Goal: Task Accomplishment & Management: Complete application form

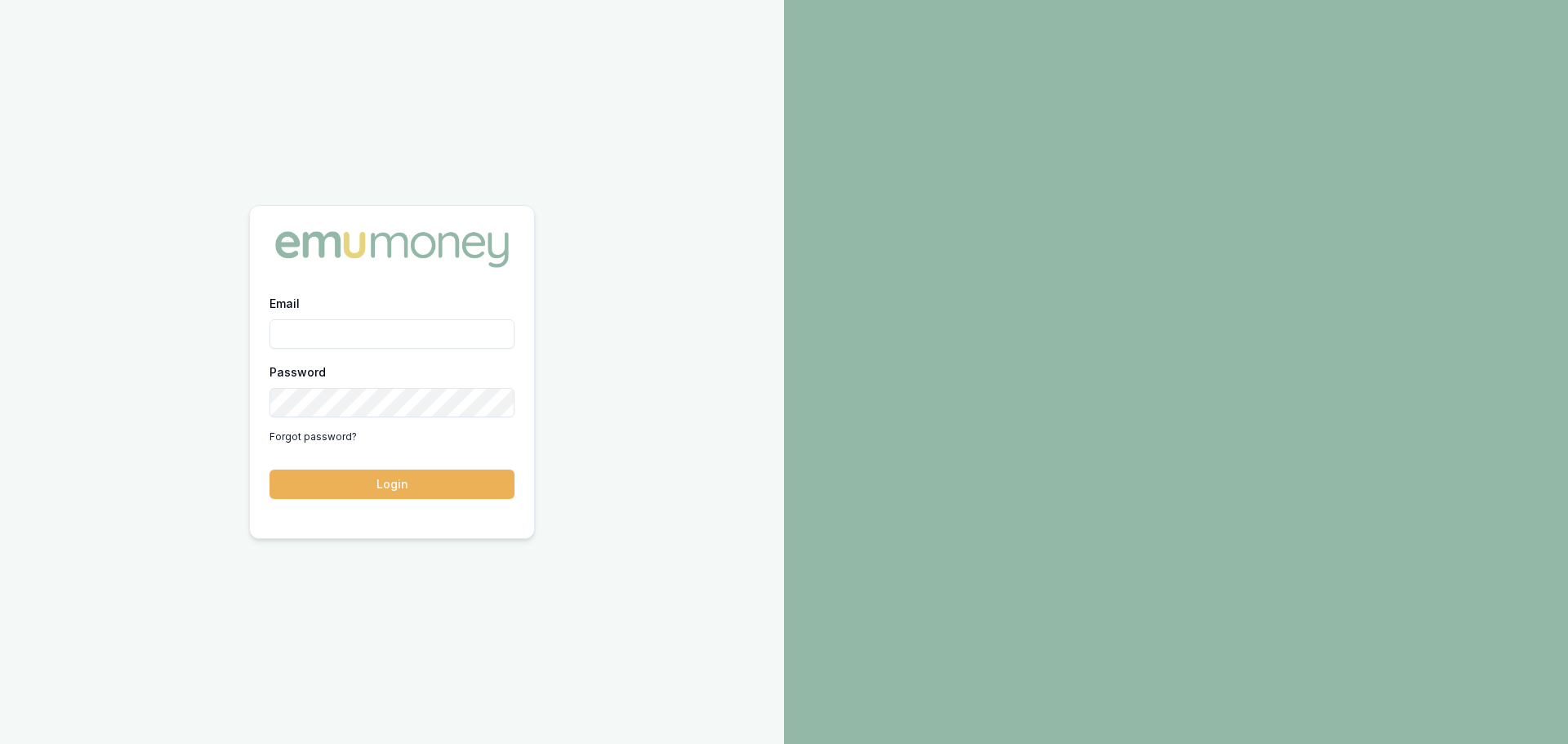
click at [318, 332] on input "Email" at bounding box center [392, 334] width 245 height 30
type input "evette.abdo@emumoney.com.au"
click at [371, 488] on button "Login" at bounding box center [392, 485] width 245 height 30
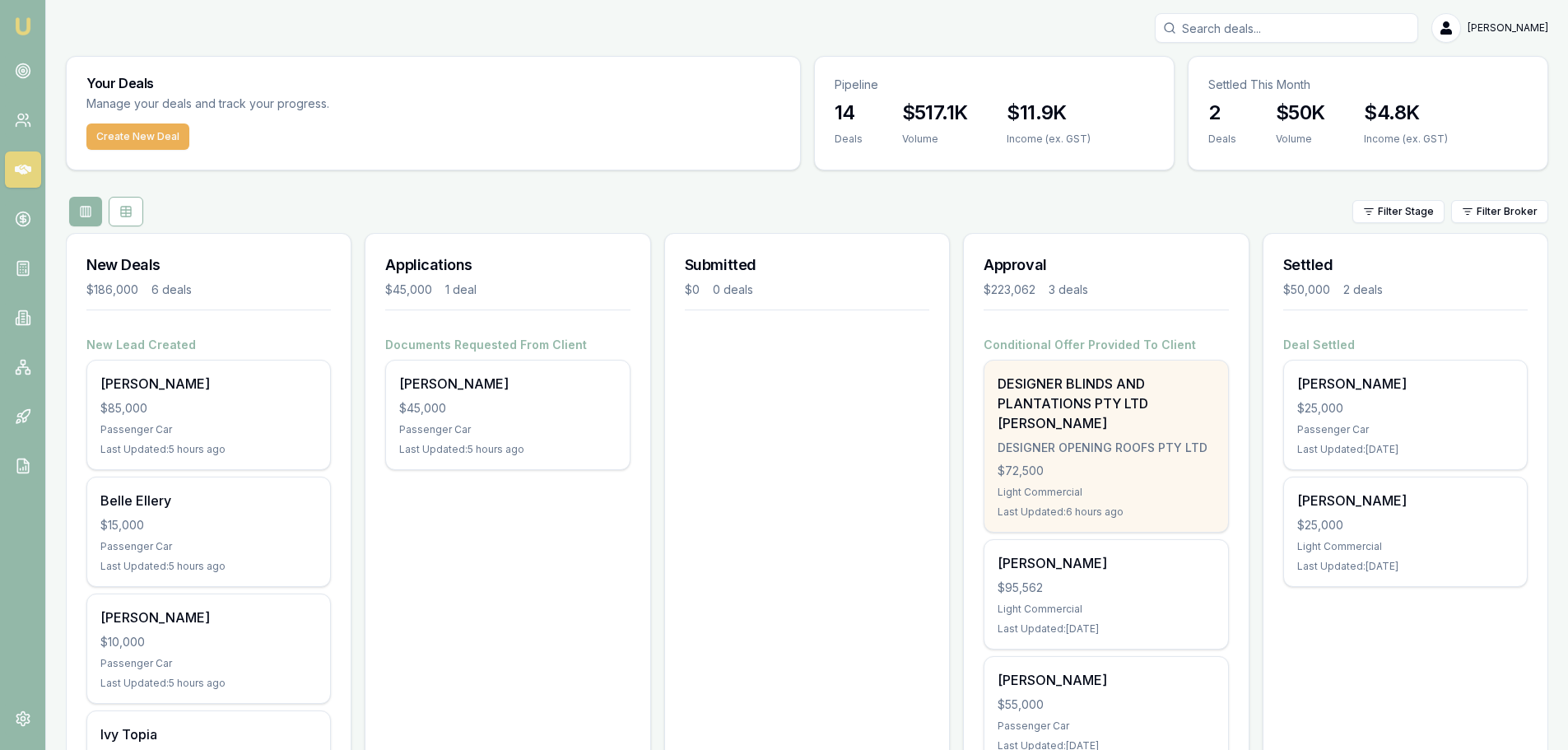
click at [1116, 432] on div "DESIGNER BLINDS AND PLANTATIONS PTY LTD [PERSON_NAME]" at bounding box center [1106, 404] width 217 height 60
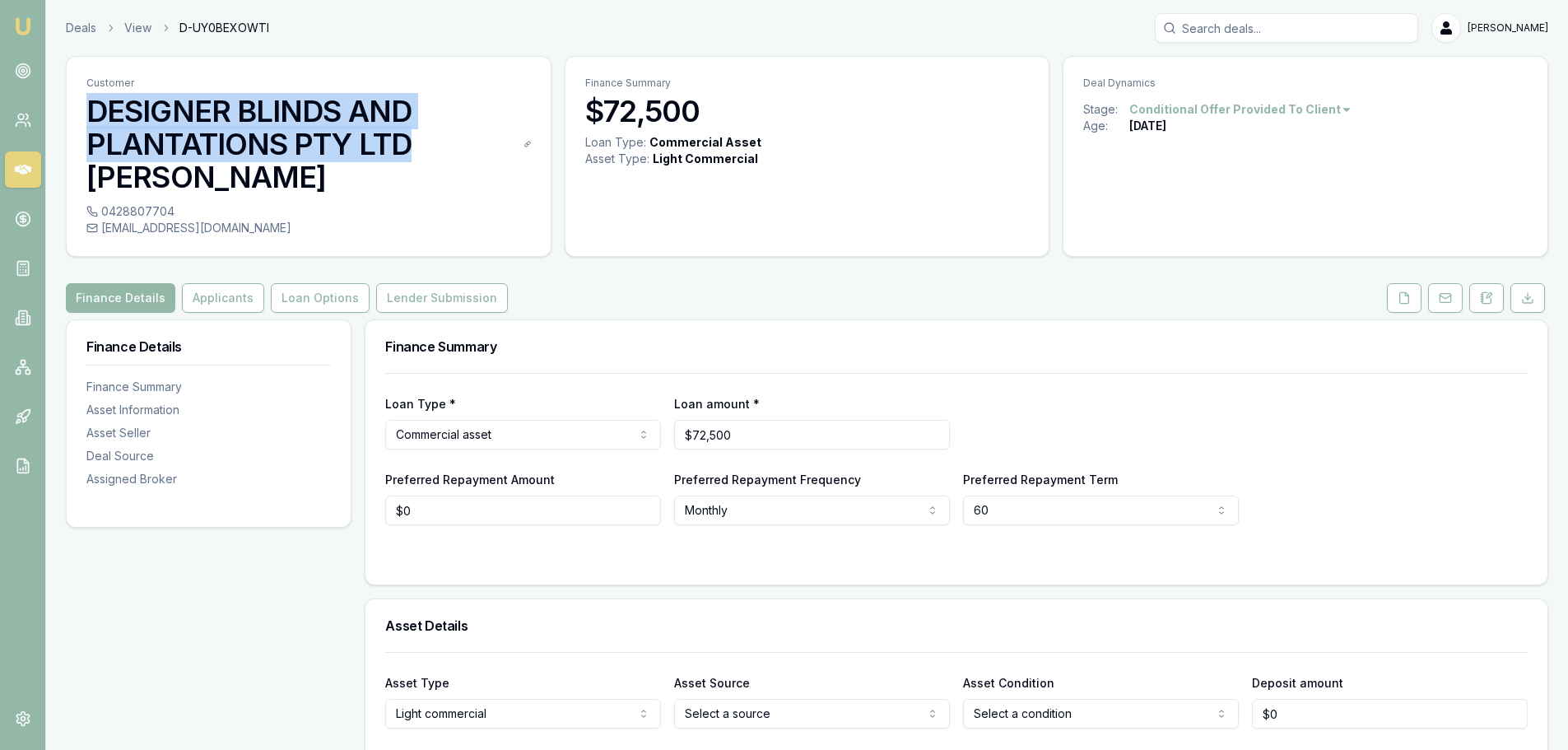
drag, startPoint x: 80, startPoint y: 103, endPoint x: 403, endPoint y: 146, distance: 325.8
click at [403, 146] on div "Customer DESIGNER BLINDS AND PLANTATIONS PTY LTD TRISTAN Williams" at bounding box center [309, 129] width 484 height 146
copy h3 "DESIGNER BLINDS AND PLANTATIONS PTY LTD"
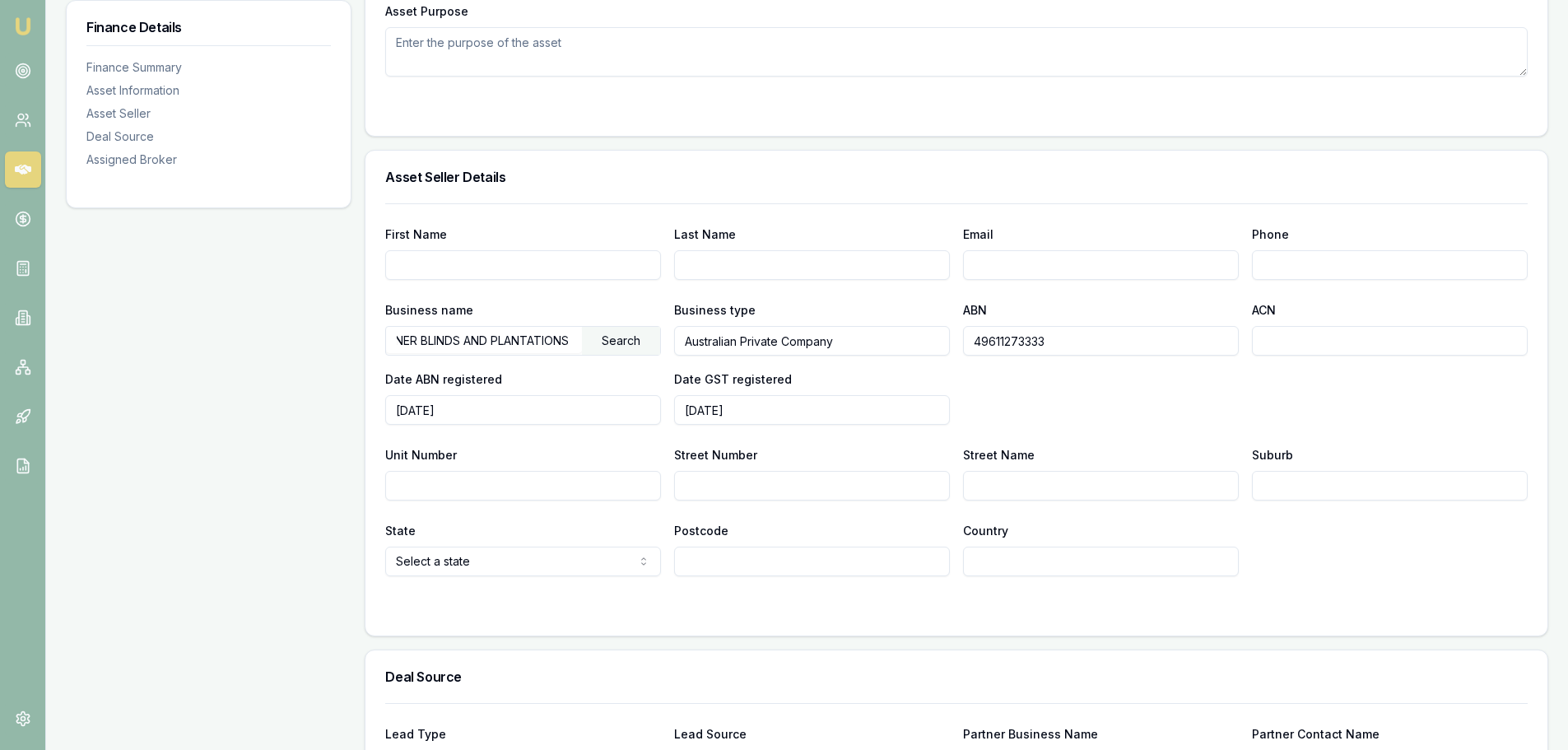
scroll to position [0, 89]
drag, startPoint x: 395, startPoint y: 337, endPoint x: 591, endPoint y: 342, distance: 196.1
click at [591, 342] on div "DESIGNER BLINDS AND PLANTATIONS PTY LTD Search" at bounding box center [523, 341] width 275 height 30
drag, startPoint x: 1060, startPoint y: 341, endPoint x: 946, endPoint y: 345, distance: 114.1
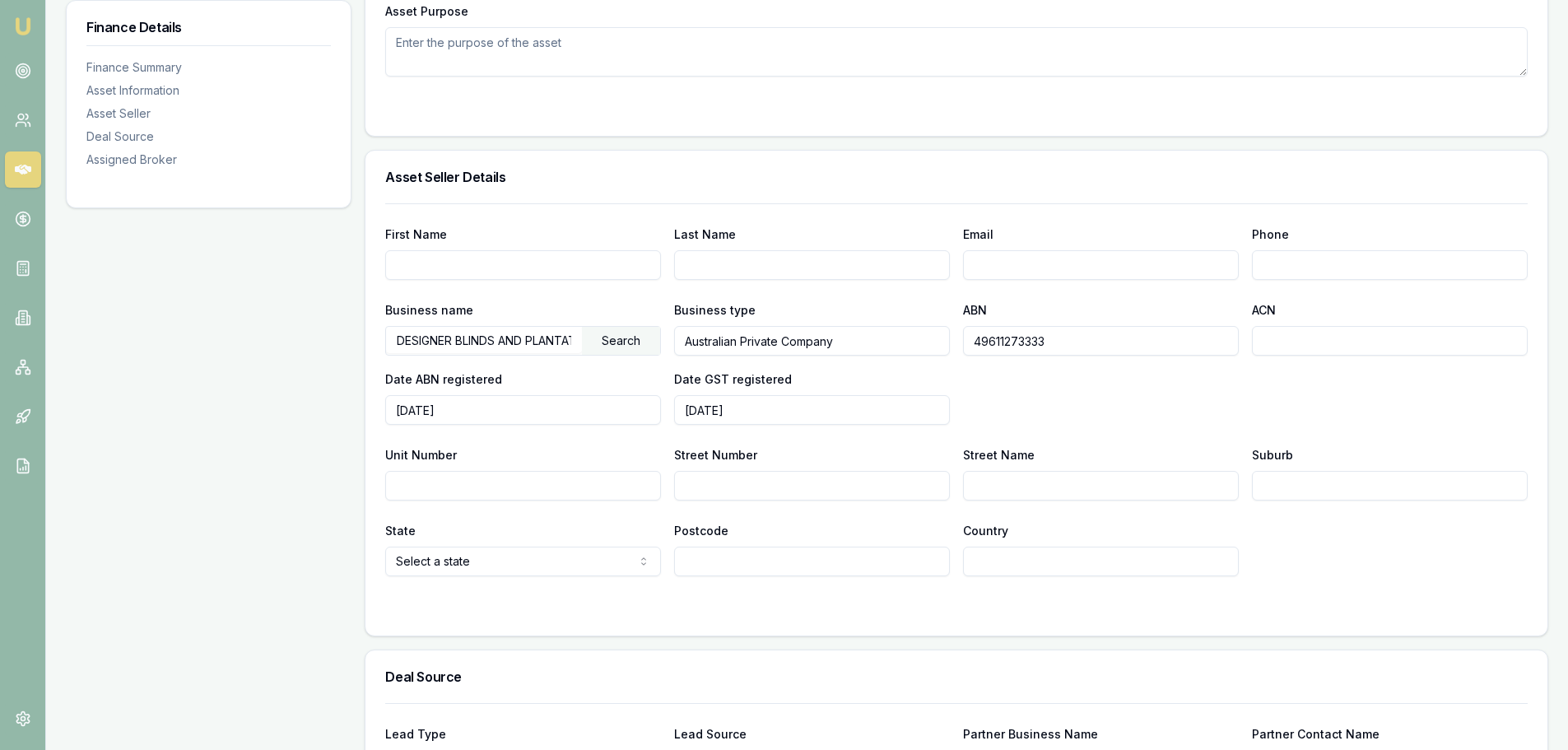
click at [946, 345] on div "Business name DESIGNER BLINDS AND PLANTATIONS PTY LTD Search Business type Aust…" at bounding box center [957, 362] width 1143 height 125
drag, startPoint x: 395, startPoint y: 339, endPoint x: 623, endPoint y: 347, distance: 228.1
click at [623, 347] on div "DESIGNER BLINDS AND PLANTATIONS PTY LTD Search" at bounding box center [523, 341] width 275 height 30
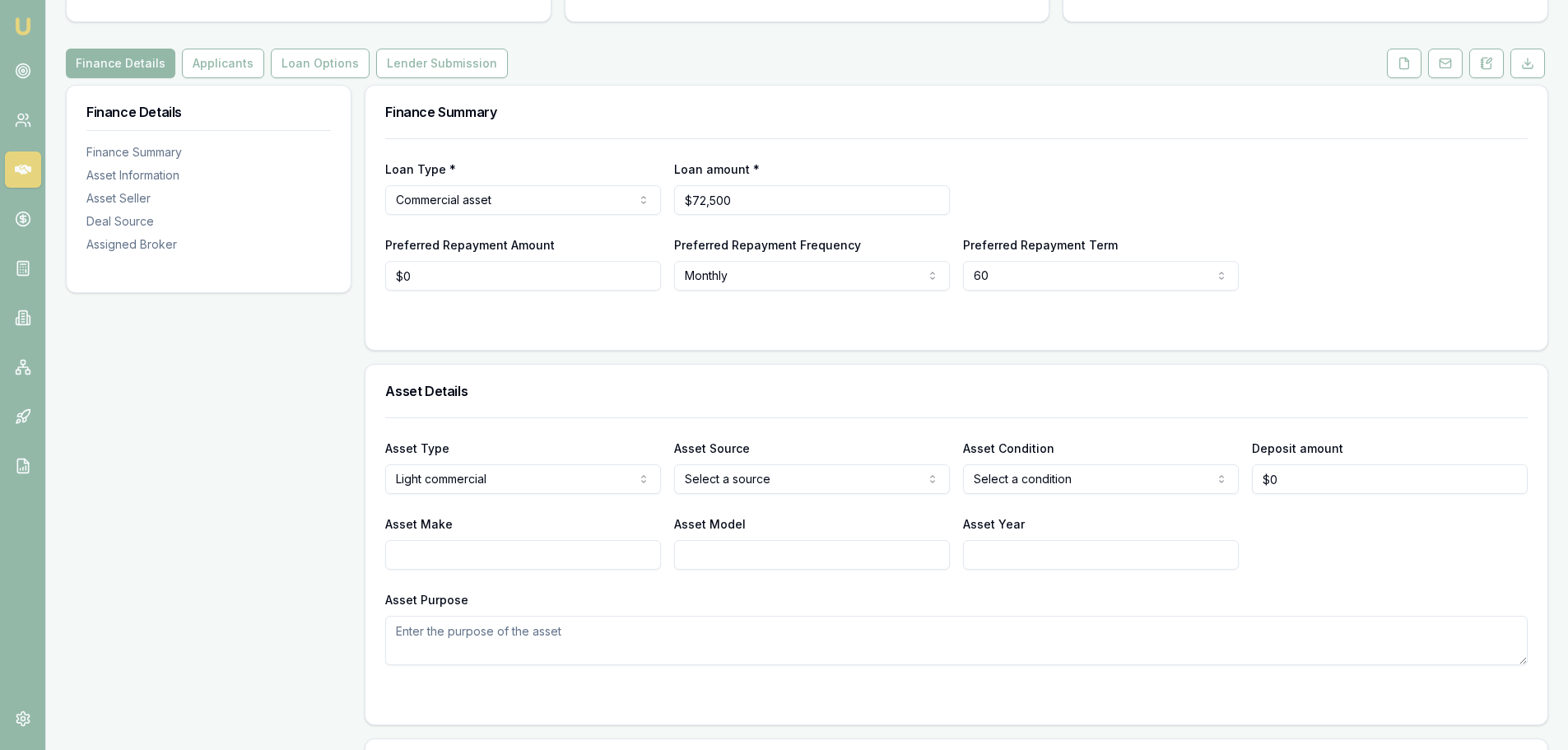
scroll to position [0, 0]
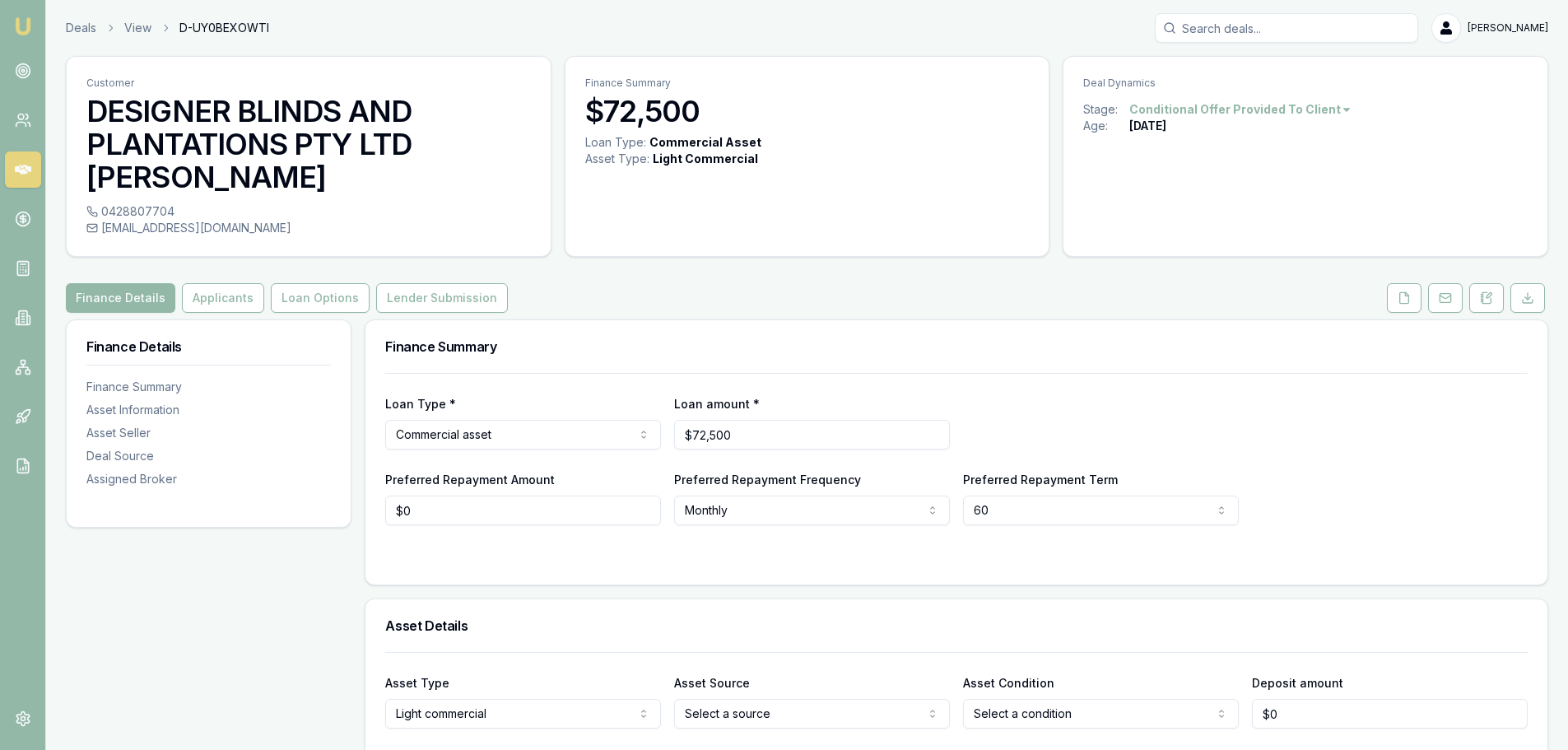
drag, startPoint x: 101, startPoint y: 226, endPoint x: 295, endPoint y: 229, distance: 194.0
click at [295, 229] on div "tristan@designerplantations.com.au" at bounding box center [309, 228] width 445 height 17
copy div "tristan@designerplantations.com.au"
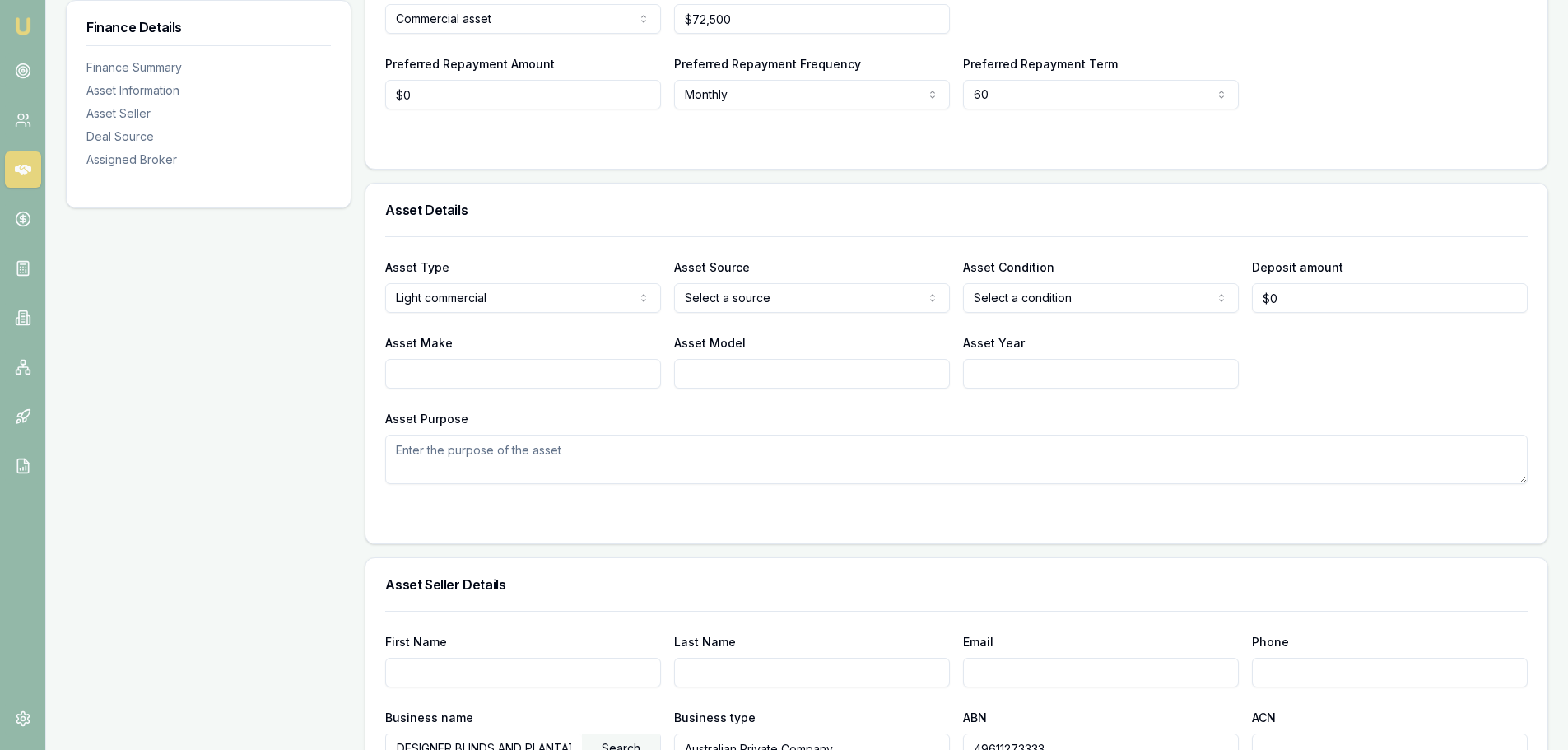
scroll to position [494, 0]
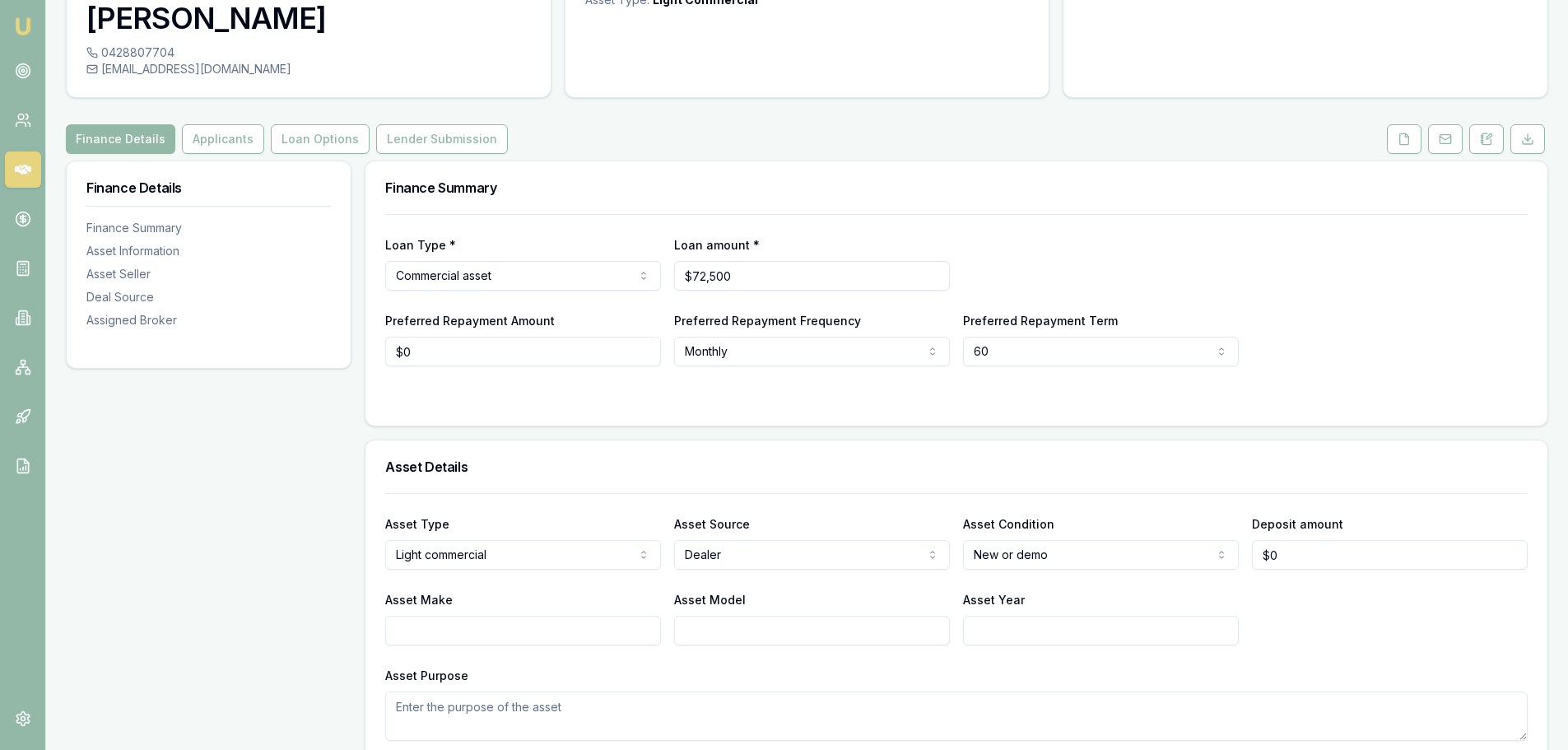
scroll to position [165, 0]
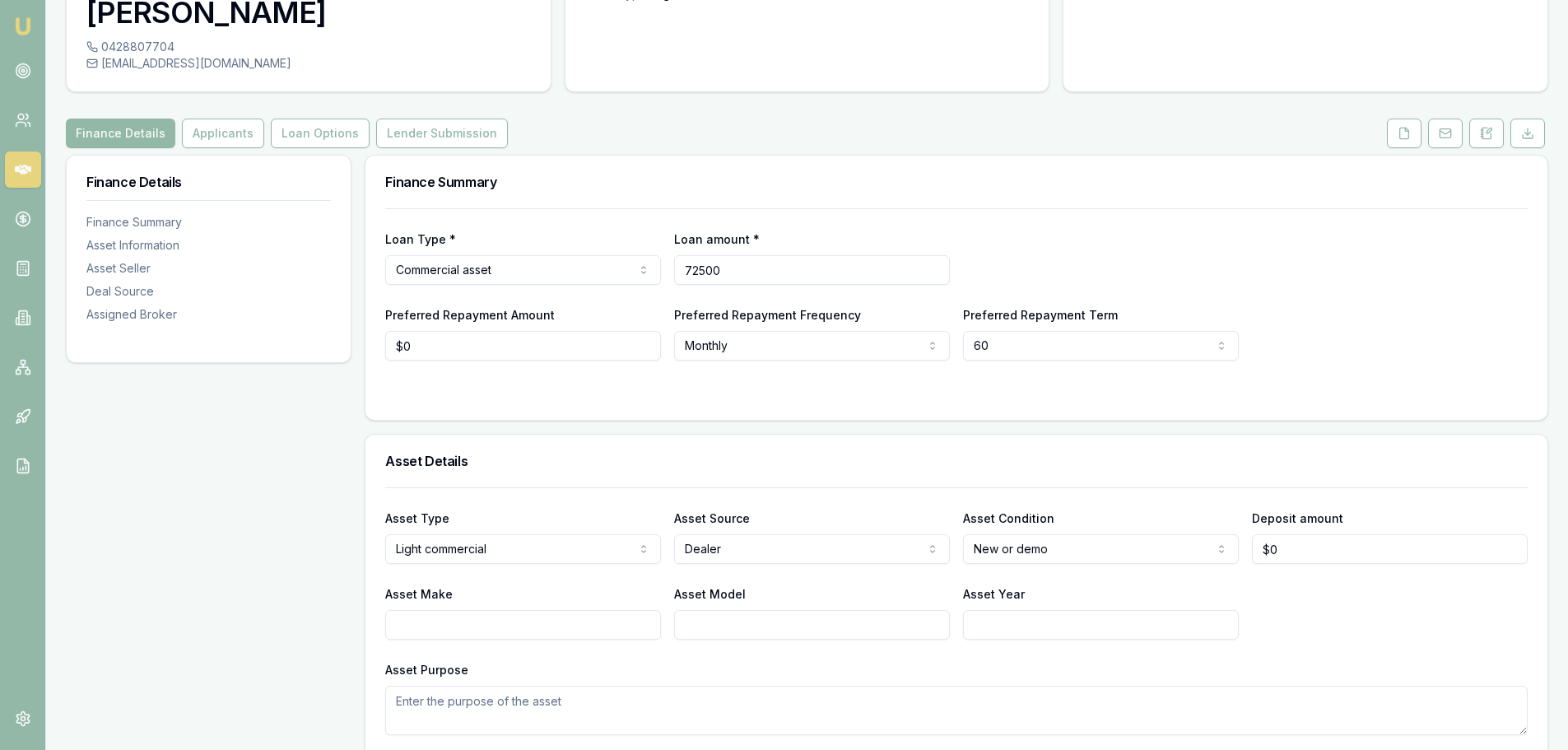
drag, startPoint x: 744, startPoint y: 267, endPoint x: 662, endPoint y: 269, distance: 82.0
click at [662, 269] on div "Loan Type * Commercial asset Consumer loan Consumer asset Commercial loan Comme…" at bounding box center [957, 257] width 1143 height 56
click at [1038, 200] on div "Finance Summary" at bounding box center [957, 181] width 1182 height 53
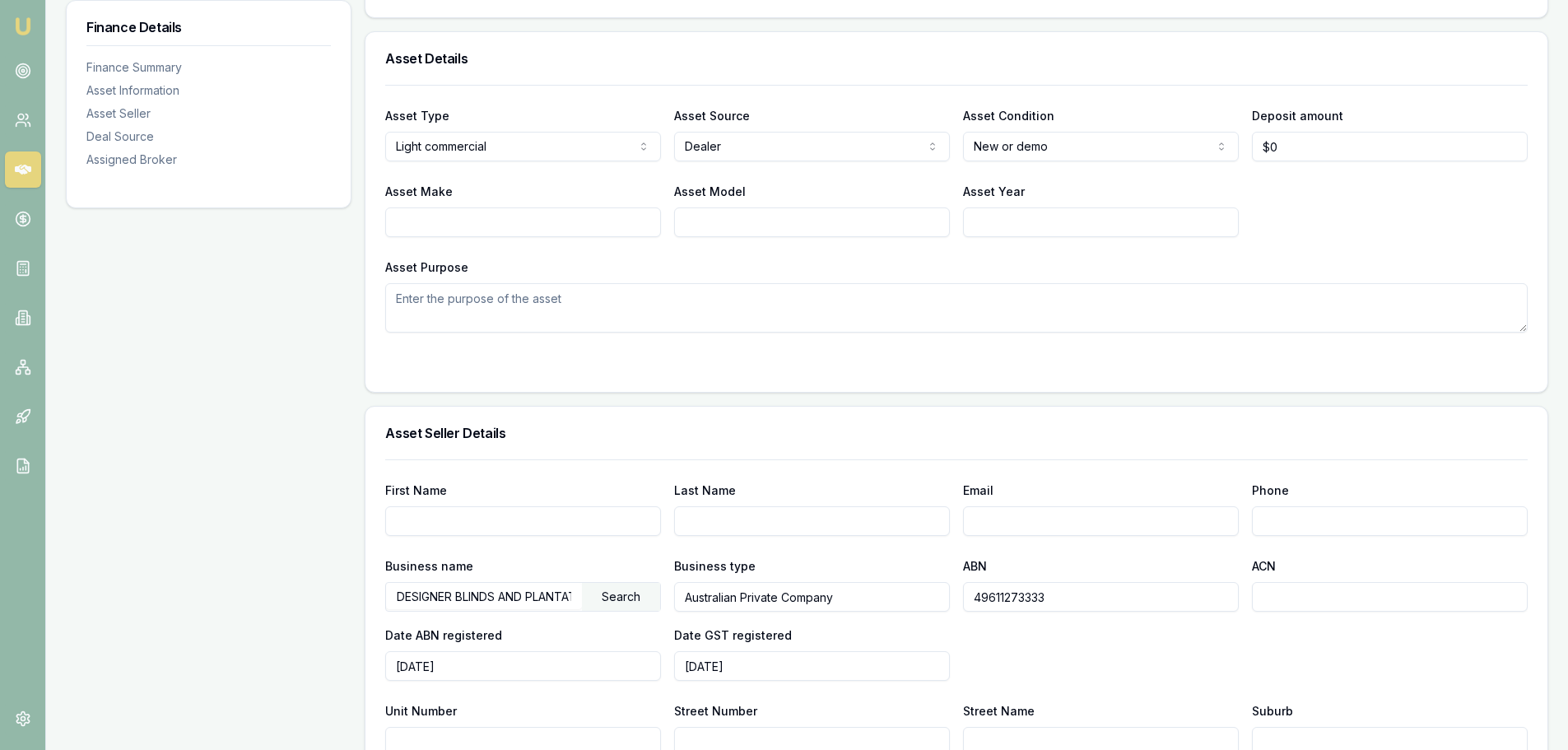
scroll to position [576, 0]
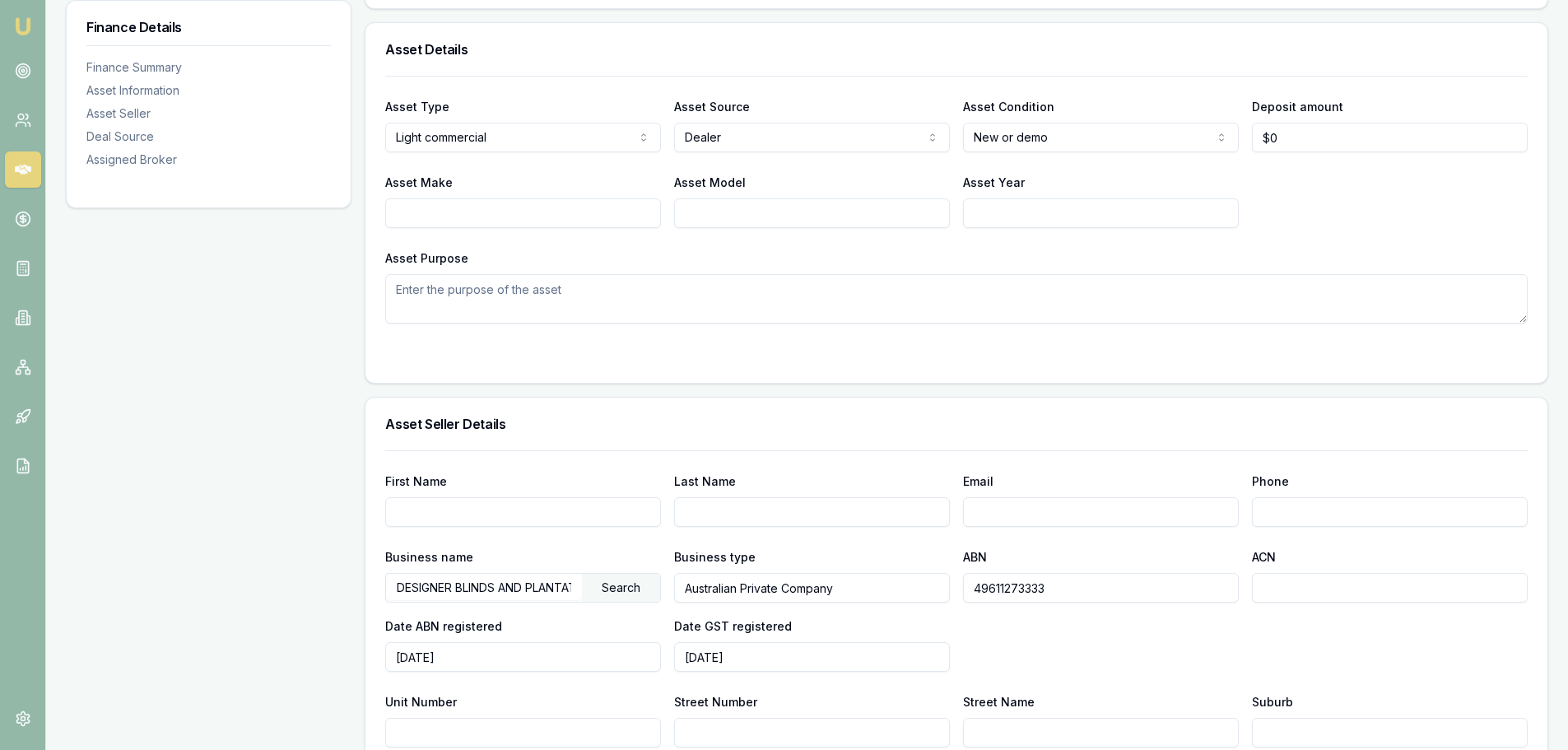
click at [427, 218] on input "Asset Make" at bounding box center [523, 213] width 275 height 30
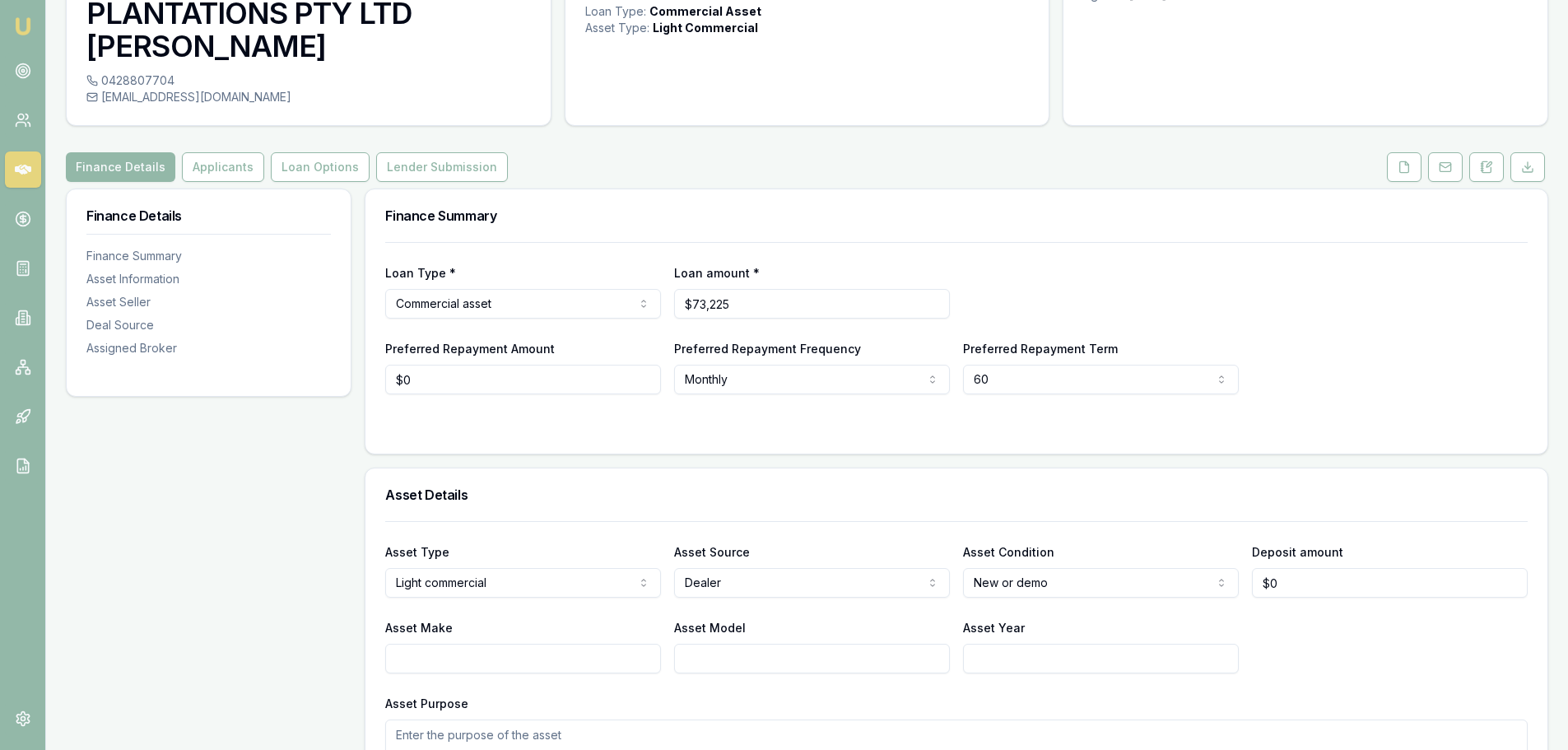
scroll to position [0, 0]
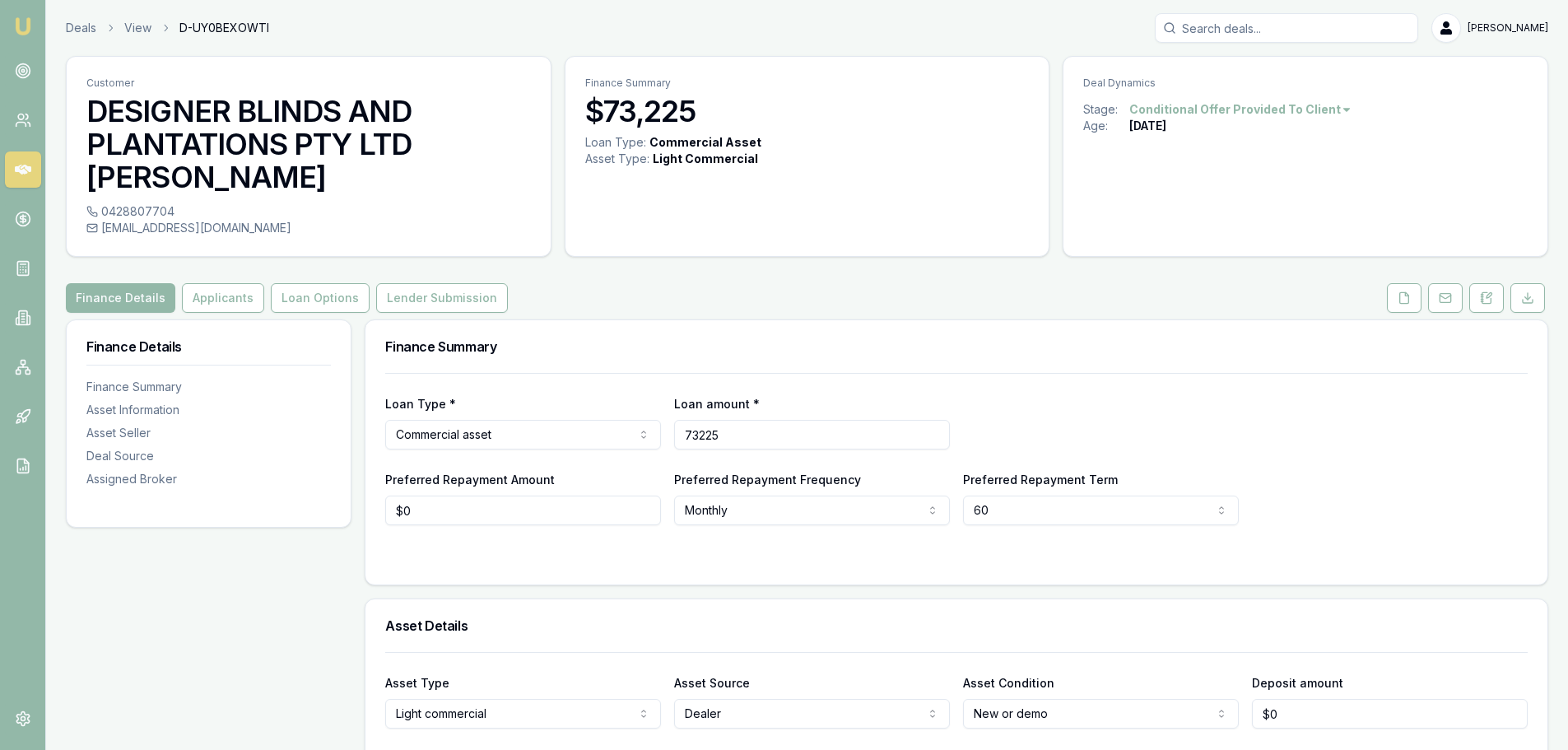
drag, startPoint x: 763, startPoint y: 438, endPoint x: 651, endPoint y: 432, distance: 112.2
click at [651, 432] on div "Loan Type * Commercial asset Consumer loan Consumer asset Commercial loan Comme…" at bounding box center [957, 422] width 1143 height 56
type input "$74,225"
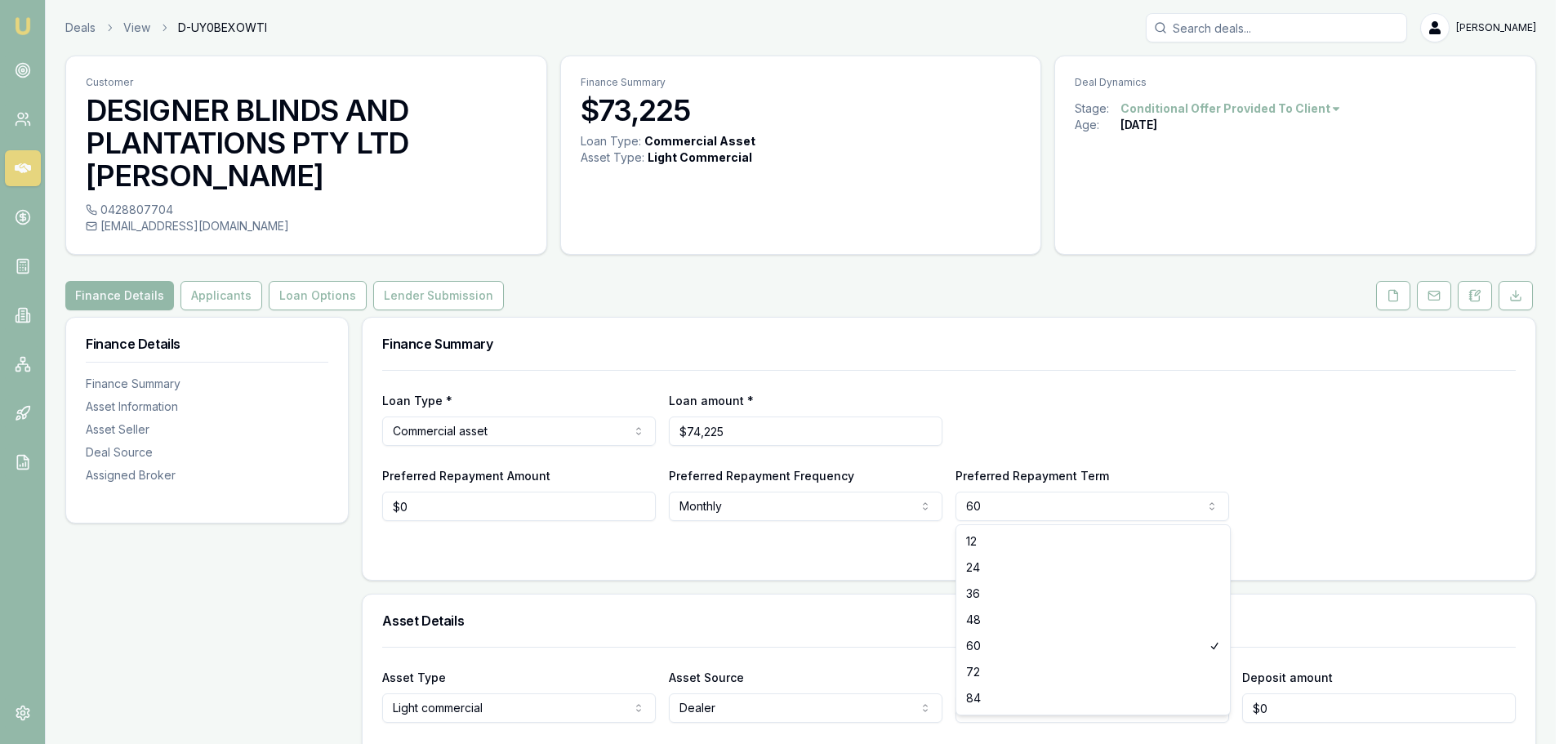
click at [989, 501] on html "Emu Broker Deals View D-UY0BEXOWTI Evette Abdo Toggle Menu Customer DESIGNER BL…" at bounding box center [784, 372] width 1568 height 744
click at [941, 426] on html "Emu Broker Deals View D-UY0BEXOWTI Evette Abdo Toggle Menu Customer DESIGNER BL…" at bounding box center [778, 372] width 1556 height 744
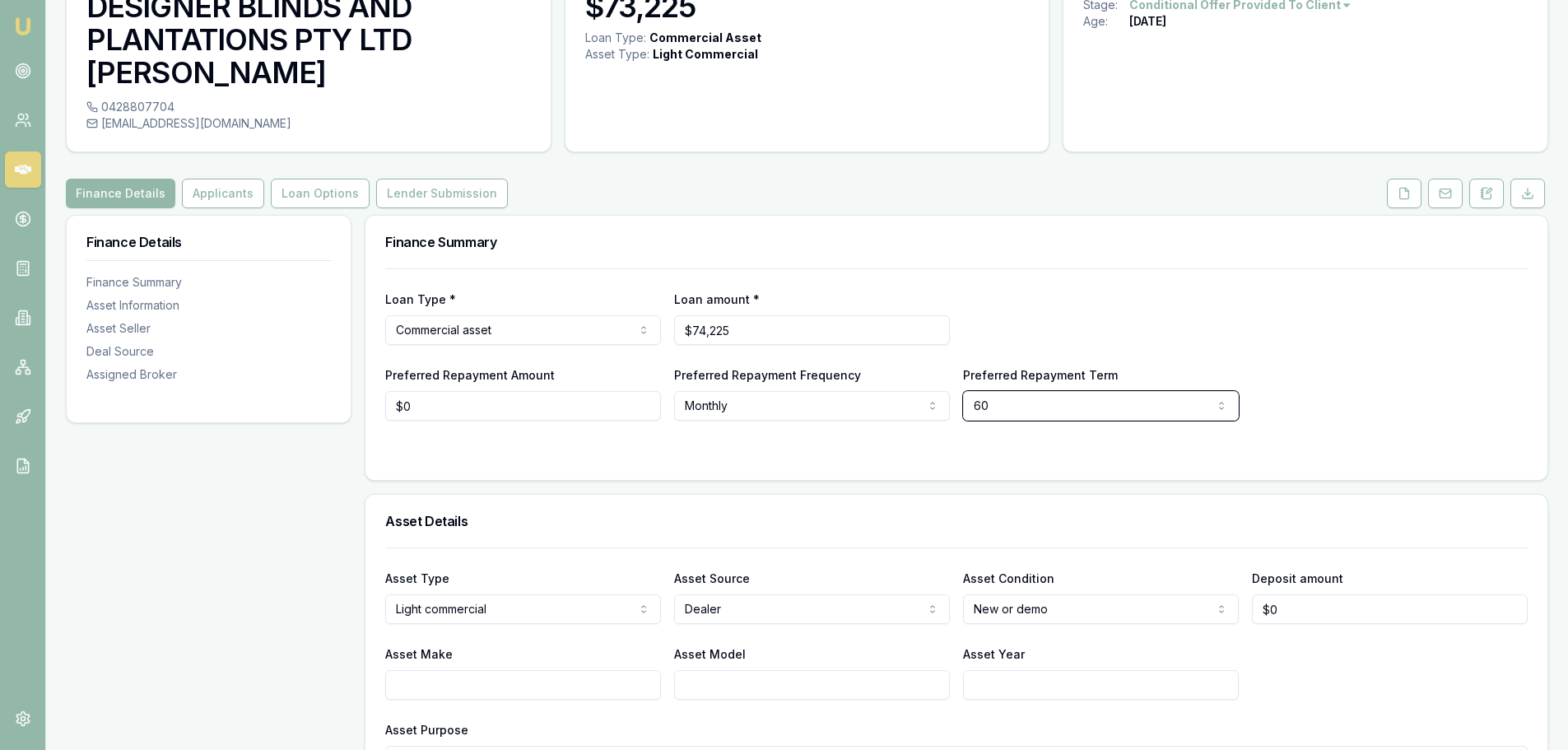
scroll to position [247, 0]
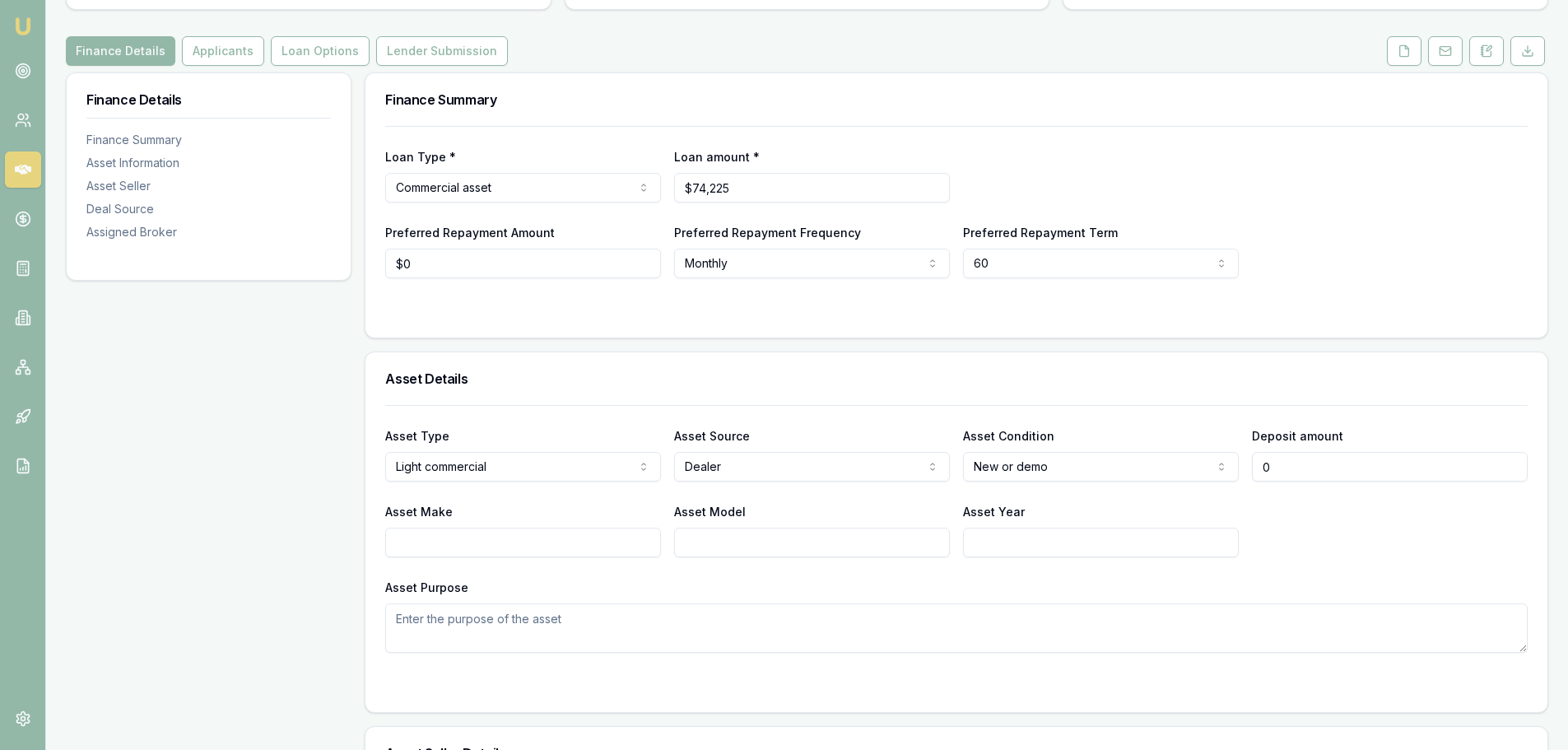
drag, startPoint x: 1294, startPoint y: 464, endPoint x: 1209, endPoint y: 480, distance: 86.5
click at [1209, 480] on div "Asset Type Light commercial Passenger car Electric vehicle Light commercial Oth…" at bounding box center [957, 453] width 1143 height 56
type input "$1,000"
click at [1247, 377] on h3 "Asset Details" at bounding box center [957, 379] width 1143 height 13
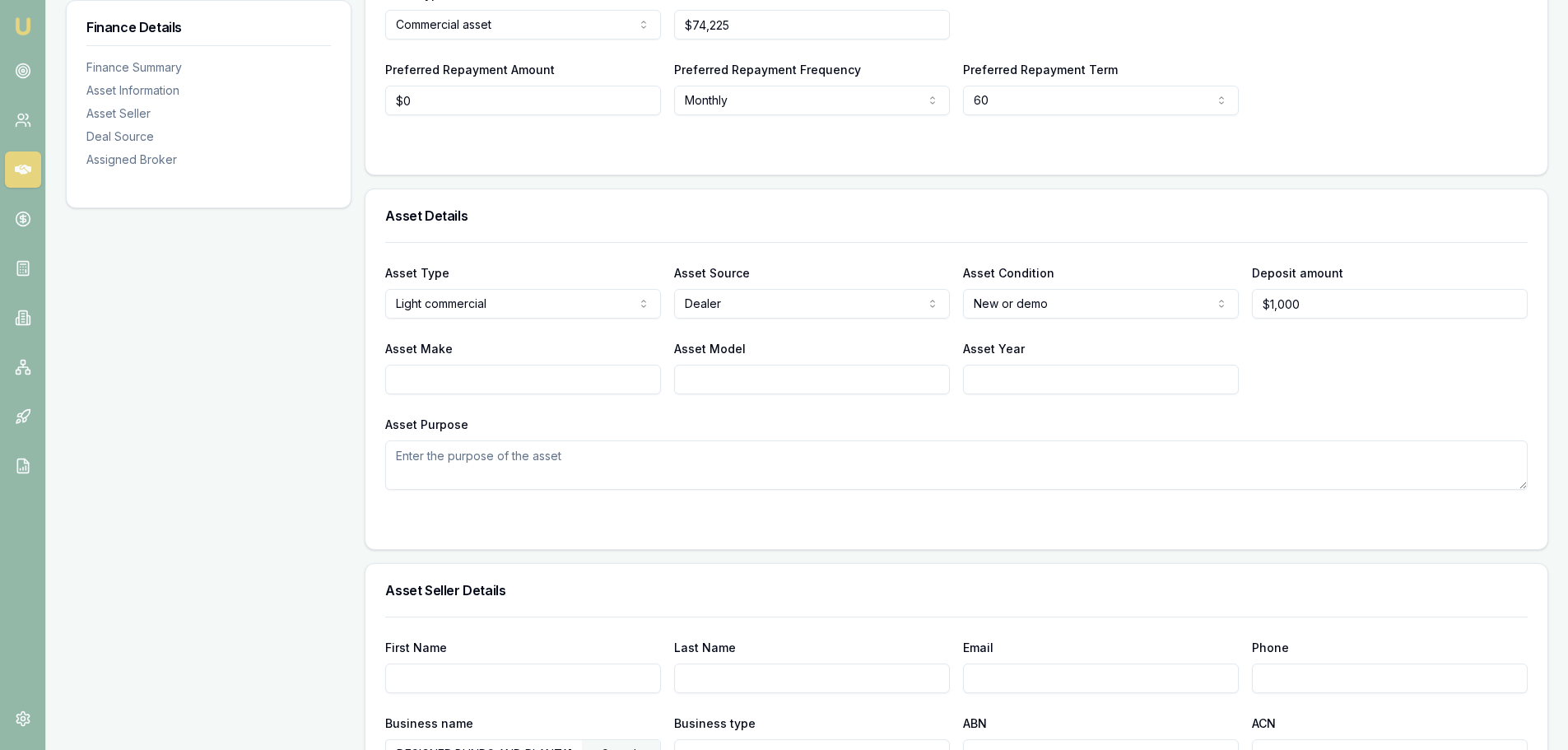
scroll to position [411, 0]
click at [439, 374] on input "Asset Make" at bounding box center [523, 378] width 275 height 30
paste input "GWM HAVAL Tank 500 Vanta HEV 4X4 Sports Gril"
type input "GWM HAVAL Tank 500 Vanta HEV 4X4 Sports Gril"
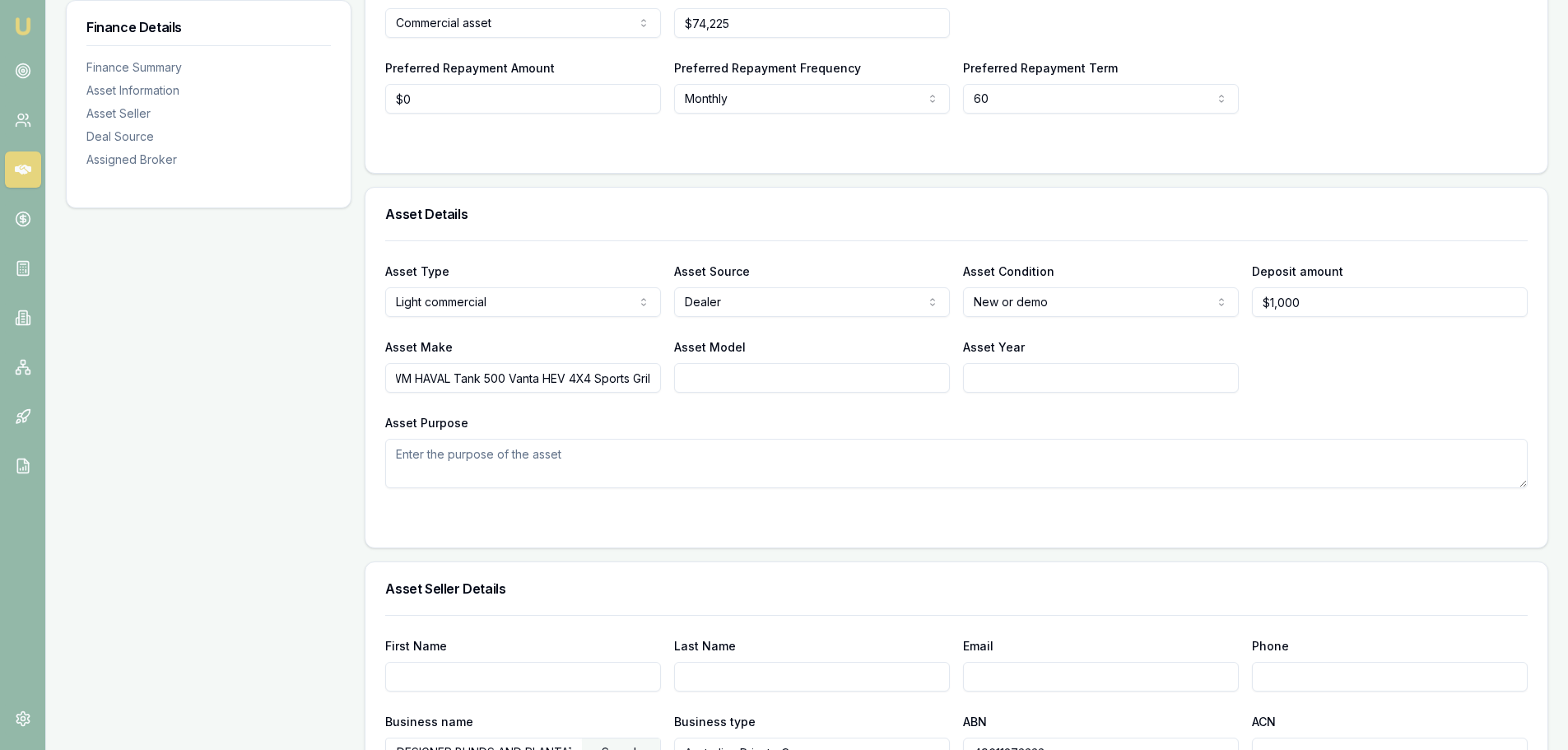
click at [239, 449] on div "Finance Details Finance Summary Asset Information Asset Seller Deal Source Assi…" at bounding box center [208, 690] width 286 height 1563
click at [729, 377] on input "Asset Model" at bounding box center [811, 378] width 275 height 30
paste input "Tank 500 Vanta HEV 4X4 Sports Grill"
type input "Tank 500 Vanta HEV 4X4 Sports Grill"
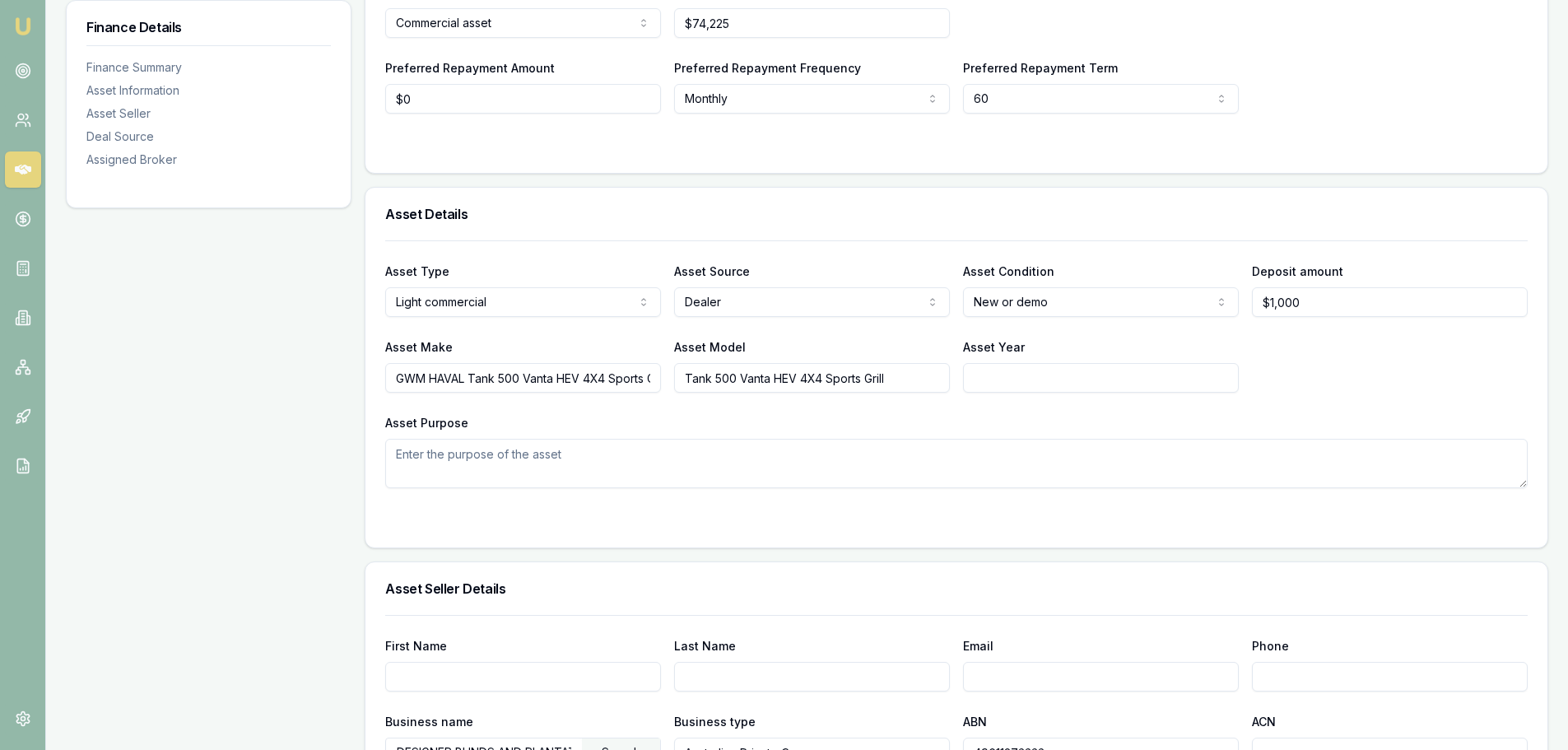
drag, startPoint x: 917, startPoint y: 457, endPoint x: 967, endPoint y: 421, distance: 61.6
click at [917, 456] on textarea "Asset Purpose" at bounding box center [957, 462] width 1143 height 49
click at [1004, 379] on input "Asset Year" at bounding box center [1101, 378] width 275 height 30
type input "2025"
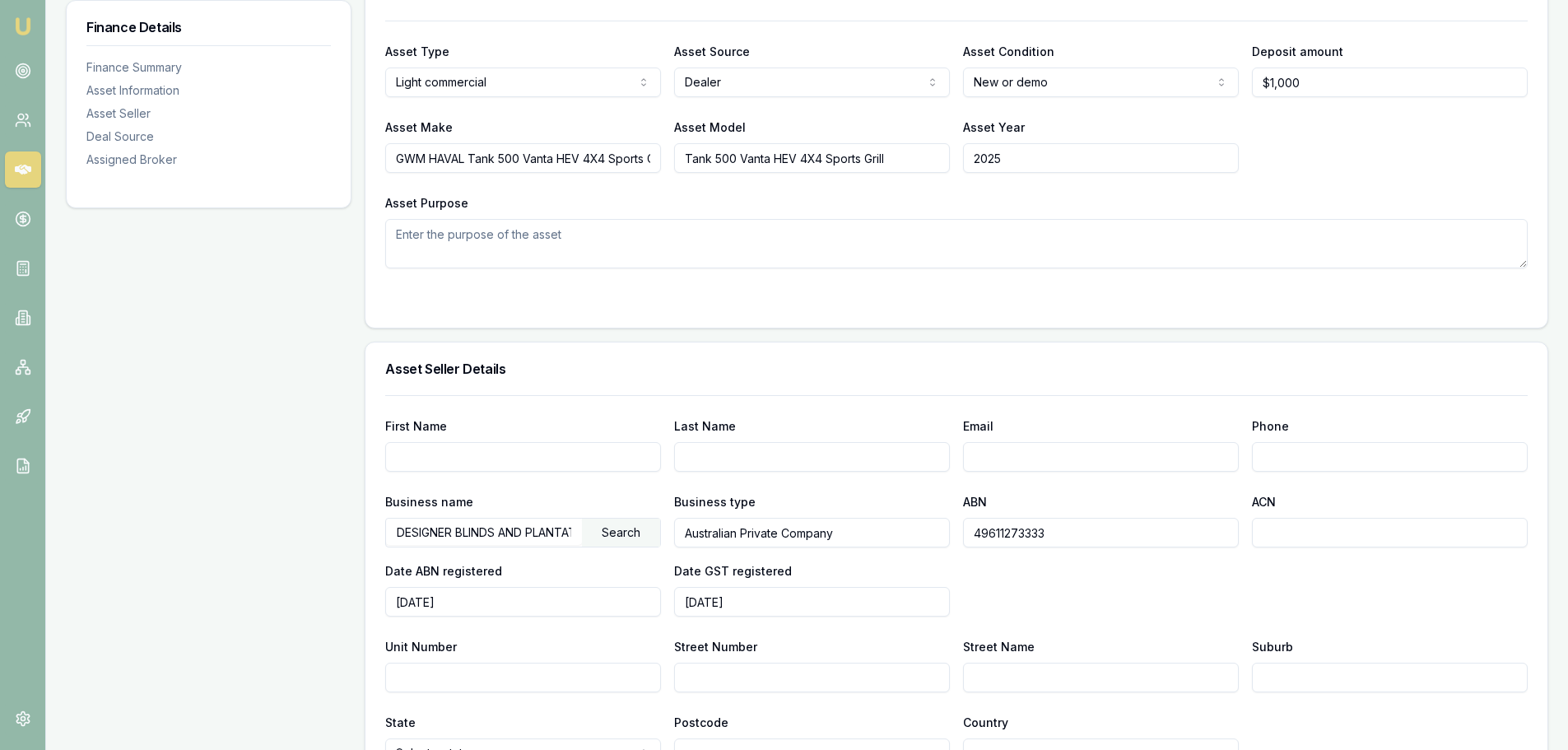
scroll to position [659, 0]
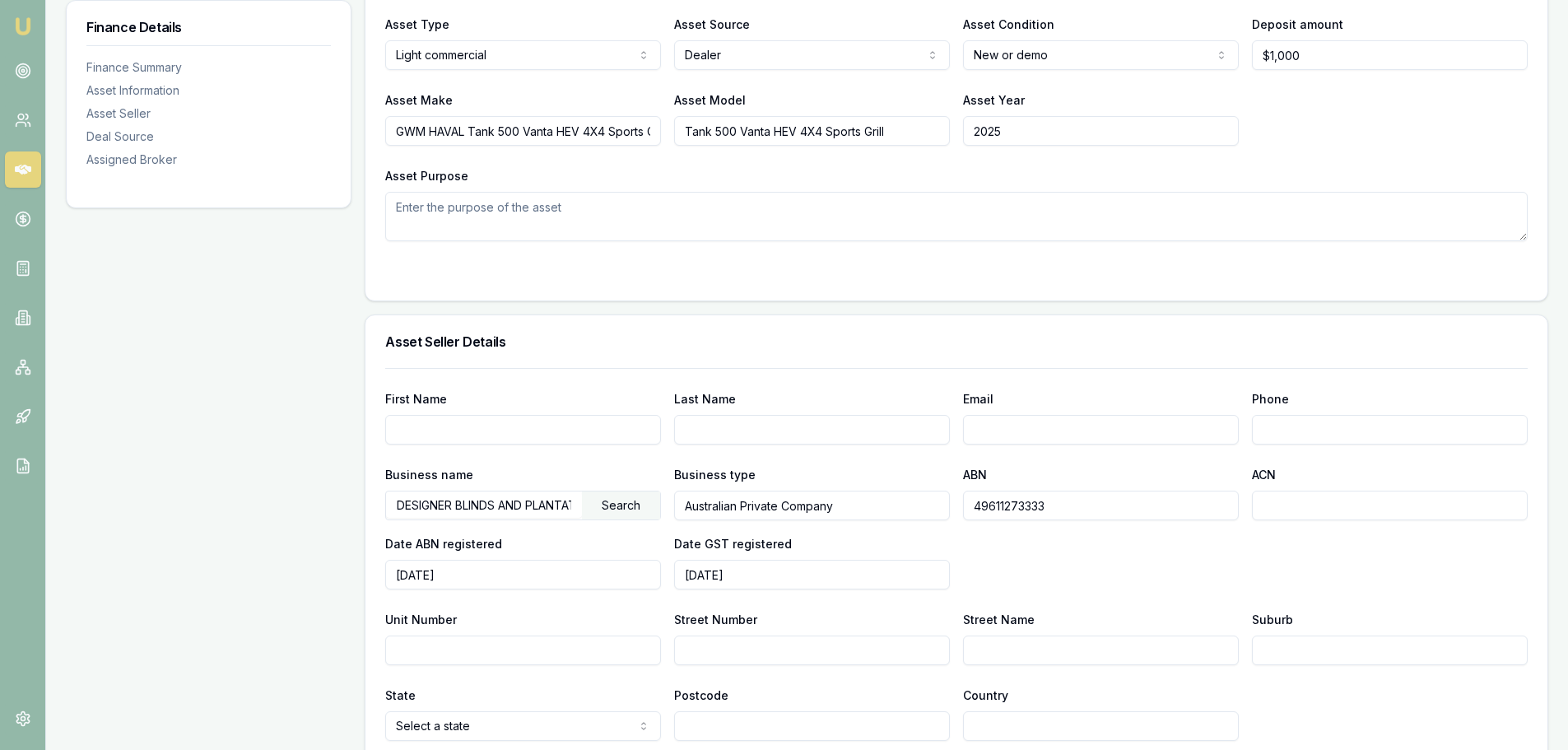
click at [417, 429] on input "First Name" at bounding box center [523, 430] width 275 height 30
click at [401, 432] on input "First Name" at bounding box center [523, 430] width 275 height 30
type input "Camden valley motors"
click at [717, 426] on input "Last Name" at bounding box center [811, 430] width 275 height 30
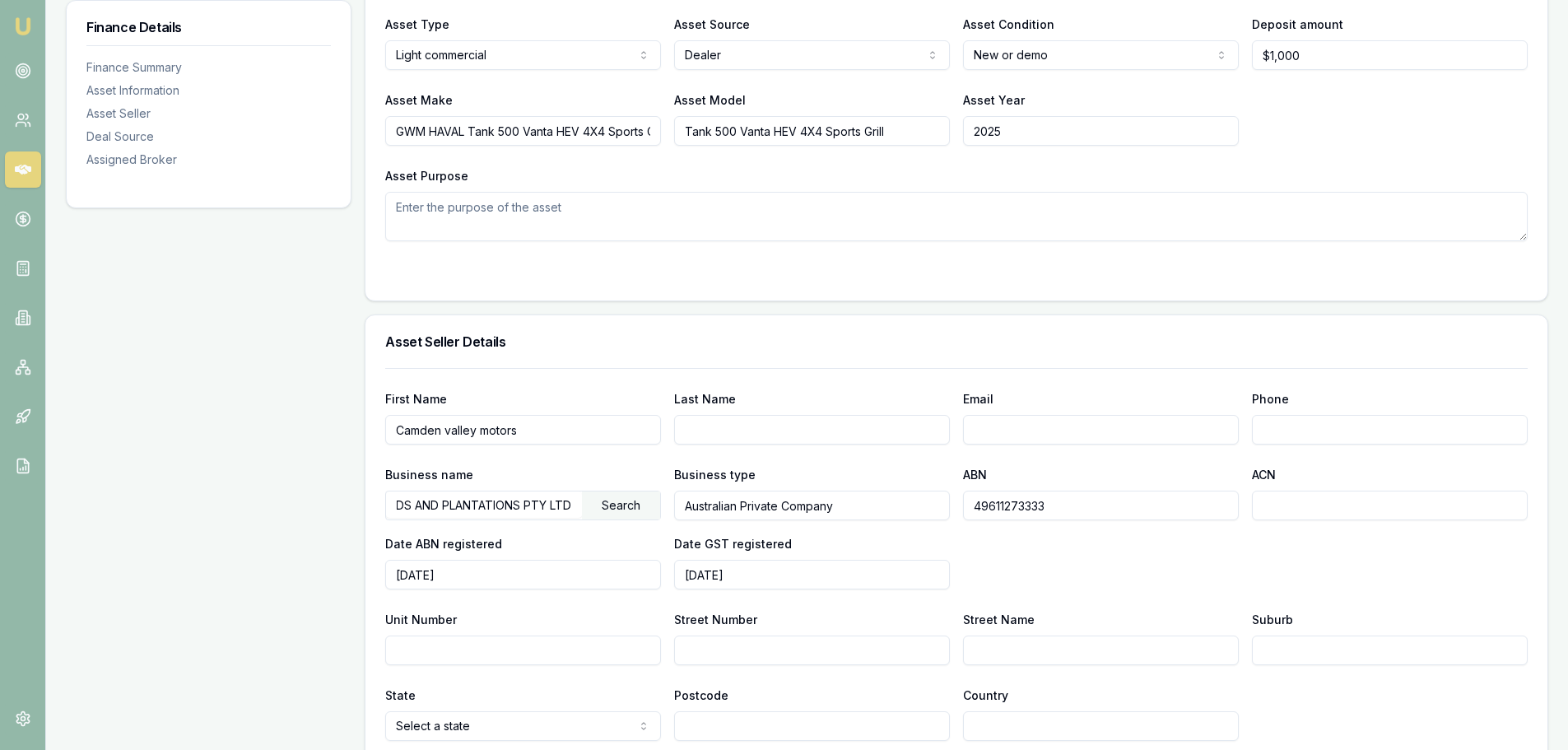
drag, startPoint x: 397, startPoint y: 503, endPoint x: 610, endPoint y: 502, distance: 213.0
click at [610, 502] on div "DESIGNER BLINDS AND PLANTATIONS PTY LTD Search" at bounding box center [523, 505] width 275 height 30
drag, startPoint x: 1079, startPoint y: 505, endPoint x: 932, endPoint y: 517, distance: 147.5
click at [932, 517] on div "Business name Search Business type Australian Private Company ABN 49611273333 A…" at bounding box center [957, 527] width 1143 height 125
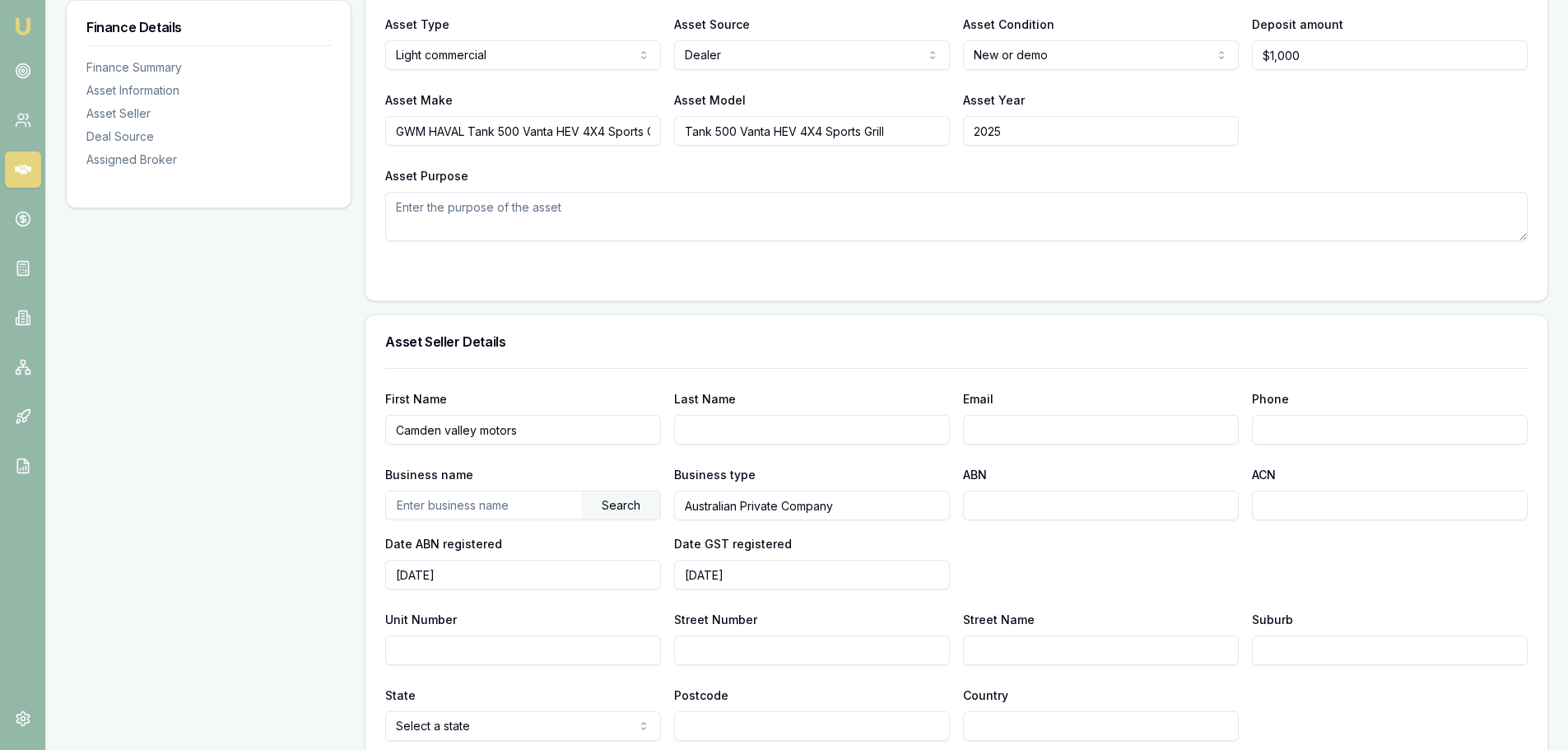
click at [443, 502] on input "text" at bounding box center [484, 504] width 196 height 26
drag, startPoint x: 424, startPoint y: 512, endPoint x: 999, endPoint y: 496, distance: 575.2
paste input "47 119 908 780"
type input "47 119 908 780"
click at [1137, 569] on div "Business name Search Business type Australian Private Company ABN 47 119 908 78…" at bounding box center [957, 527] width 1143 height 125
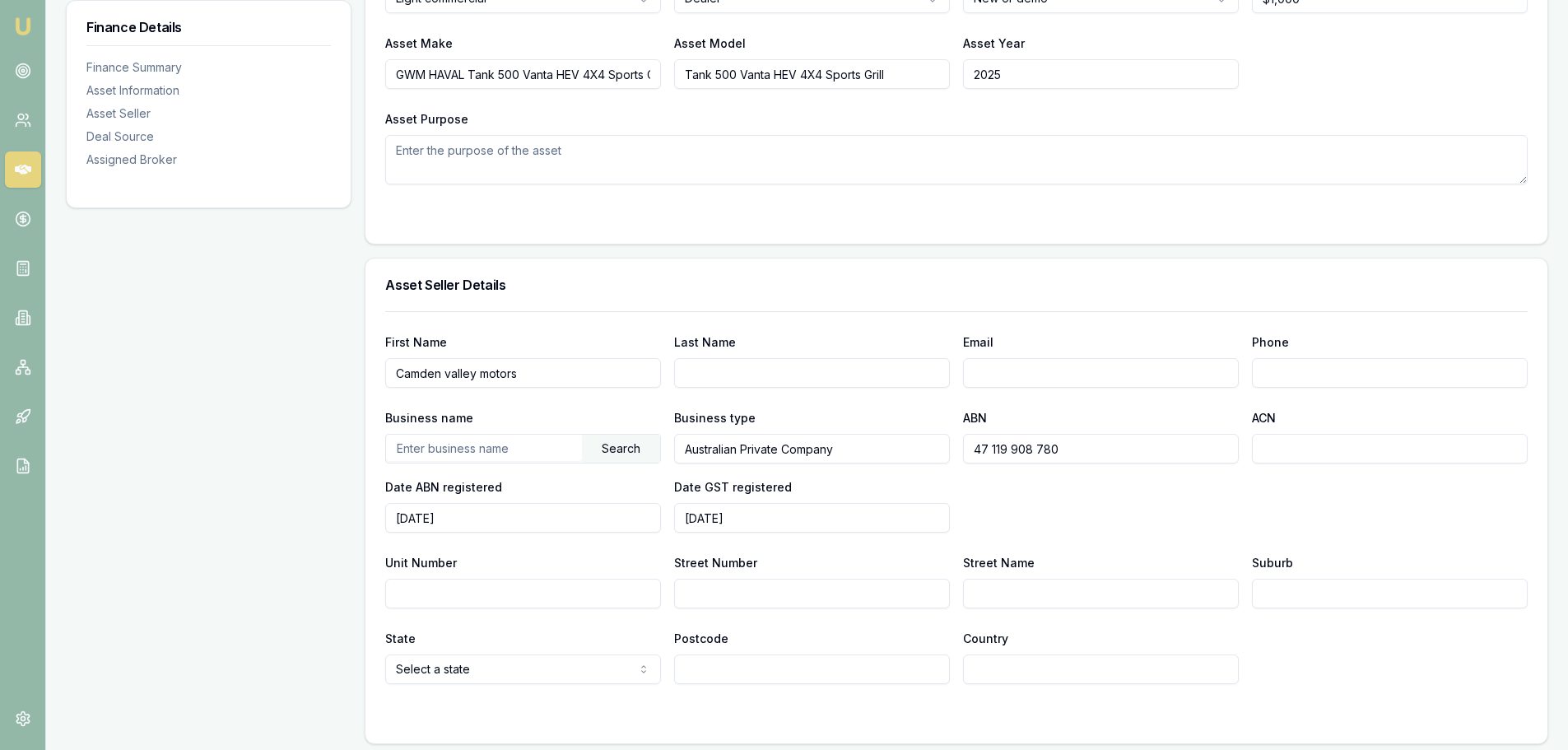
scroll to position [824, 0]
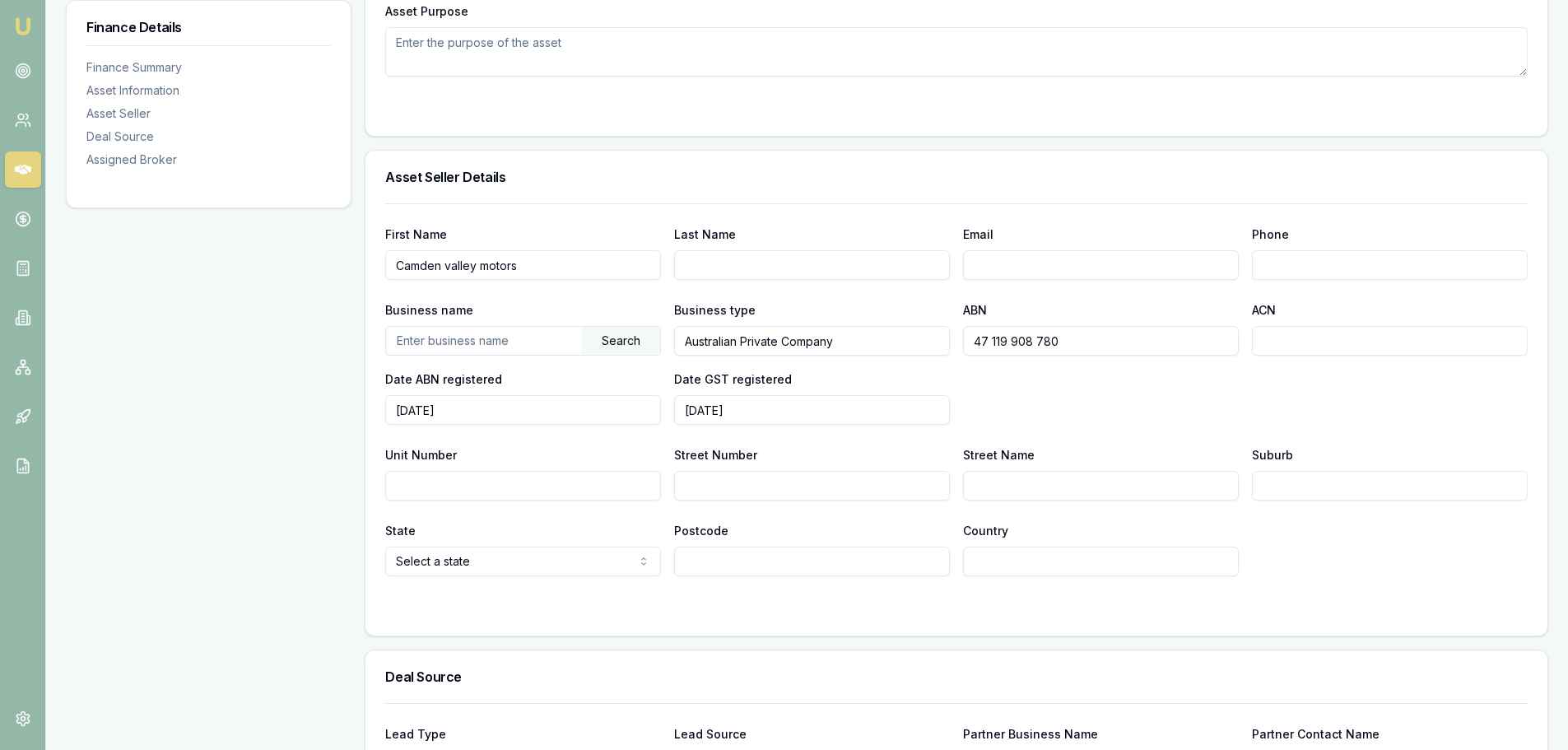
click at [545, 345] on input "text" at bounding box center [484, 340] width 196 height 26
click at [1060, 387] on div "Business name Search Business type Australian Private Company ABN 47 119 908 78…" at bounding box center [957, 362] width 1143 height 125
click at [279, 410] on div "Finance Details Finance Summary Asset Information Asset Seller Deal Source Assi…" at bounding box center [208, 278] width 286 height 1563
click at [420, 349] on input "text" at bounding box center [484, 340] width 196 height 26
click at [259, 368] on div "Finance Details Finance Summary Asset Information Asset Seller Deal Source Assi…" at bounding box center [208, 278] width 286 height 1563
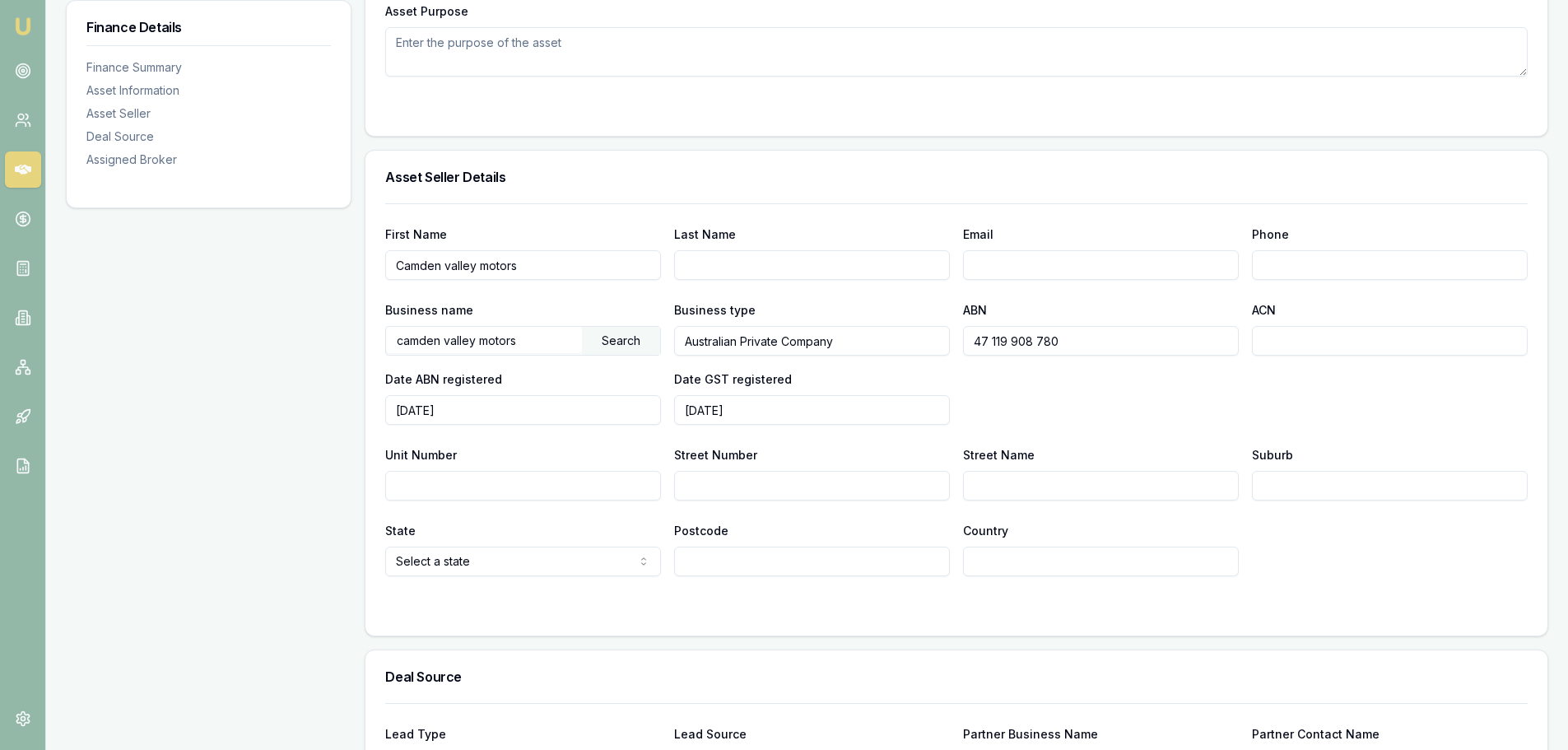
click at [622, 342] on div "Search" at bounding box center [621, 341] width 78 height 28
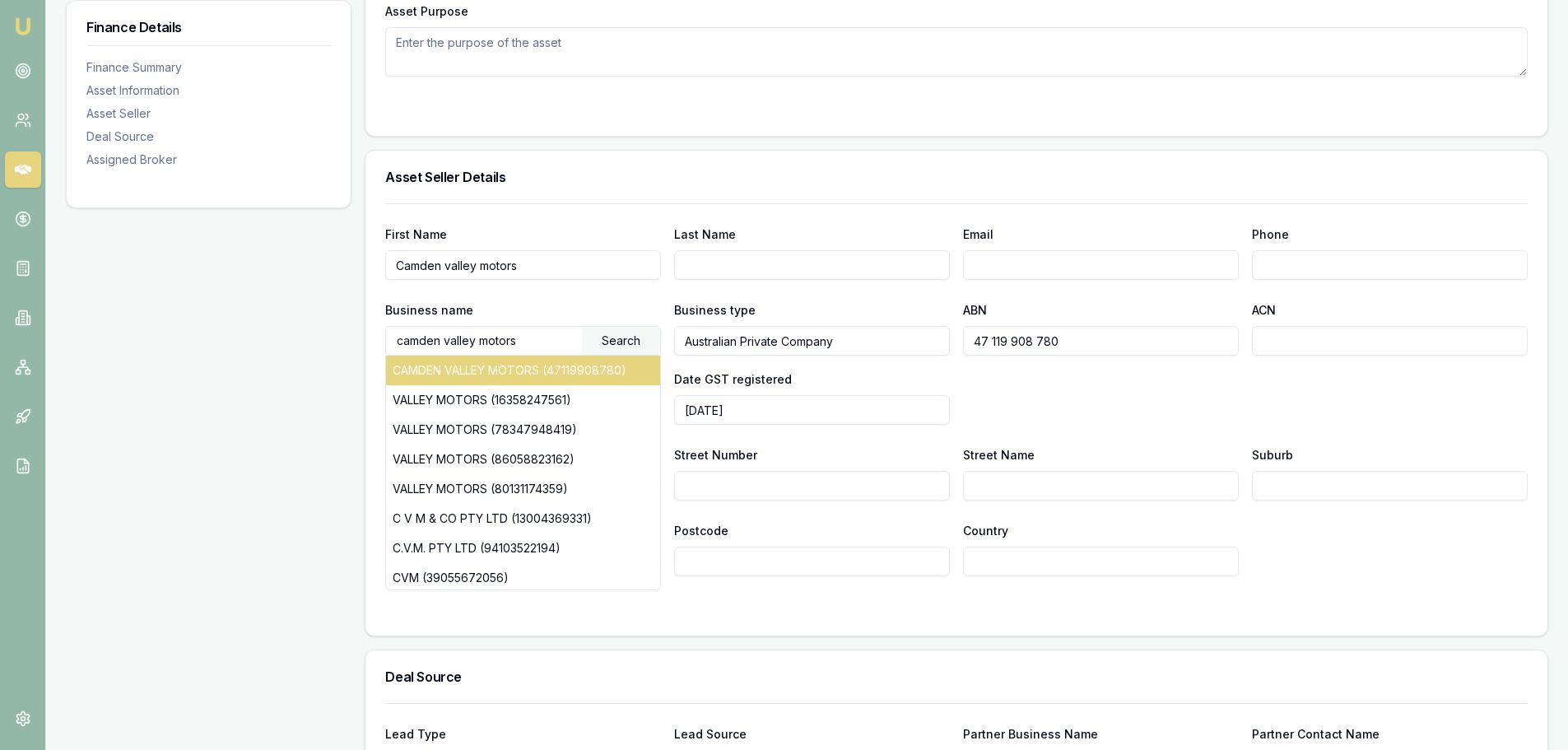
click at [614, 366] on div "CAMDEN VALLEY MOTORS (47119908780)" at bounding box center [523, 370] width 275 height 30
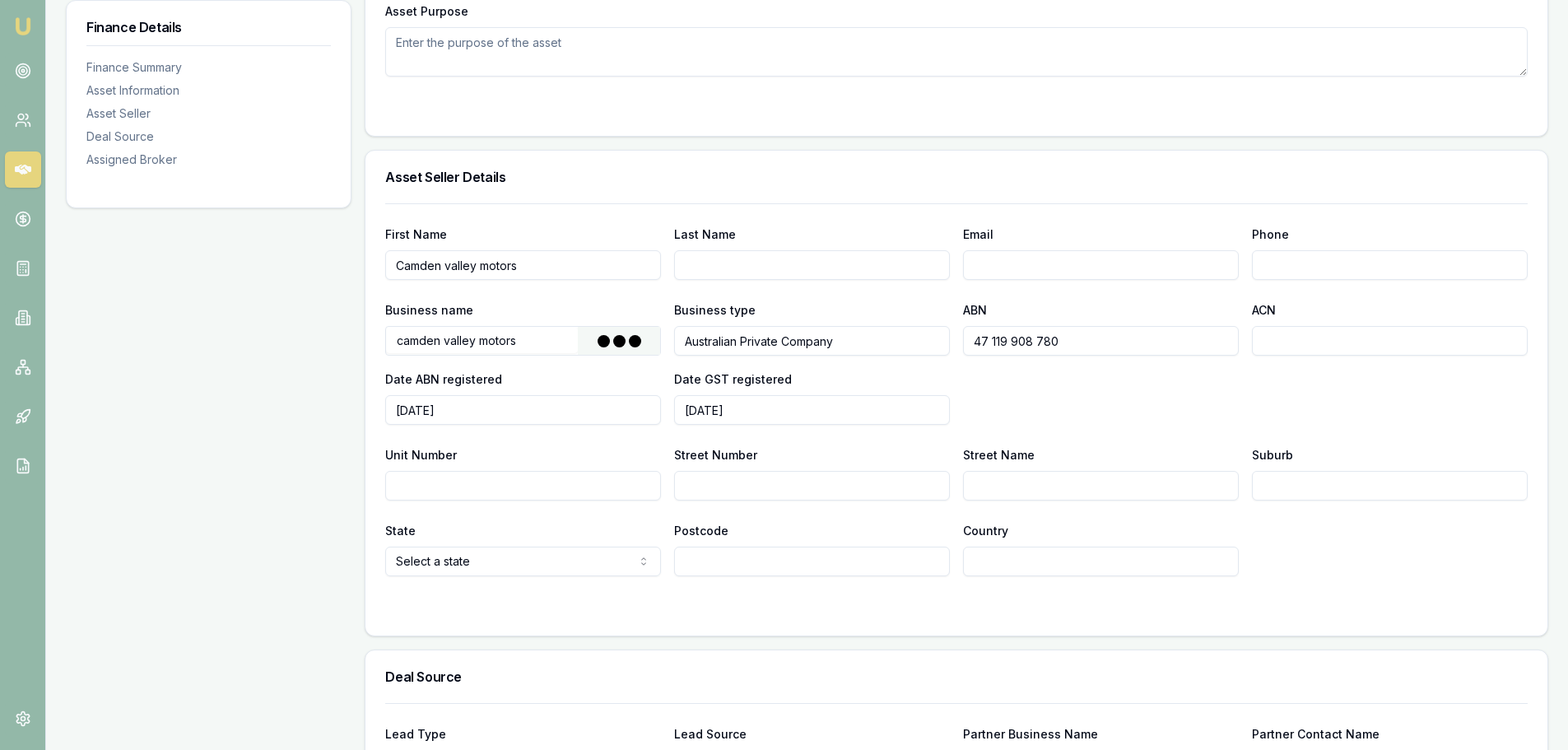
type input "Paul Wakeling Motor Group Pty Ltd"
type input "47119908780"
type input "119908780"
type input "2006-08-28"
type input "2006-11-01"
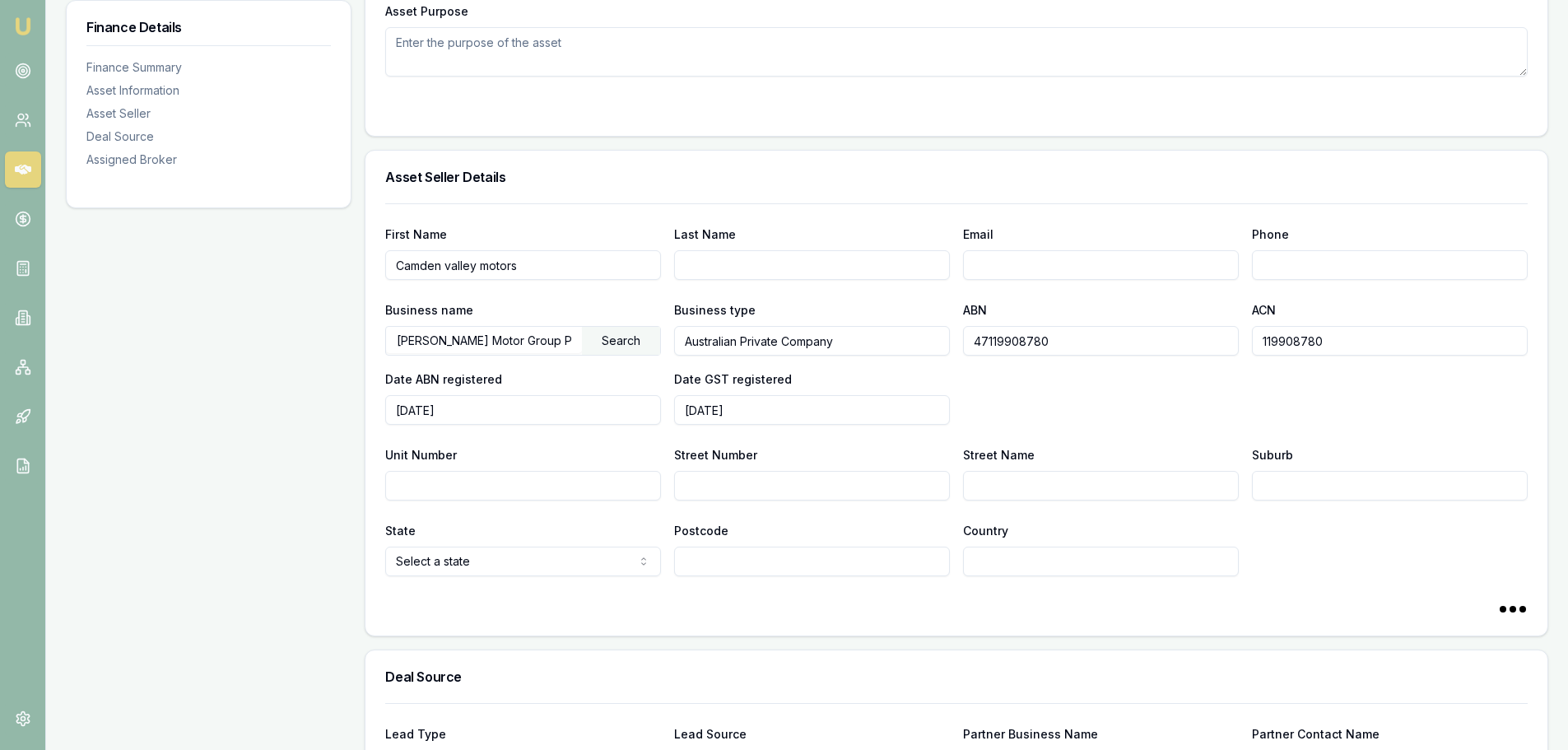
click at [220, 404] on div "Finance Details Finance Summary Asset Information Asset Seller Deal Source Assi…" at bounding box center [208, 278] width 286 height 1563
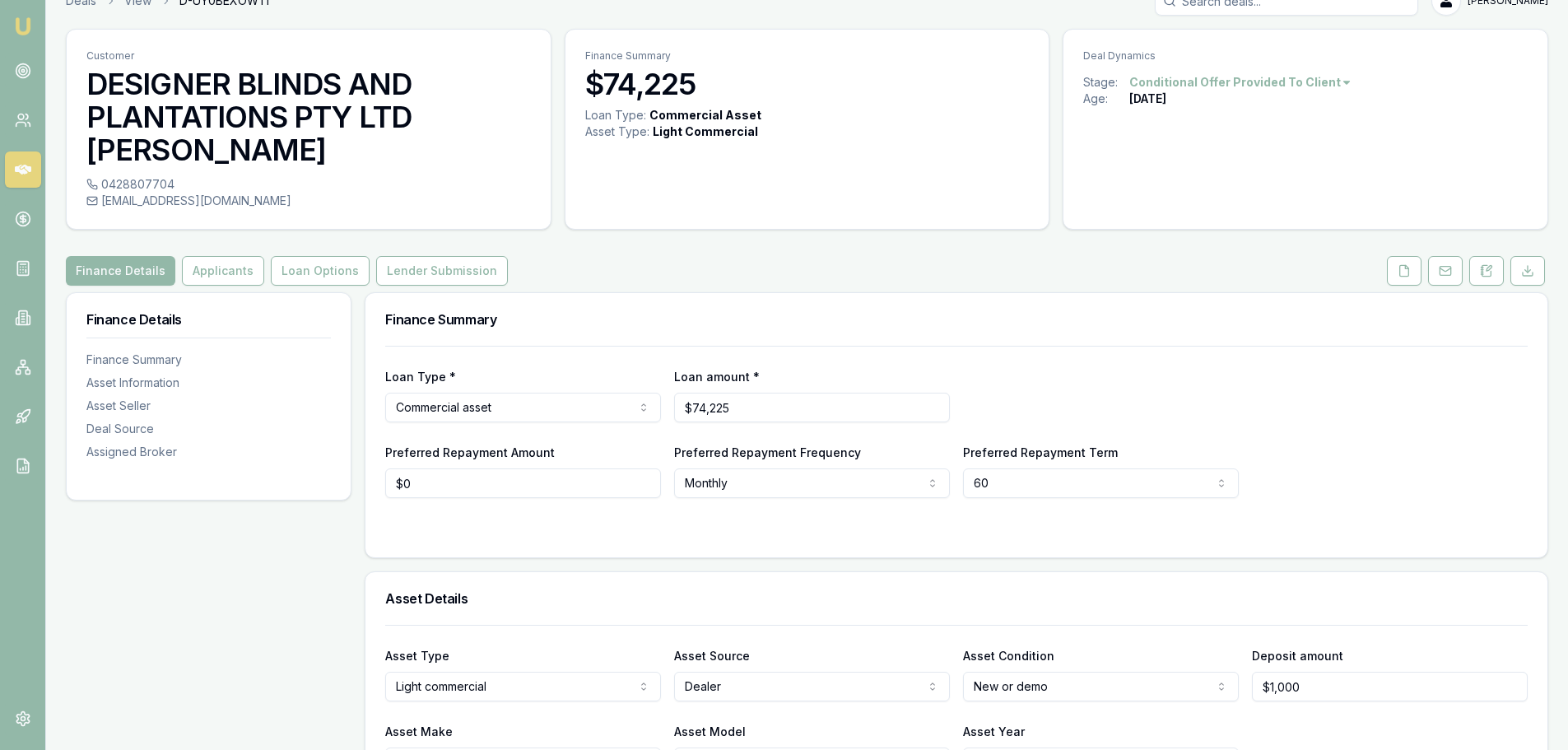
scroll to position [0, 0]
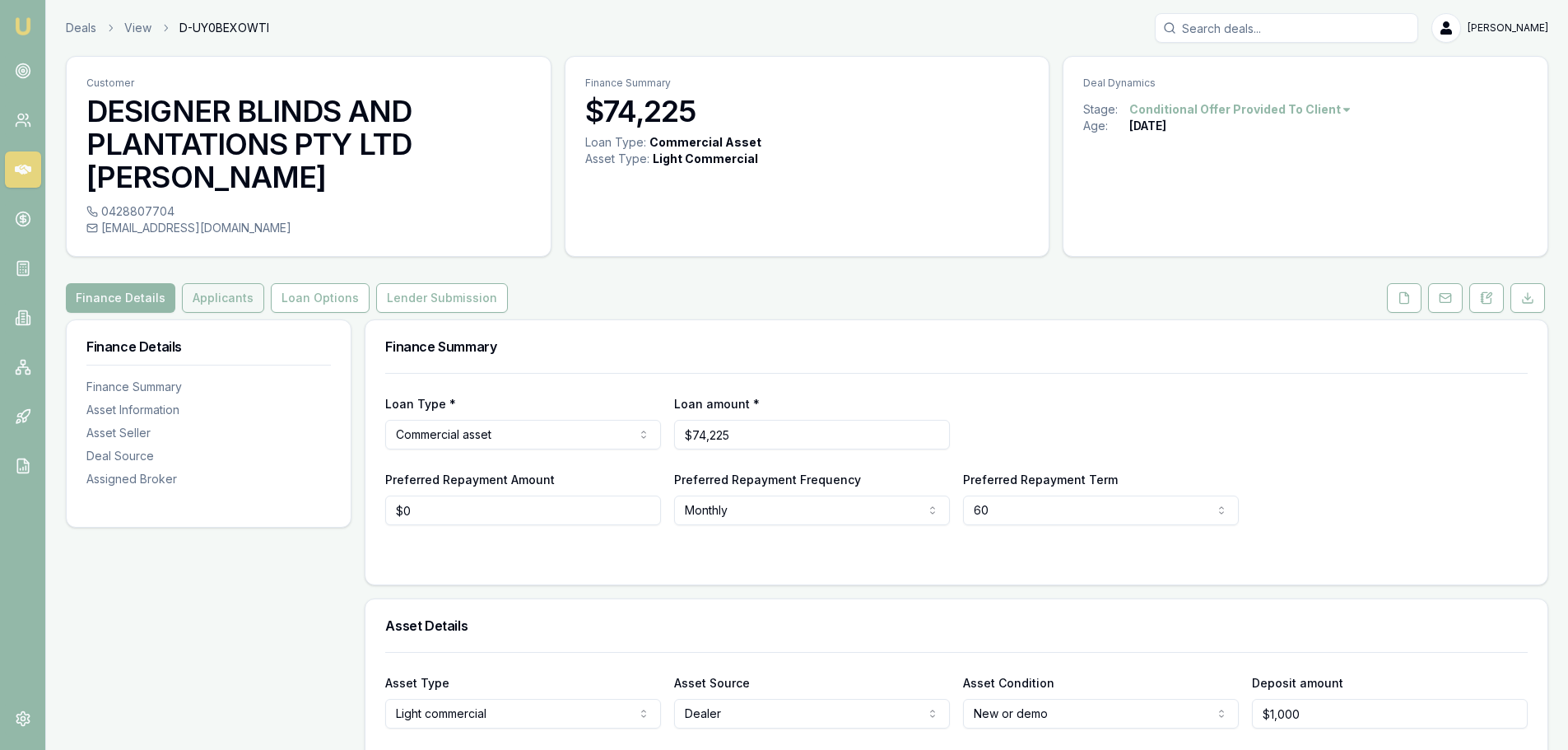
click at [229, 309] on button "Applicants" at bounding box center [222, 298] width 82 height 30
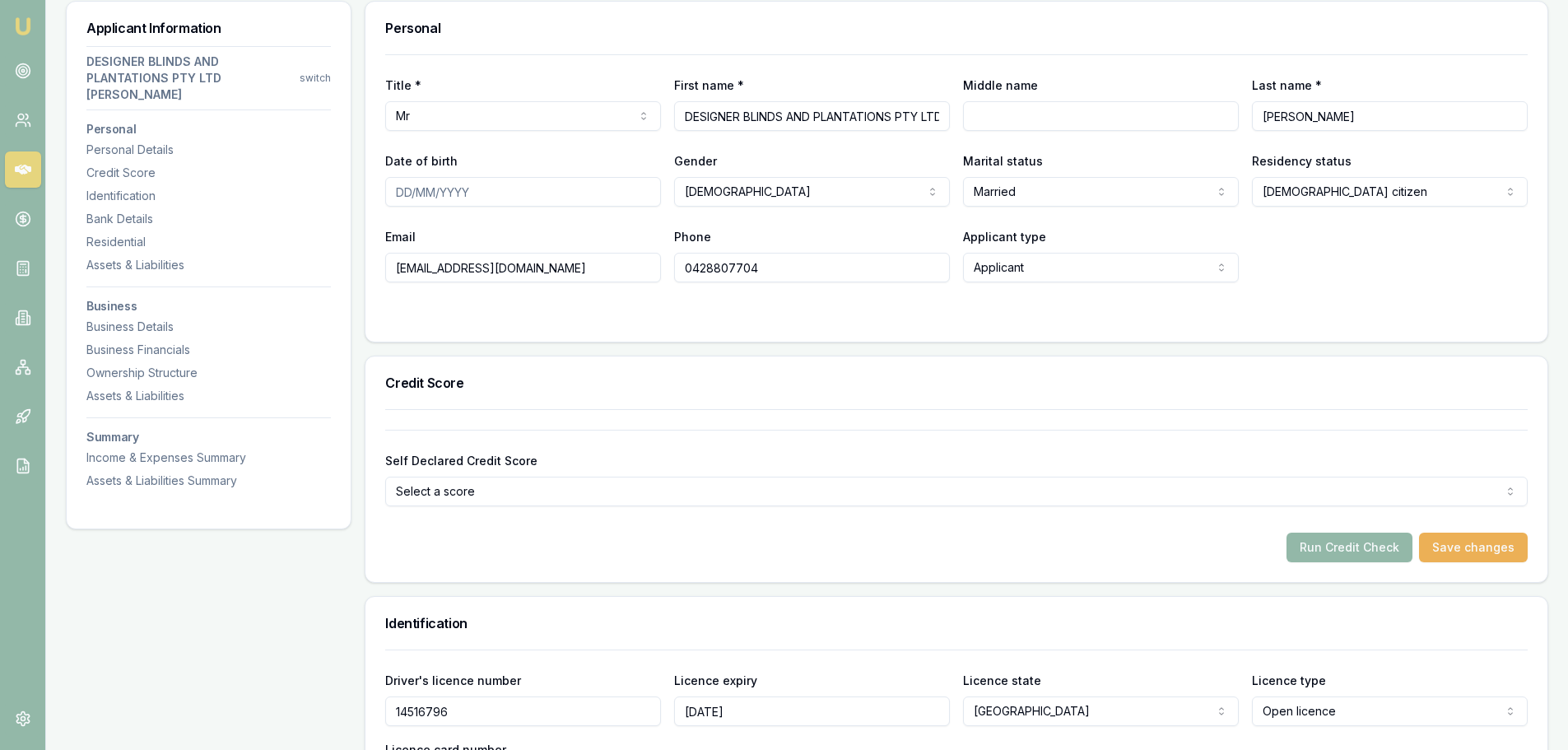
scroll to position [411, 0]
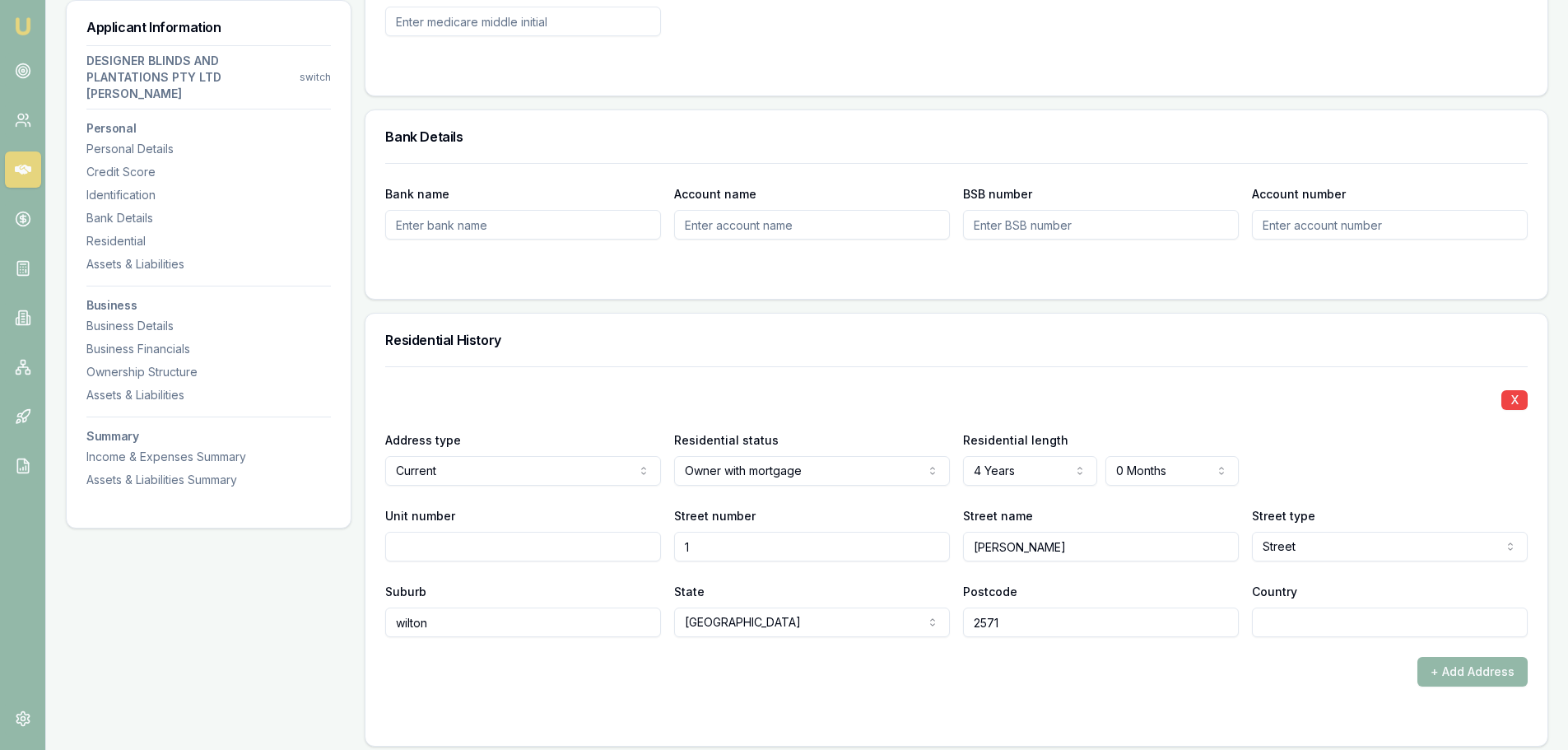
scroll to position [1400, 0]
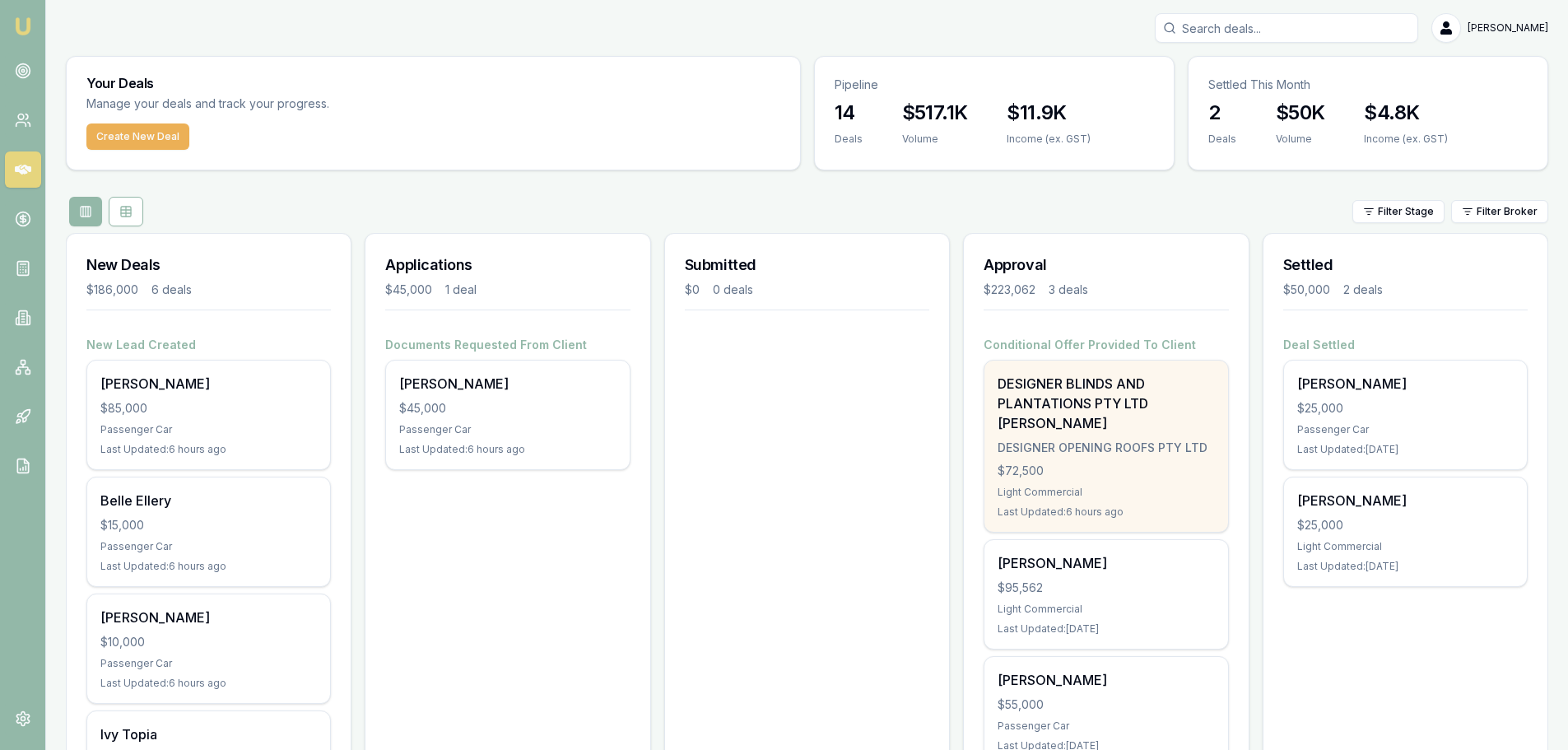
click at [1125, 467] on div "$72,500" at bounding box center [1106, 471] width 217 height 17
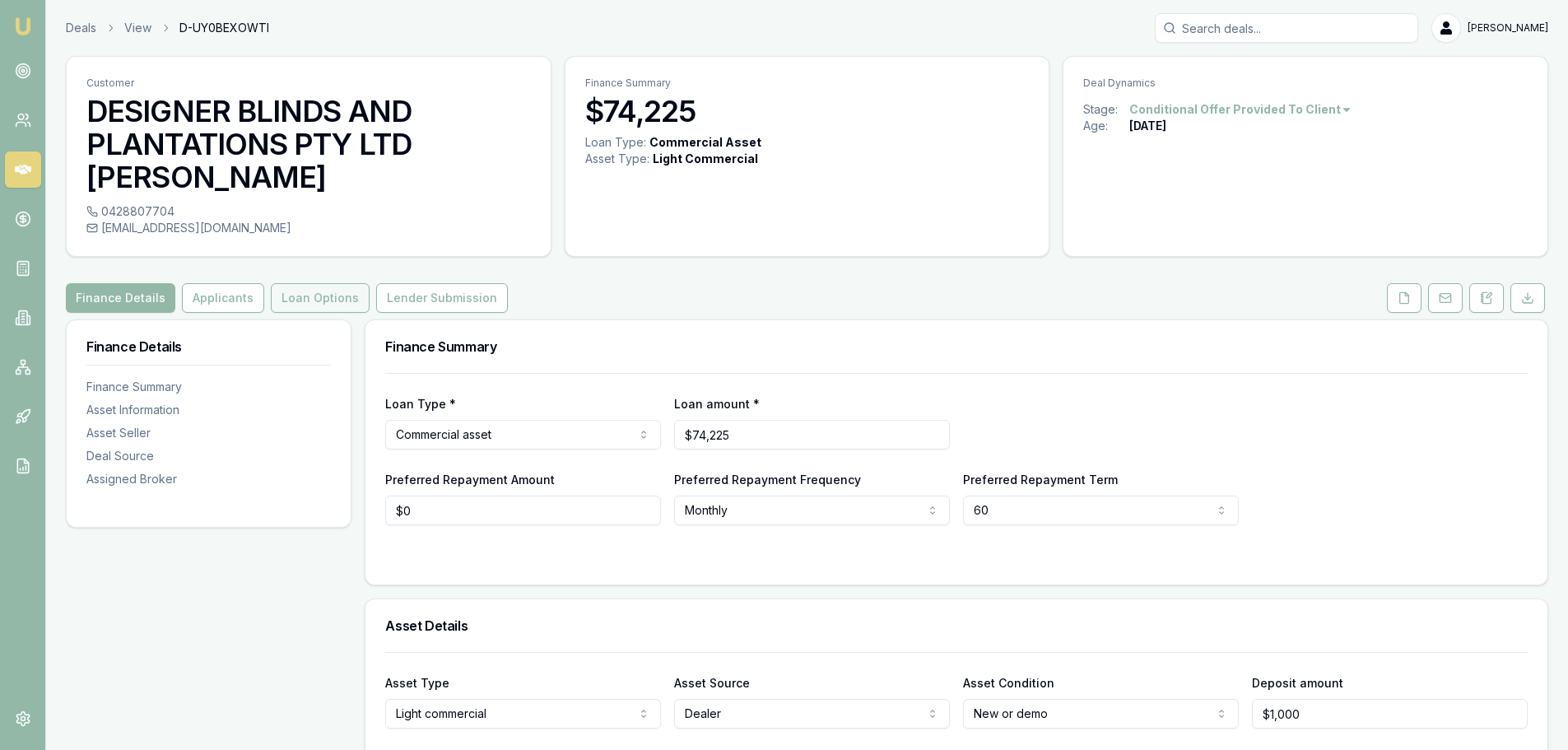
click at [317, 296] on button "Loan Options" at bounding box center [320, 298] width 99 height 30
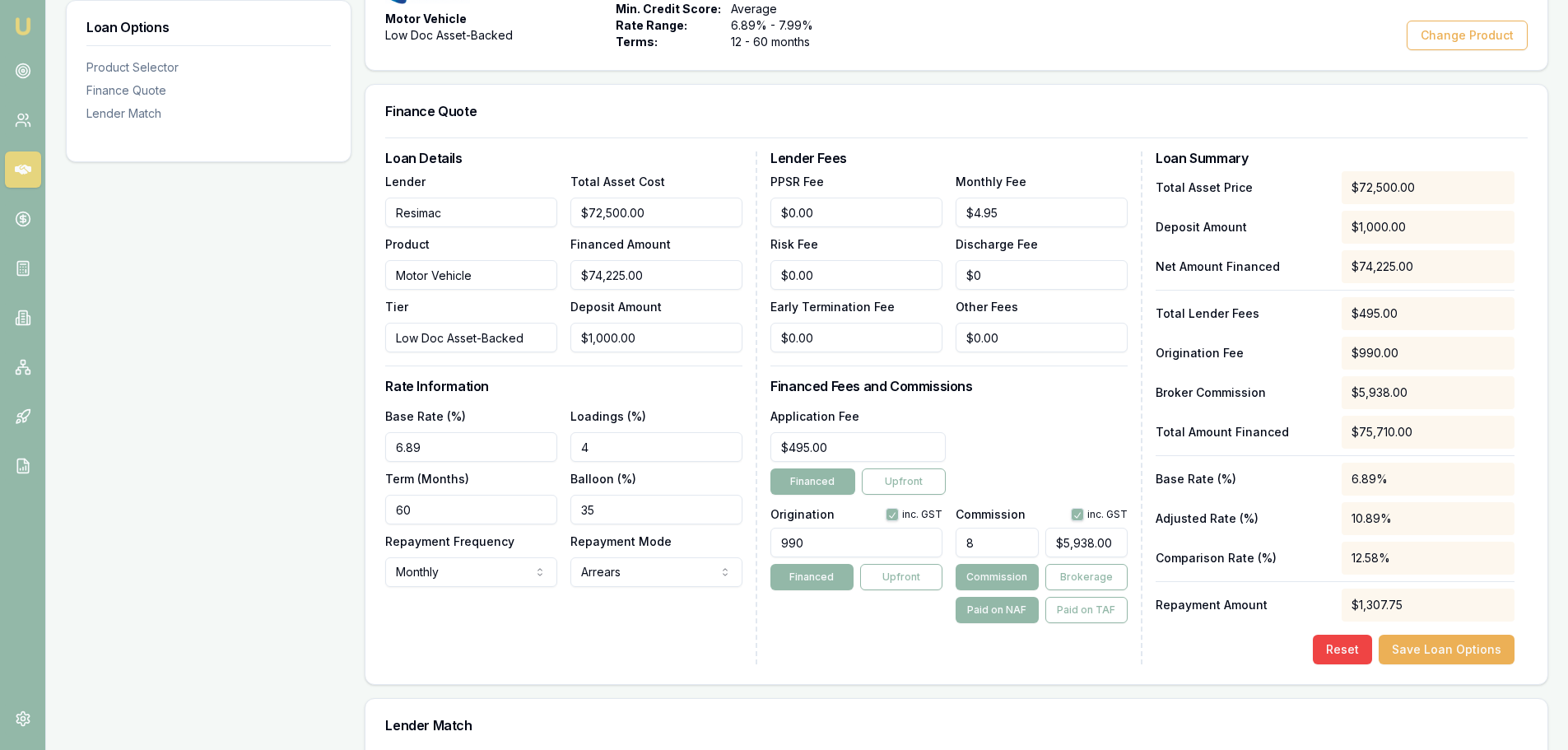
scroll to position [411, 0]
type input "5938"
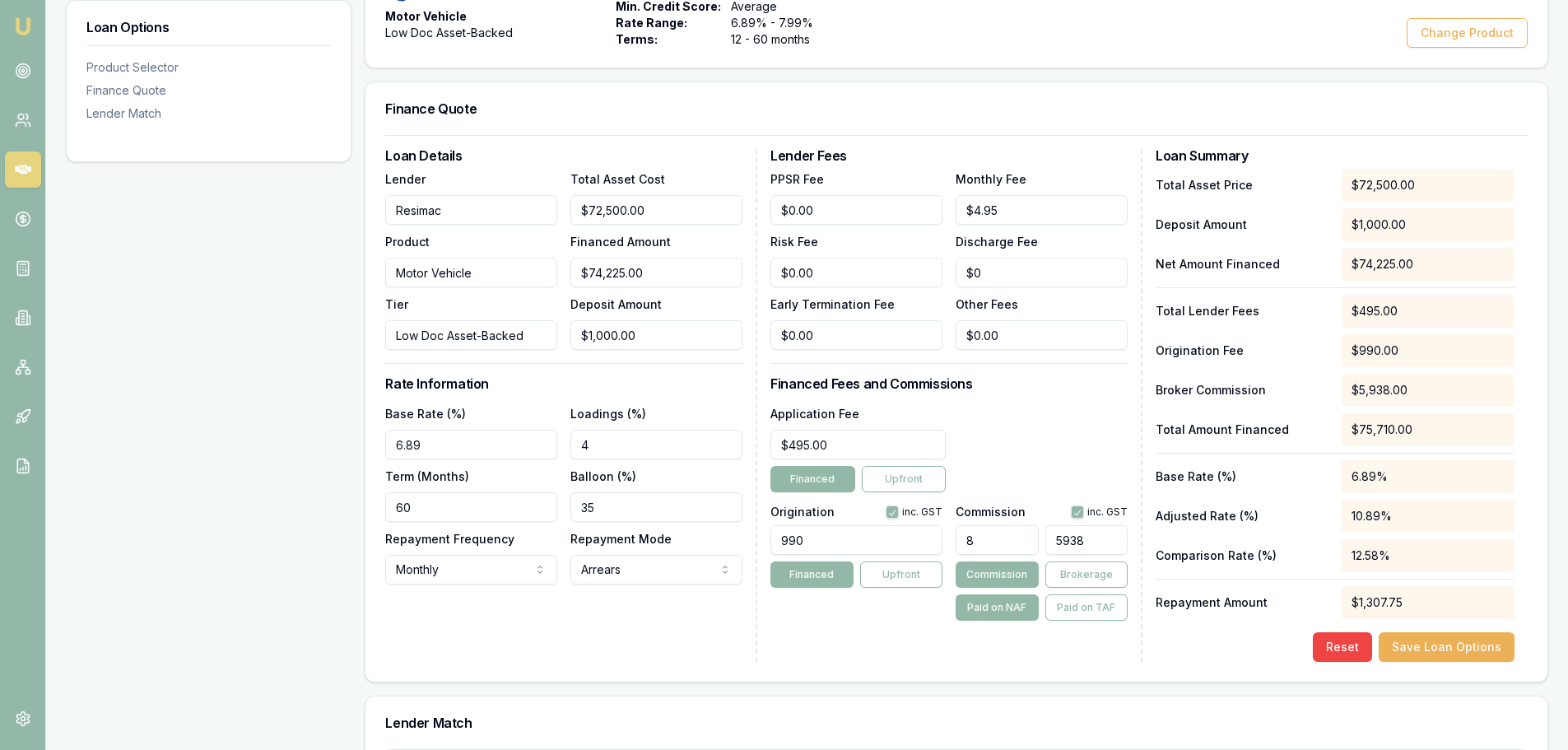
drag, startPoint x: 1113, startPoint y: 538, endPoint x: 1039, endPoint y: 550, distance: 75.0
click at [1039, 550] on div "8 5938" at bounding box center [1041, 536] width 172 height 36
type input "0.004096961420279959"
type input "3"
type input "0.04233526800955958"
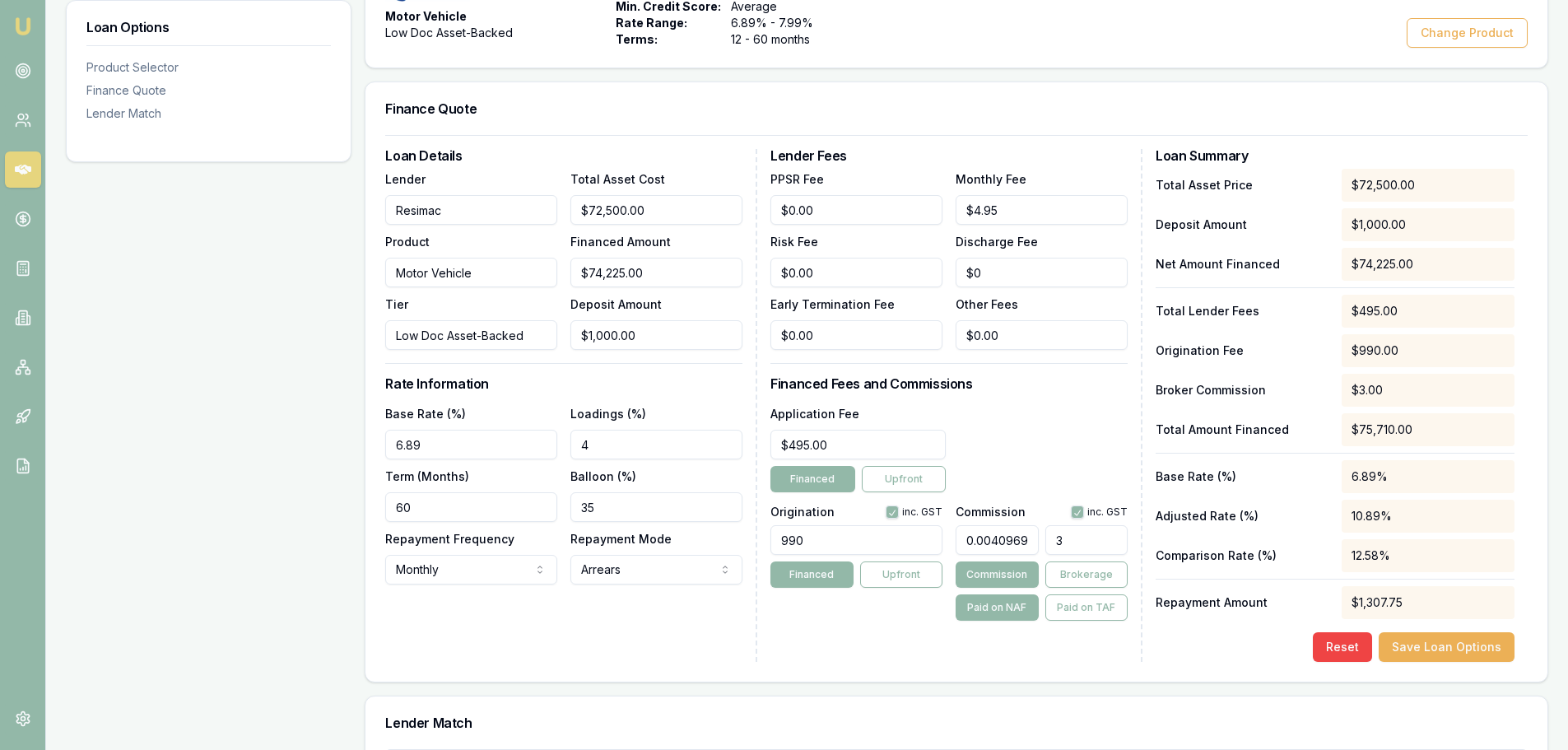
type input "31"
type input "0.4356435643564357"
type input "319"
type input "4.3687265278251965"
type input "3199"
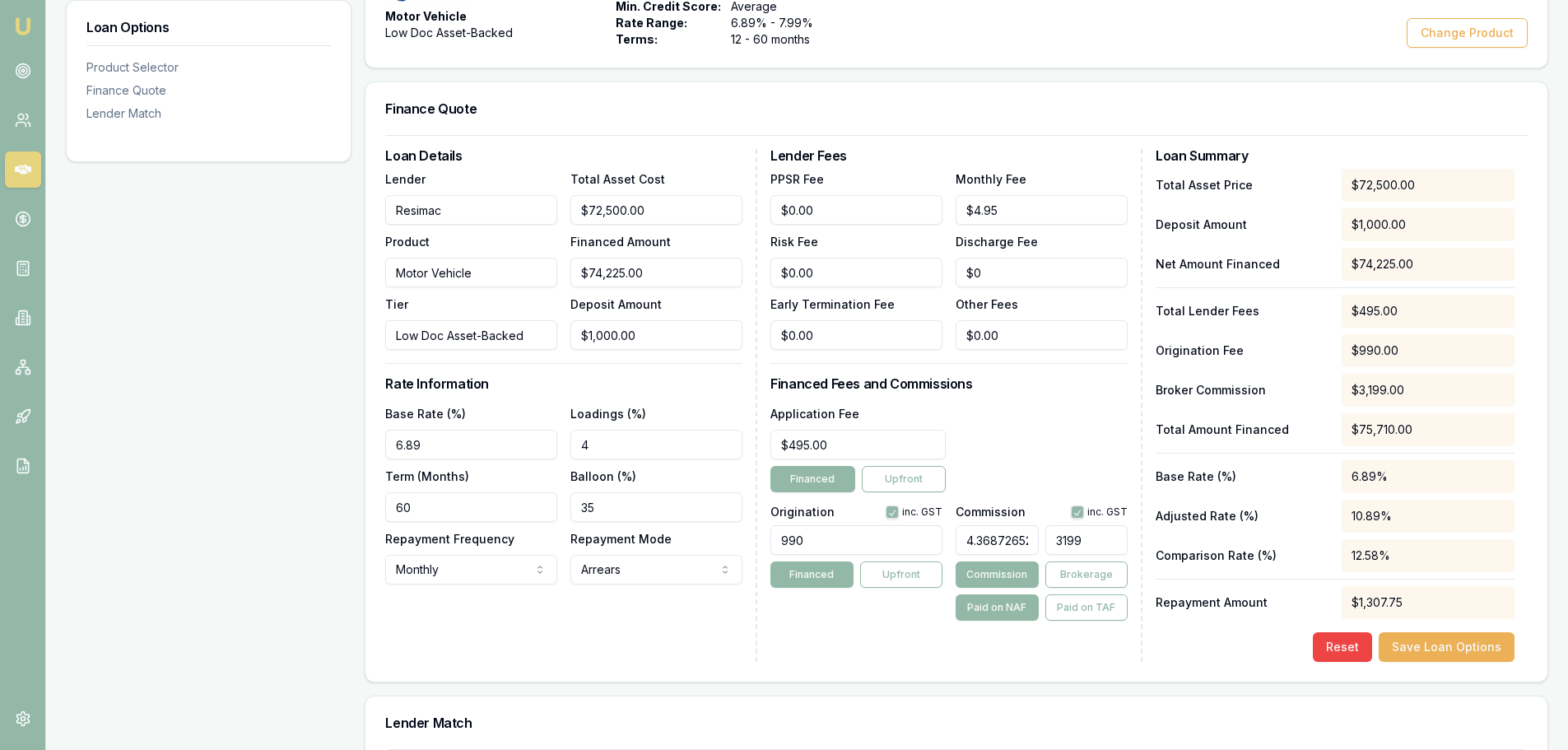
type input "43.687265278251964"
type input "31990"
click at [1075, 542] on input "31990" at bounding box center [1086, 540] width 82 height 30
type input "4.356435643564356"
click at [1079, 440] on div "Application Fee $495.00 Financed Upfront" at bounding box center [949, 448] width 357 height 89
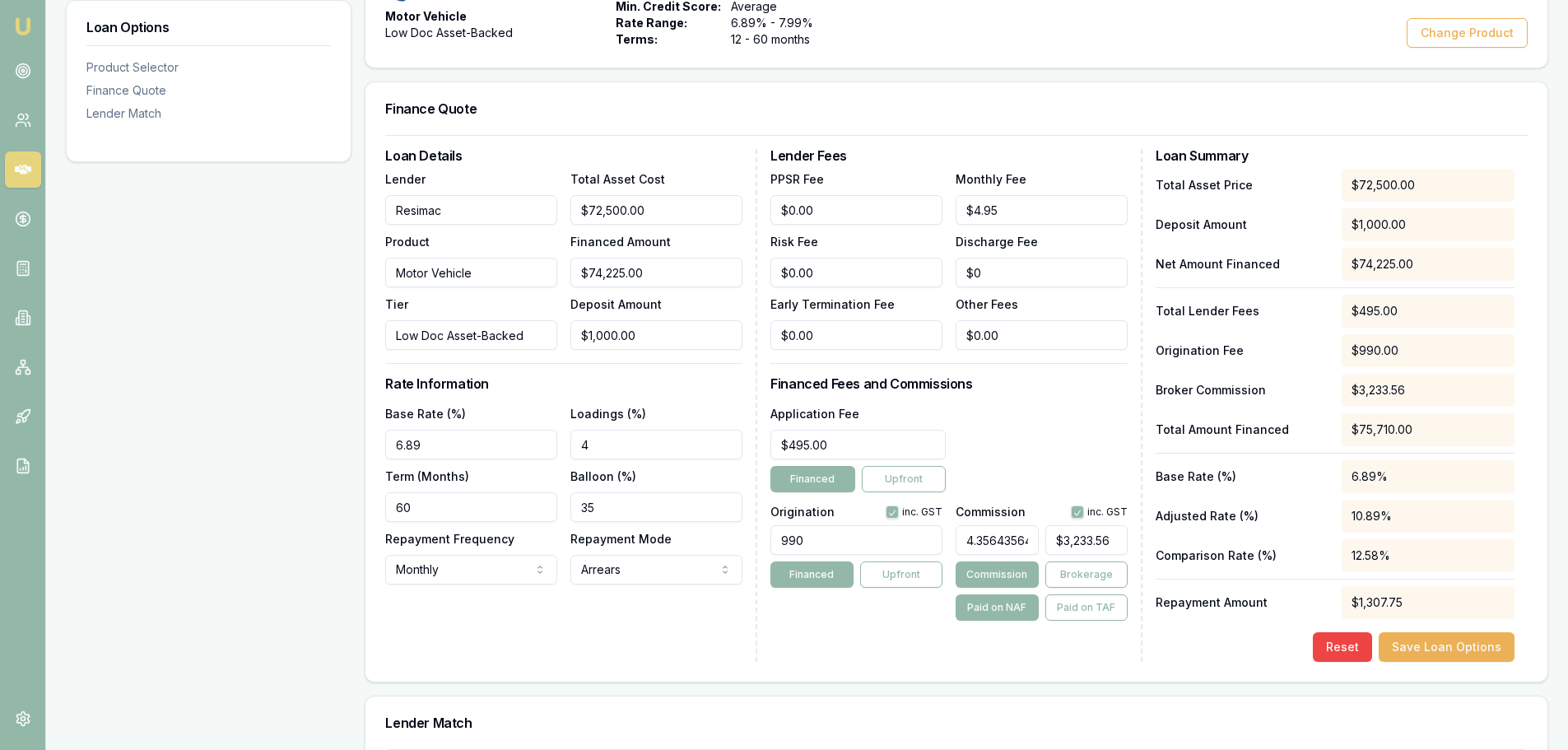
type input "3233.5643564356433"
drag, startPoint x: 1118, startPoint y: 538, endPoint x: 1016, endPoint y: 541, distance: 102.0
click at [1016, 541] on div "4.356435643564356 3233.5643564356433" at bounding box center [1041, 536] width 172 height 36
type input "770715.5110959372"
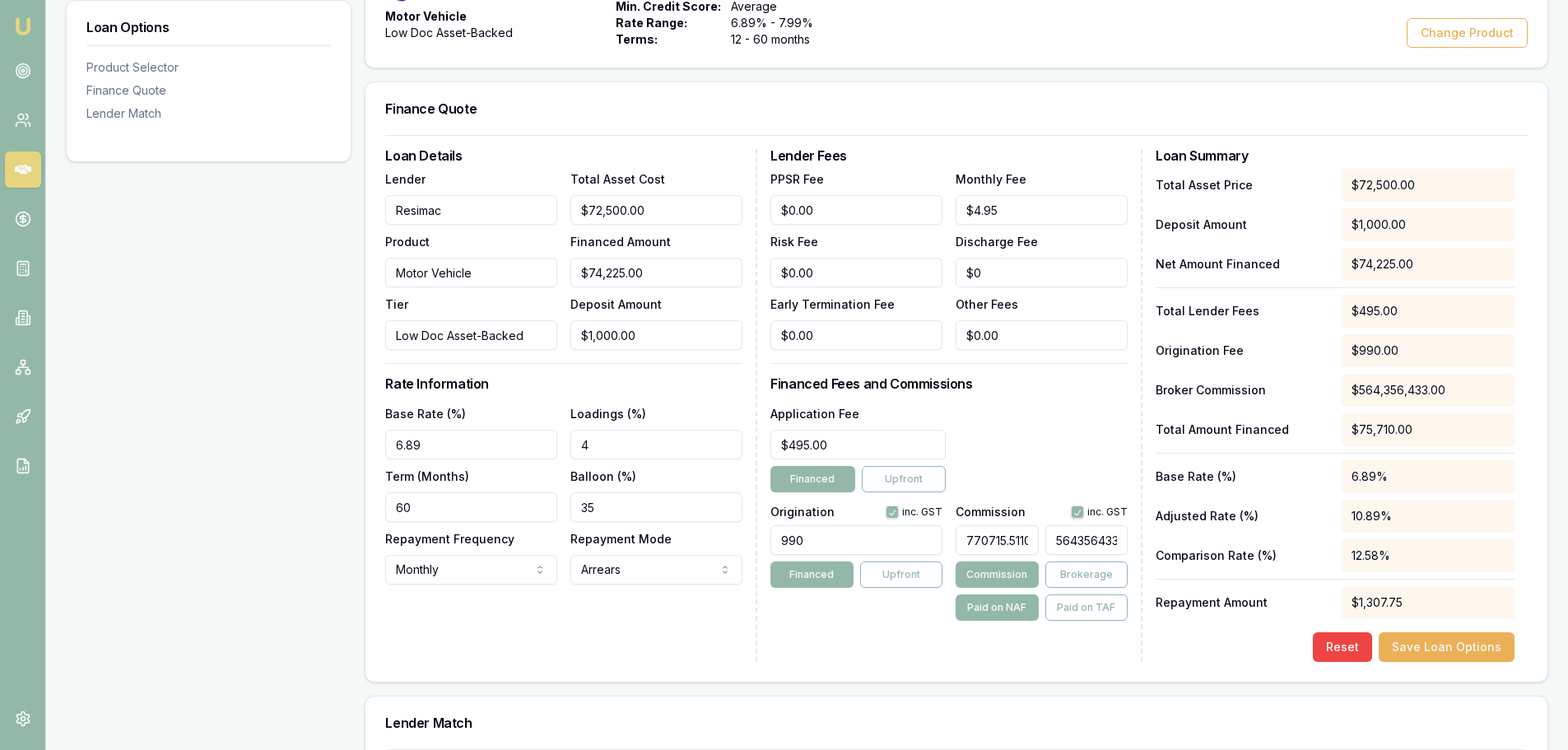
type input "$572,063,588.11"
drag, startPoint x: 965, startPoint y: 535, endPoint x: 1060, endPoint y: 540, distance: 95.1
click at [1060, 540] on div "770715.5110959372 $572,063,588.11" at bounding box center [1041, 536] width 172 height 36
type input "$0.00"
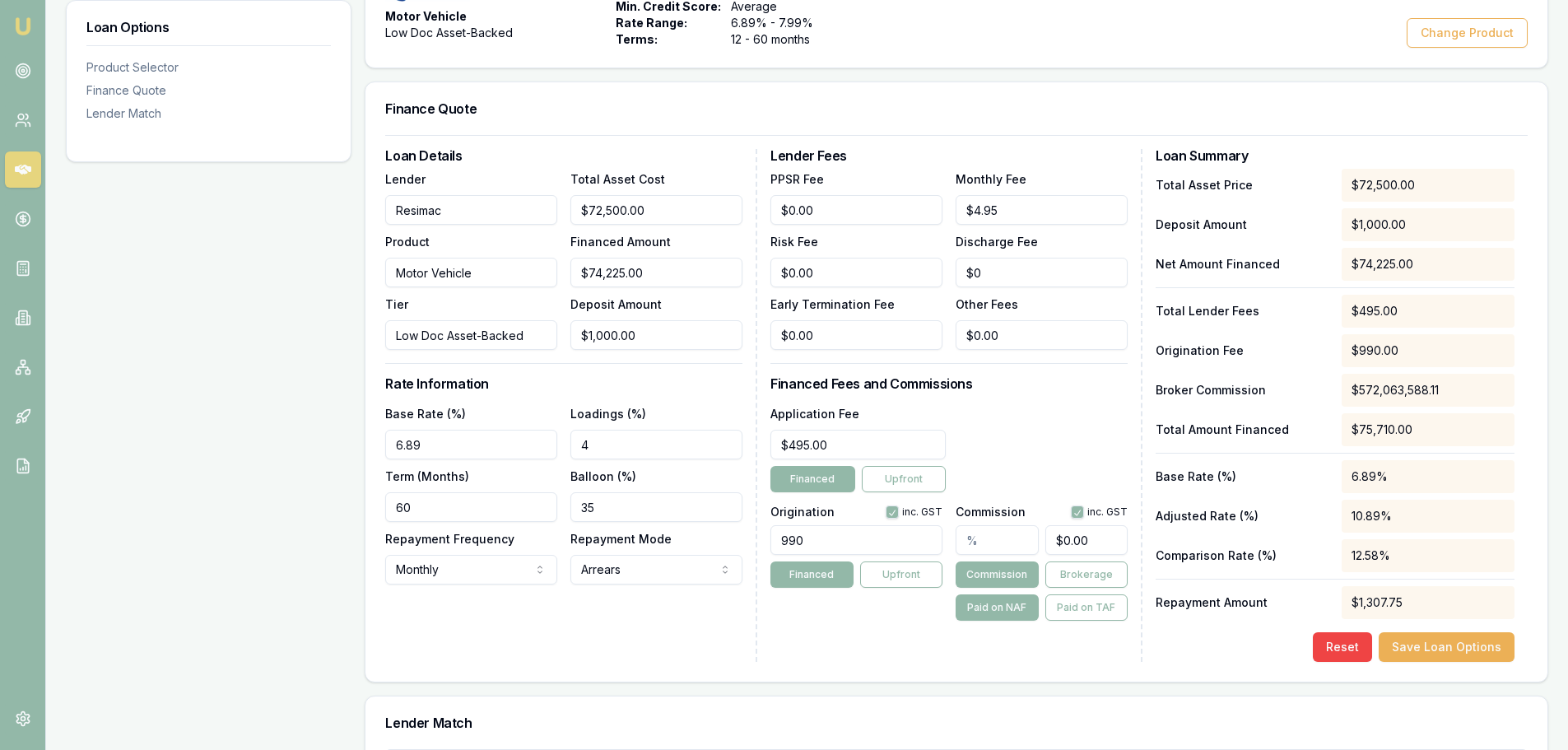
scroll to position [0, 0]
type input "4"
type input "$2,969.00"
type input "4.00%"
click at [1023, 455] on div "Application Fee $495.00 Financed Upfront" at bounding box center [949, 448] width 357 height 89
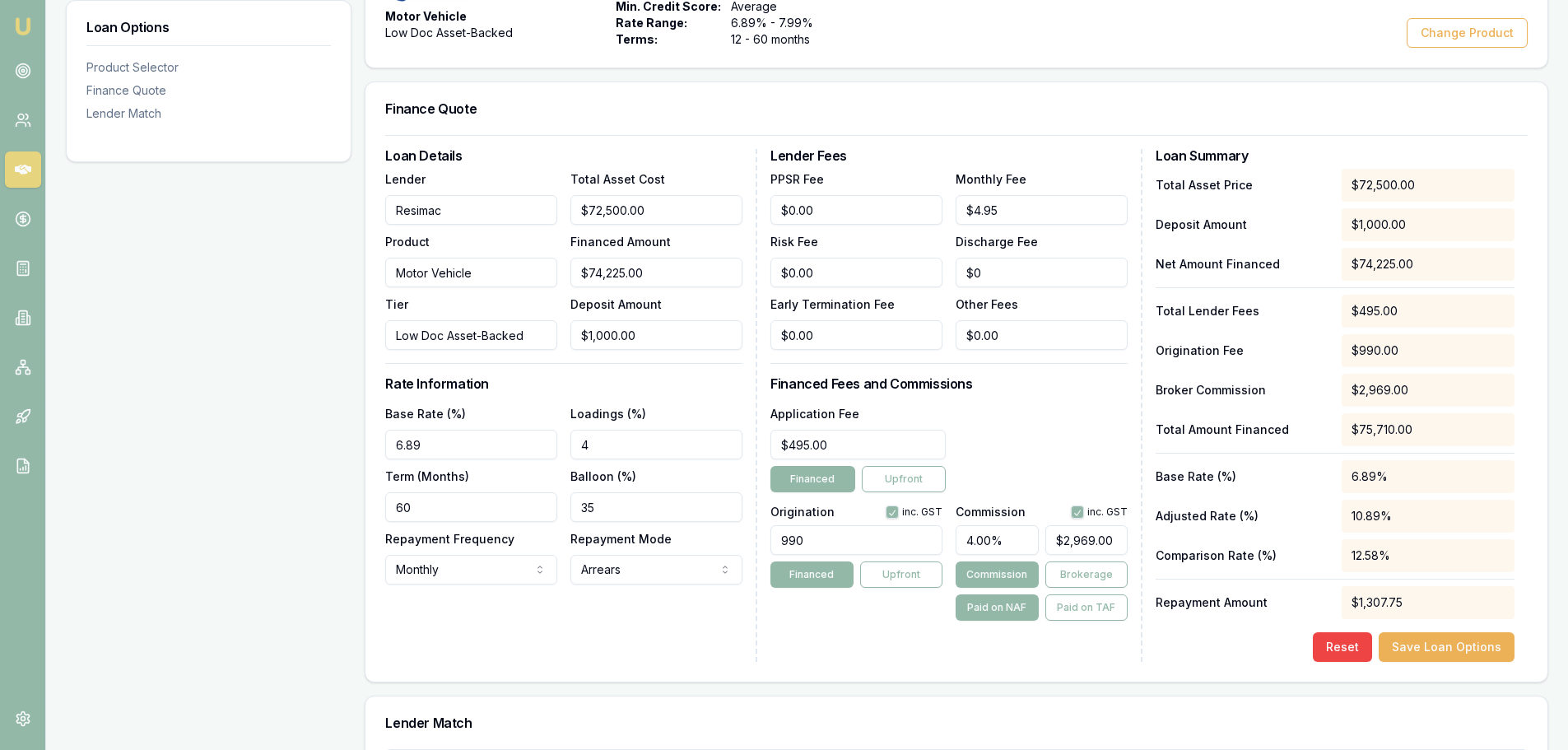
click at [424, 446] on input "6.89" at bounding box center [471, 445] width 172 height 30
click at [403, 447] on input "664" at bounding box center [471, 445] width 172 height 30
type input "6.64%"
click at [214, 453] on div "Loan Options Product Selector Finance Quote Lender Match" at bounding box center [208, 534] width 286 height 1253
click at [158, 531] on div "Loan Options Product Selector Finance Quote Lender Match" at bounding box center [208, 534] width 286 height 1253
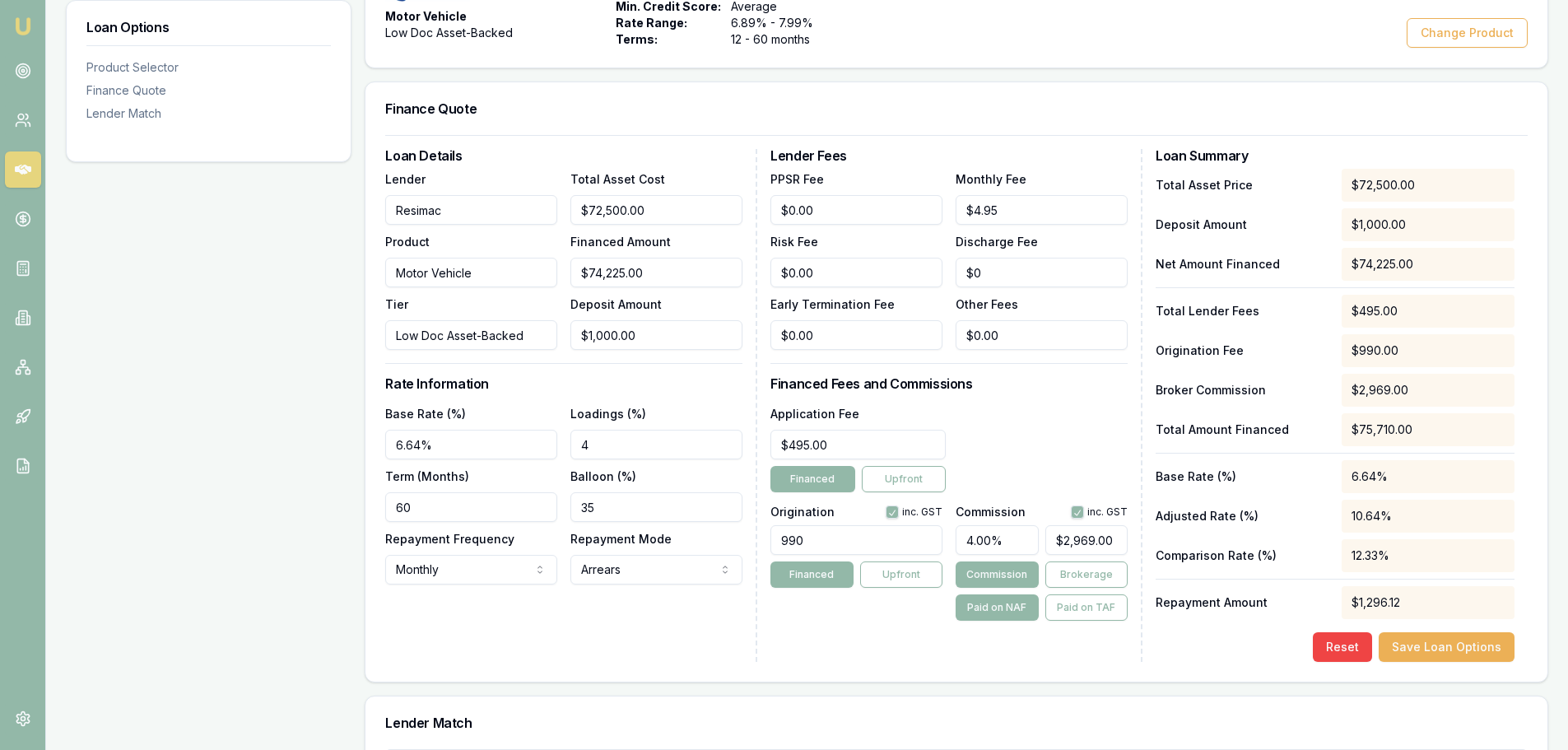
click at [1220, 652] on div "Reset Save Loan Options" at bounding box center [1335, 647] width 359 height 30
click at [1466, 649] on button "Save Loan Options" at bounding box center [1447, 647] width 136 height 30
click at [976, 542] on input "4" at bounding box center [997, 540] width 82 height 30
type input "$0.00"
type input "5"
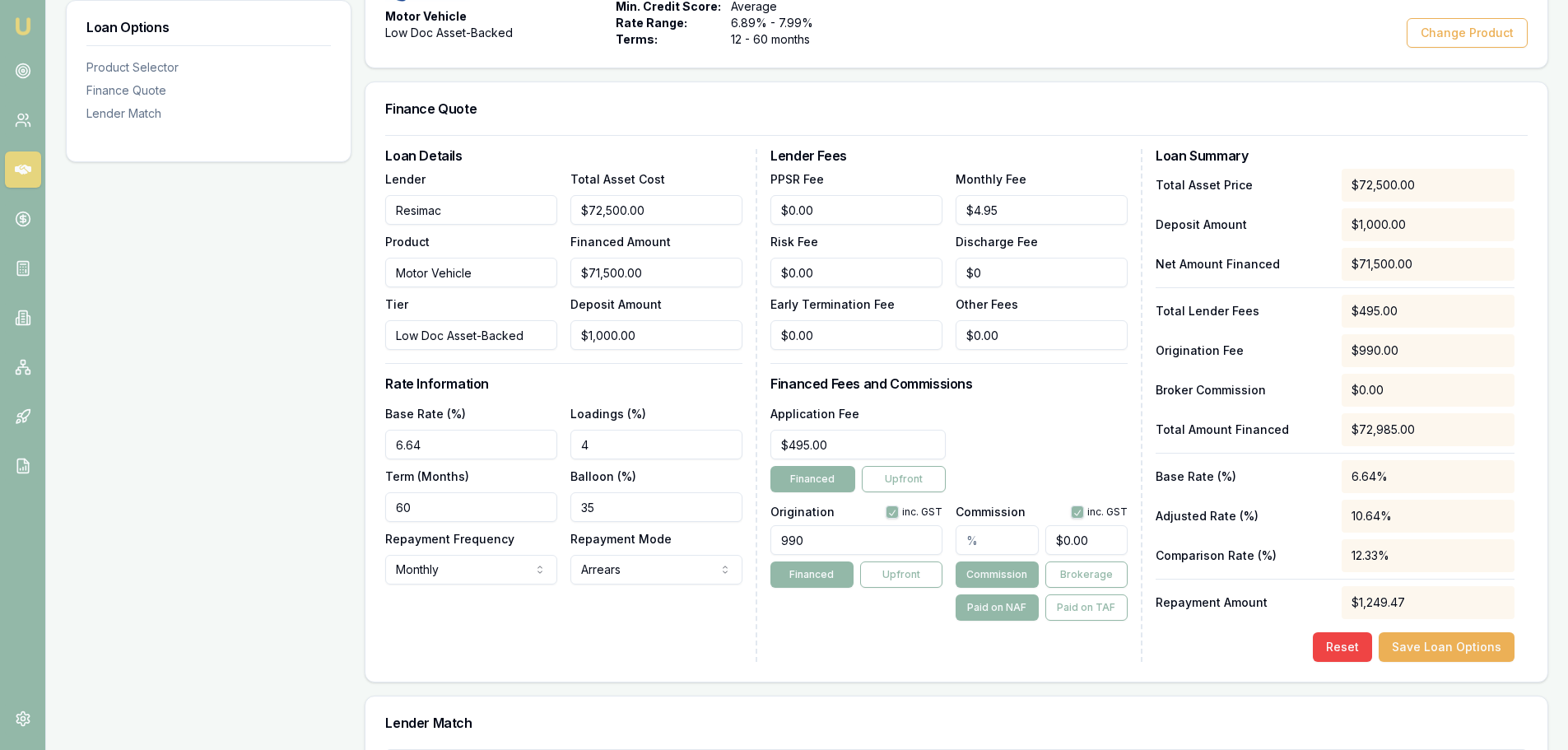
type input "$3,575.00"
type input "5.00%"
click at [1044, 466] on div "Application Fee $495.00 Financed Upfront" at bounding box center [949, 448] width 357 height 89
type input "3575"
drag, startPoint x: 1059, startPoint y: 542, endPoint x: 1103, endPoint y: 538, distance: 44.2
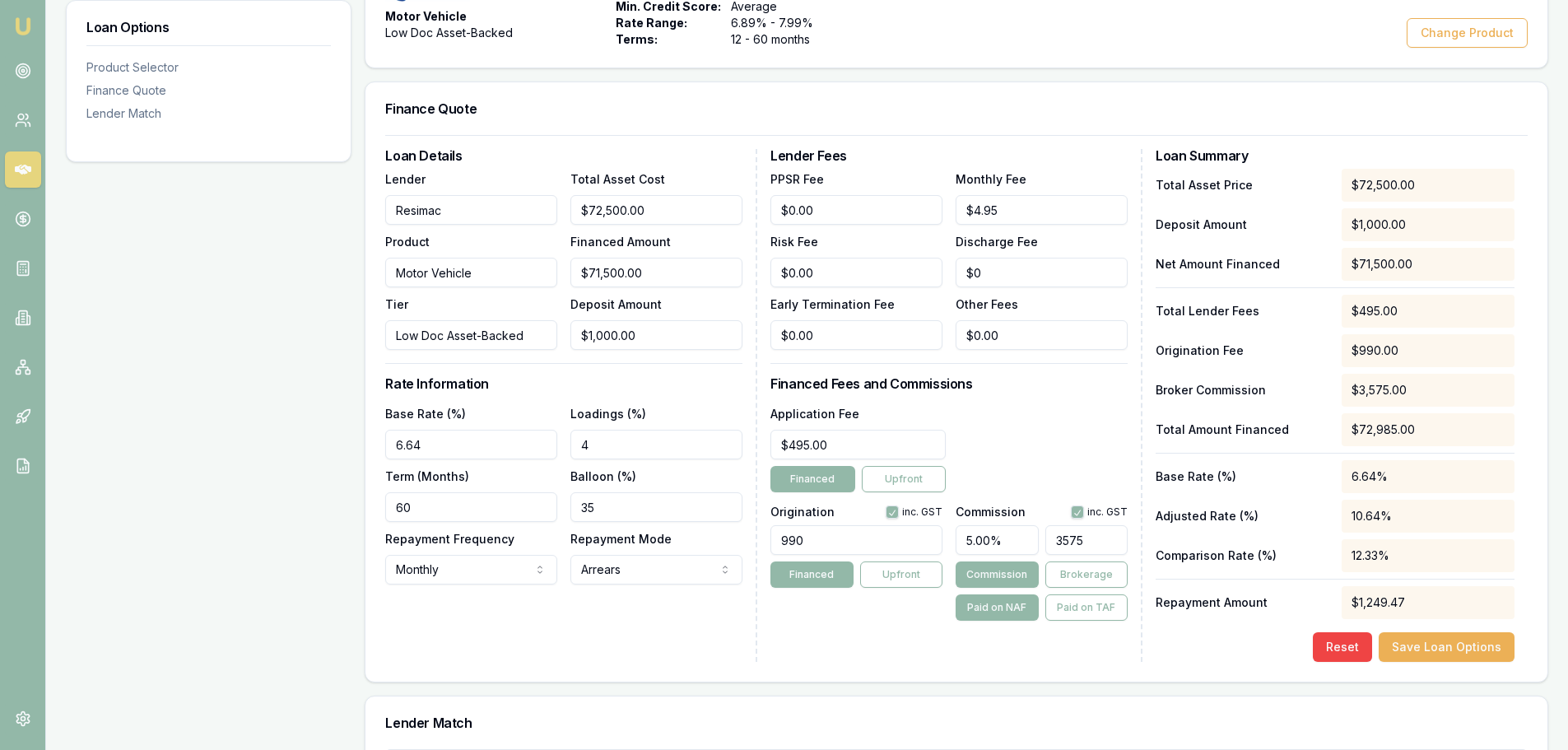
click at [1103, 538] on input "3575" at bounding box center [1086, 540] width 82 height 30
click at [1070, 545] on input "text" at bounding box center [1086, 540] width 82 height 30
type input "0.00425531914893617"
type input "3"
type input "0.04397163120567376"
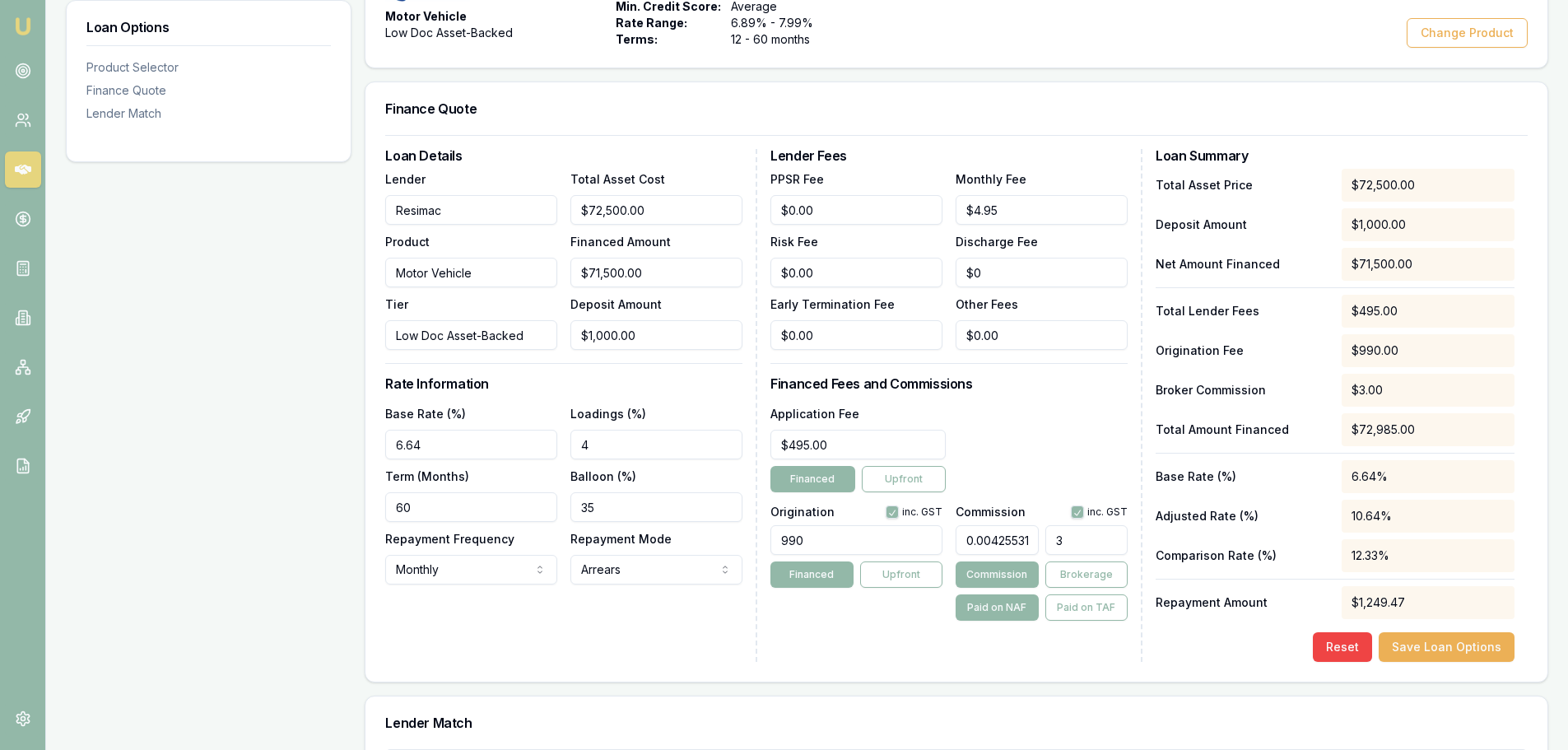
type input "31"
type input "0.4524822695035461"
type input "319"
type input "4.524822695035461"
type input "$3,235.25"
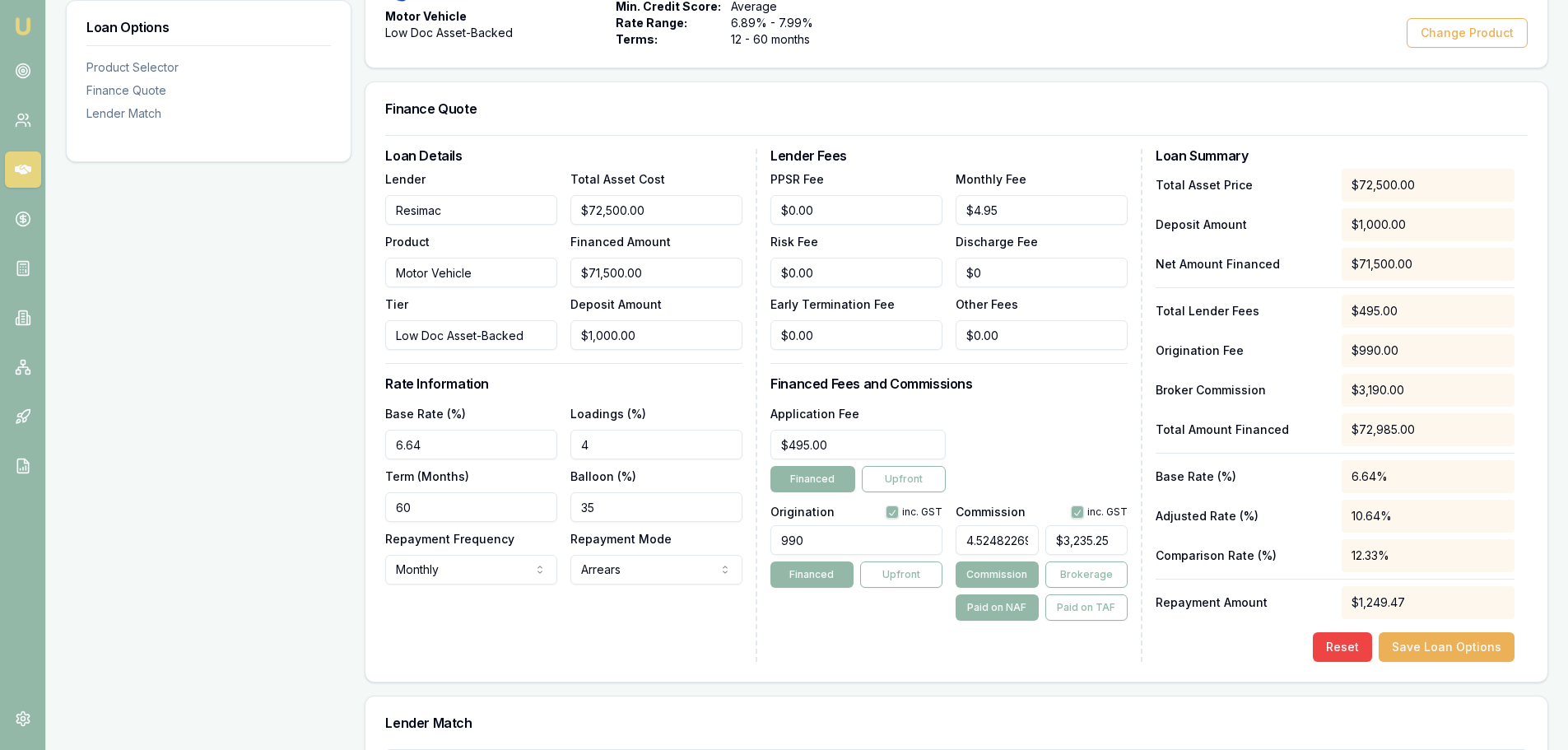
click at [1044, 395] on div "Lender Fees PPSR Fee $0.00 Monthly Fee $4.95 Risk Fee $0.00 Discharge Fee $0 Ea…" at bounding box center [957, 405] width 372 height 513
drag, startPoint x: 1027, startPoint y: 542, endPoint x: 950, endPoint y: 541, distance: 77.0
click at [950, 541] on div "Origination inc. GST 990 Financed Upfront Commission inc. GST 4.524822695035461…" at bounding box center [949, 559] width 357 height 122
type input "95035461"
type input "$67,950,354,615.00"
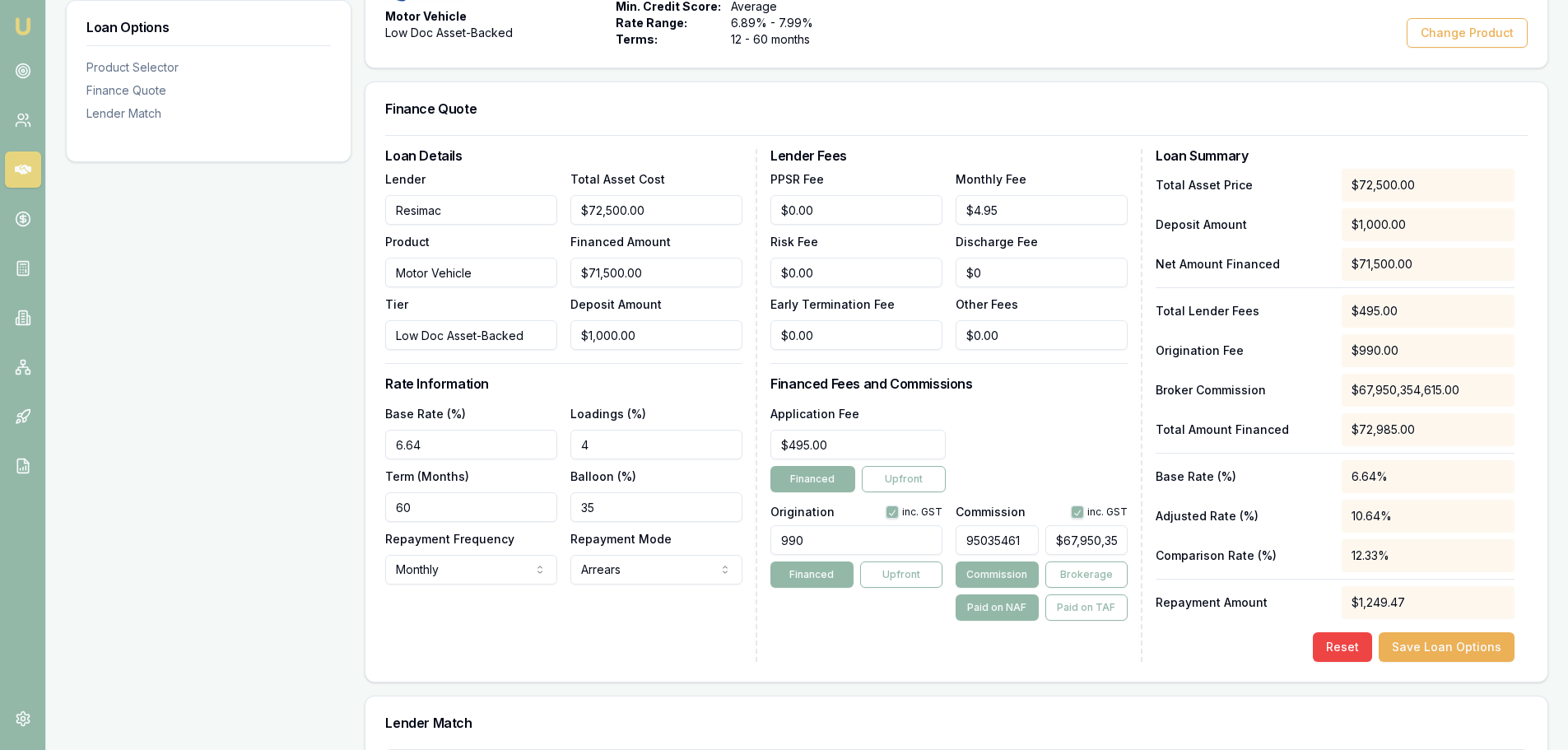
drag, startPoint x: 963, startPoint y: 538, endPoint x: 1052, endPoint y: 546, distance: 89.4
click at [1052, 546] on div "95035461 $67,950,354,615.00" at bounding box center [1041, 536] width 172 height 36
type input "$0.00"
click at [966, 540] on input "text" at bounding box center [997, 540] width 82 height 30
type input "4"
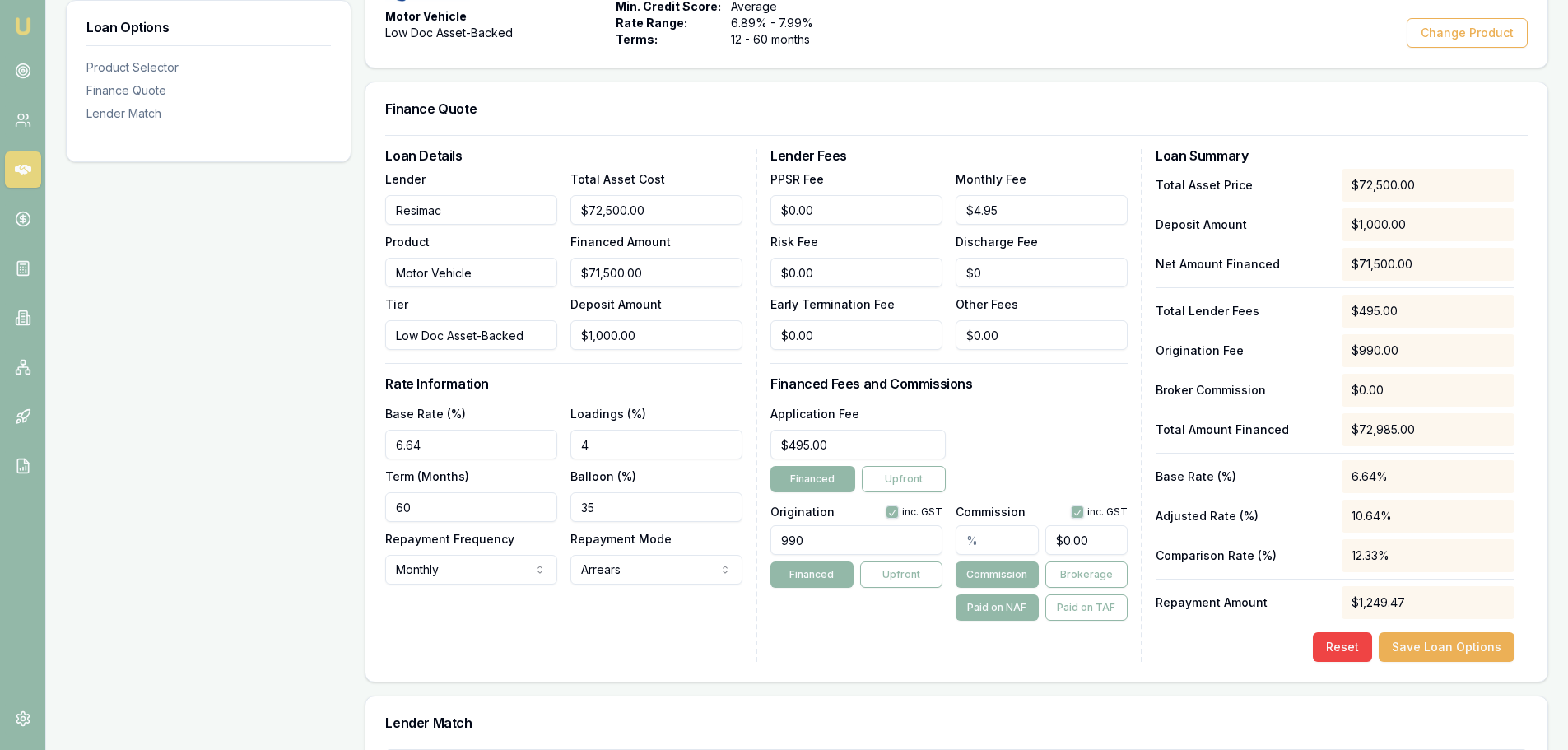
type input "$2,860.00"
type input "4.1"
type input "$2,931.50"
click at [1013, 391] on div "Lender Fees PPSR Fee $0.00 Monthly Fee $4.95 Risk Fee $0.00 Discharge Fee $0 Ea…" at bounding box center [957, 405] width 372 height 513
click at [979, 538] on input "4.10%" at bounding box center [997, 540] width 82 height 30
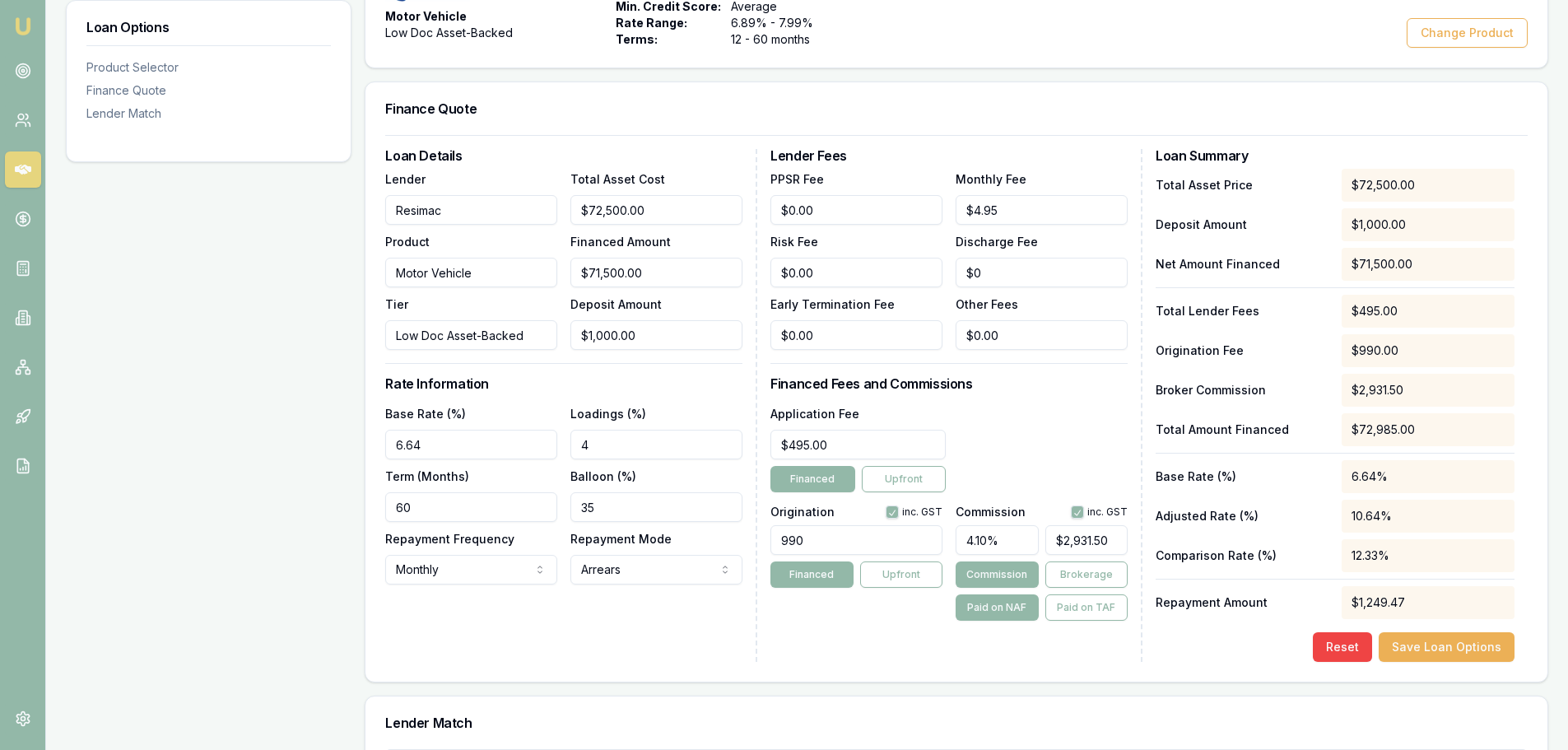
type input "4"
type input "$2,860.00"
type input "42"
type input "$30,030.00"
type input "42.00%"
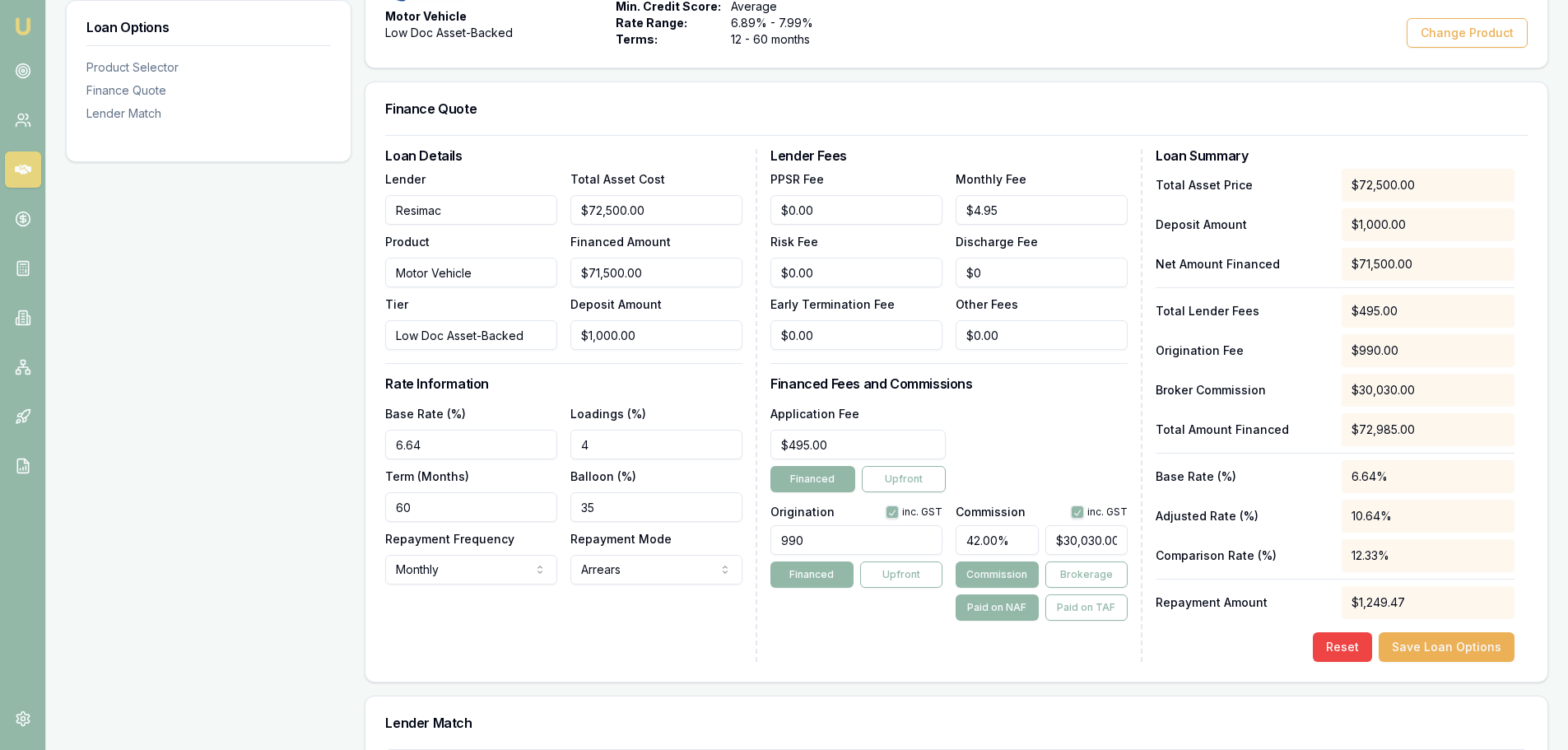
click at [1037, 450] on div "Application Fee $495.00 Financed Upfront" at bounding box center [949, 448] width 357 height 89
drag, startPoint x: 1012, startPoint y: 536, endPoint x: 951, endPoint y: 545, distance: 61.7
click at [951, 545] on div "Origination inc. GST 990 Financed Upfront Commission inc. GST 42.00% $30,030.00…" at bounding box center [949, 559] width 357 height 122
type input "$0.00"
type input "4"
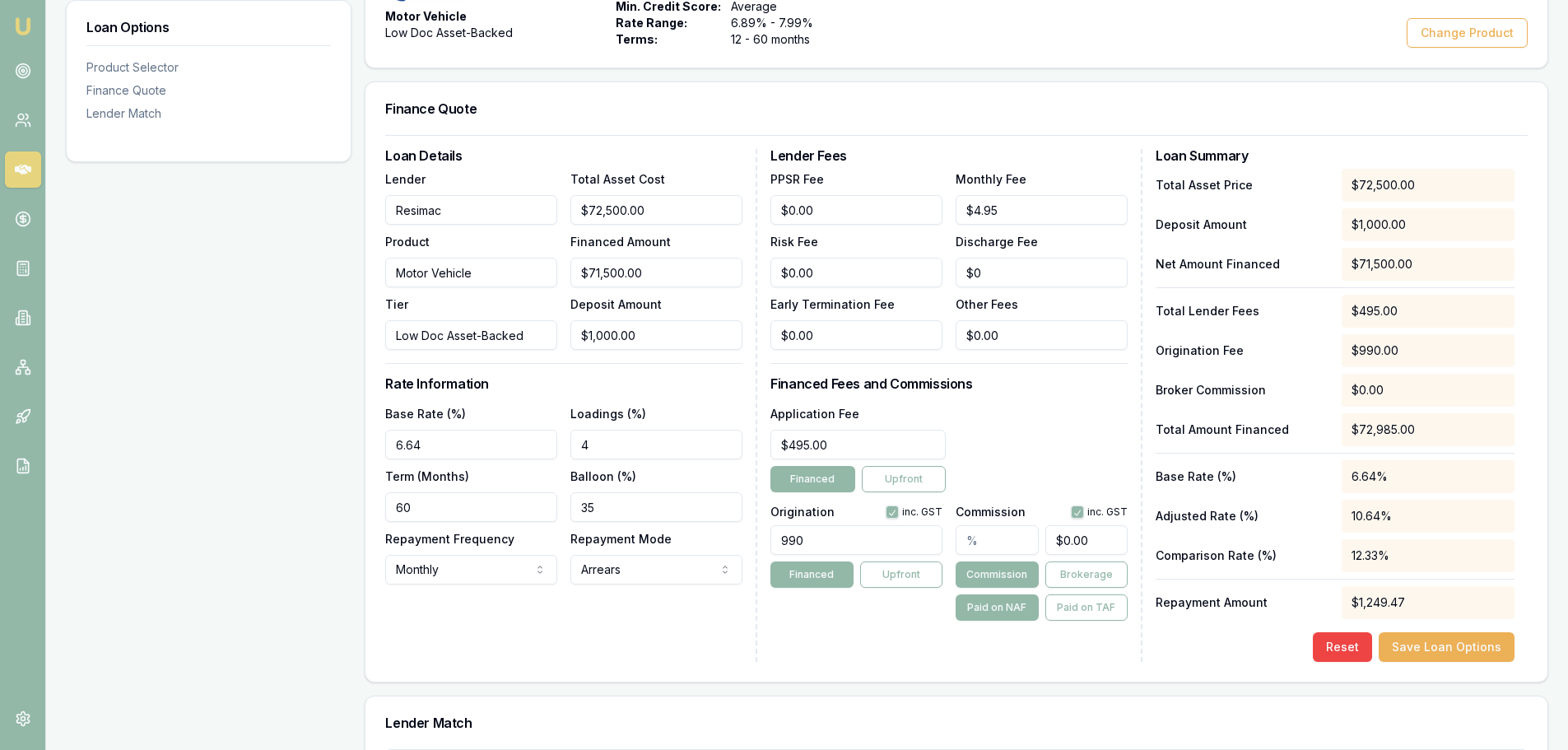
type input "$2,860.00"
type input "40"
type input "$28,600.00"
type input "402"
type input "$287,430.00"
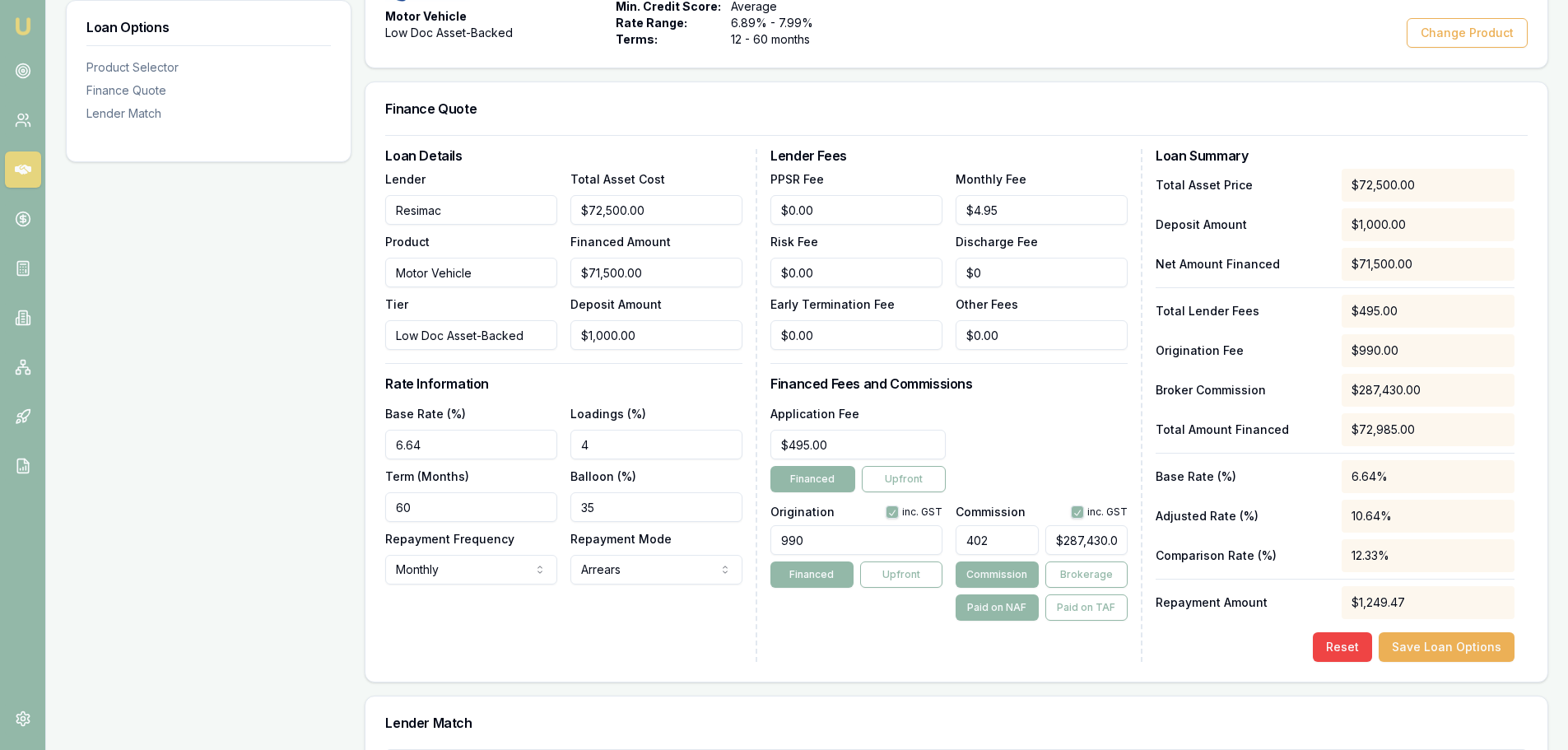
type input "40"
type input "$28,600.00"
type input "4"
type input "$2,860.00"
type input "$0.00"
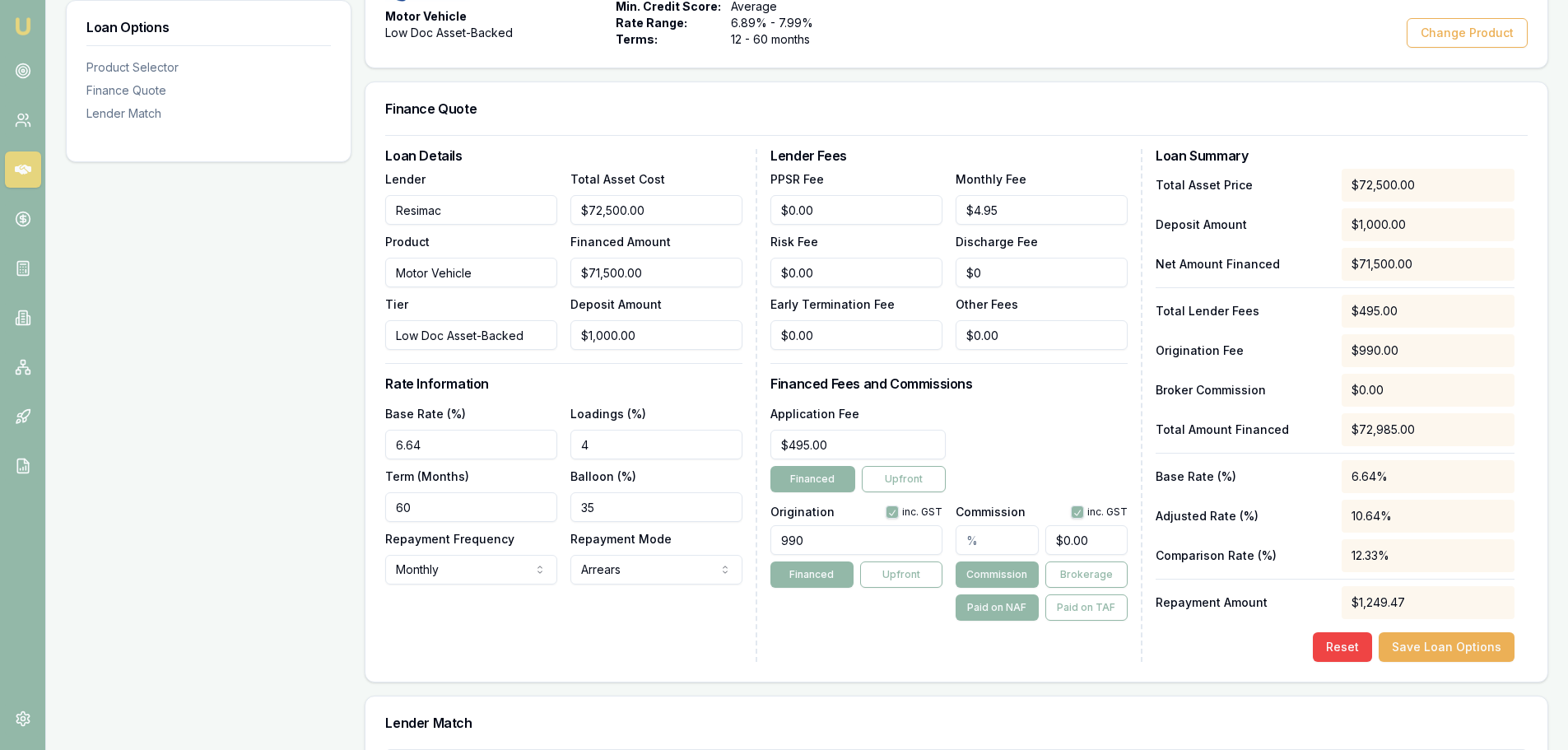
type input "4"
type input "$2,860.00"
type input "4.2"
type input "$3,003.00"
click at [1025, 441] on div "Application Fee $495.00 Financed Upfront" at bounding box center [949, 448] width 357 height 89
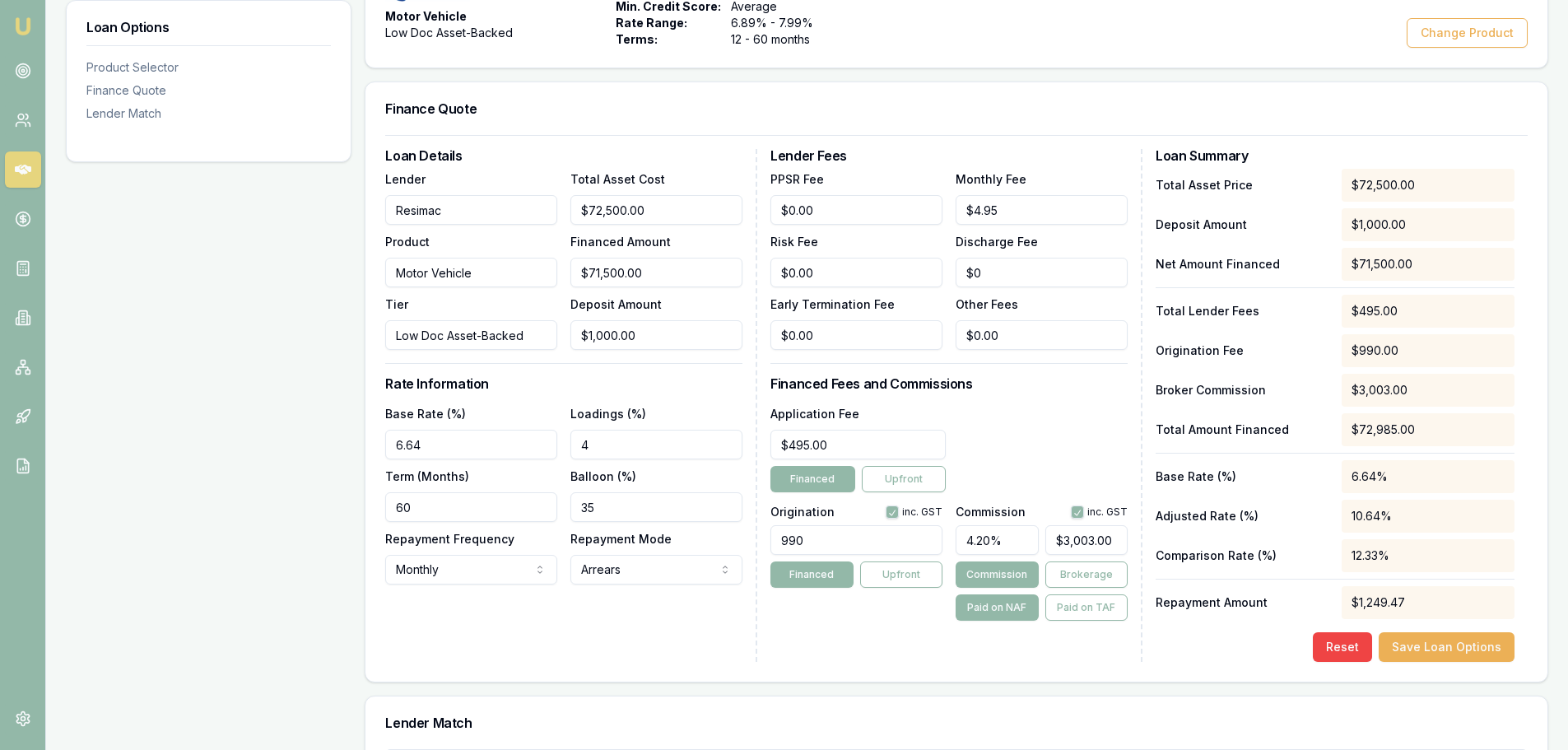
click at [981, 538] on input "4.20%" at bounding box center [997, 540] width 82 height 30
type input "4"
type input "$2,860.00"
type input "43"
type input "$30,745.00"
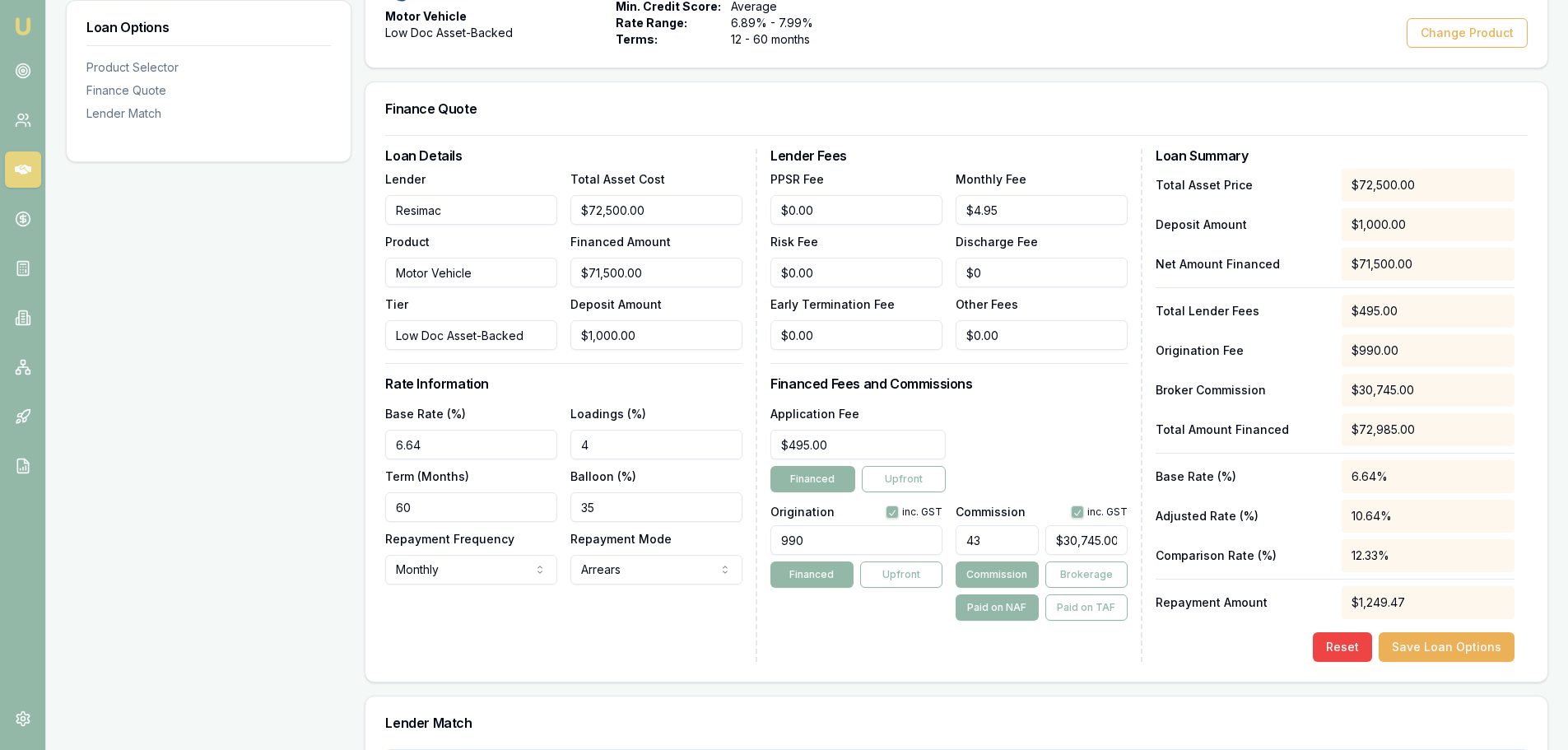
type input "43.00%"
click at [1038, 438] on div "Application Fee $495.00 Financed Upfront" at bounding box center [949, 448] width 357 height 89
drag, startPoint x: 1016, startPoint y: 538, endPoint x: 967, endPoint y: 544, distance: 49.4
click at [967, 544] on input "43.00%" at bounding box center [997, 540] width 82 height 30
type input "$0.00"
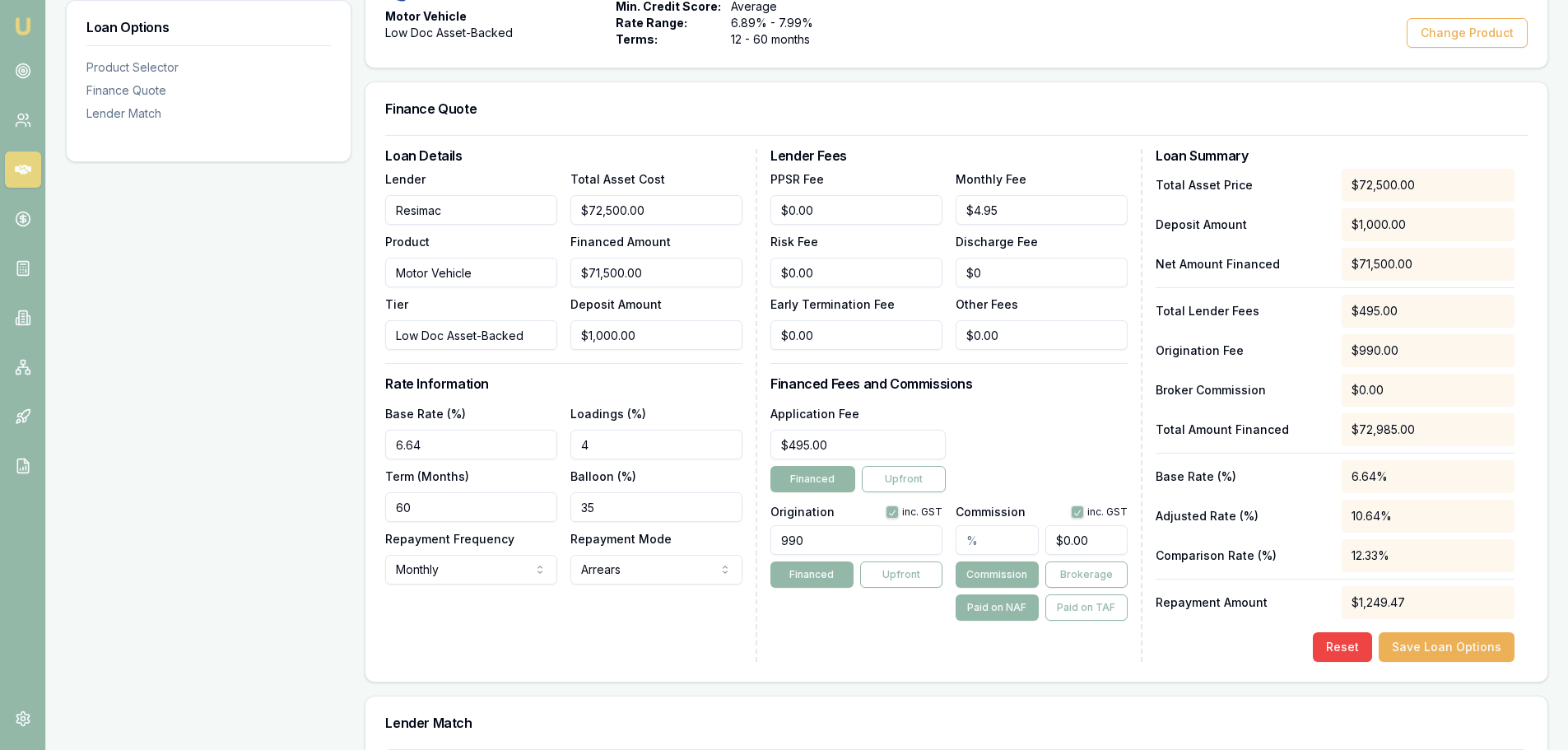
type input "4"
type input "$2,860.00"
type input "4.3"
type input "$3,074.50"
type input "4.30%"
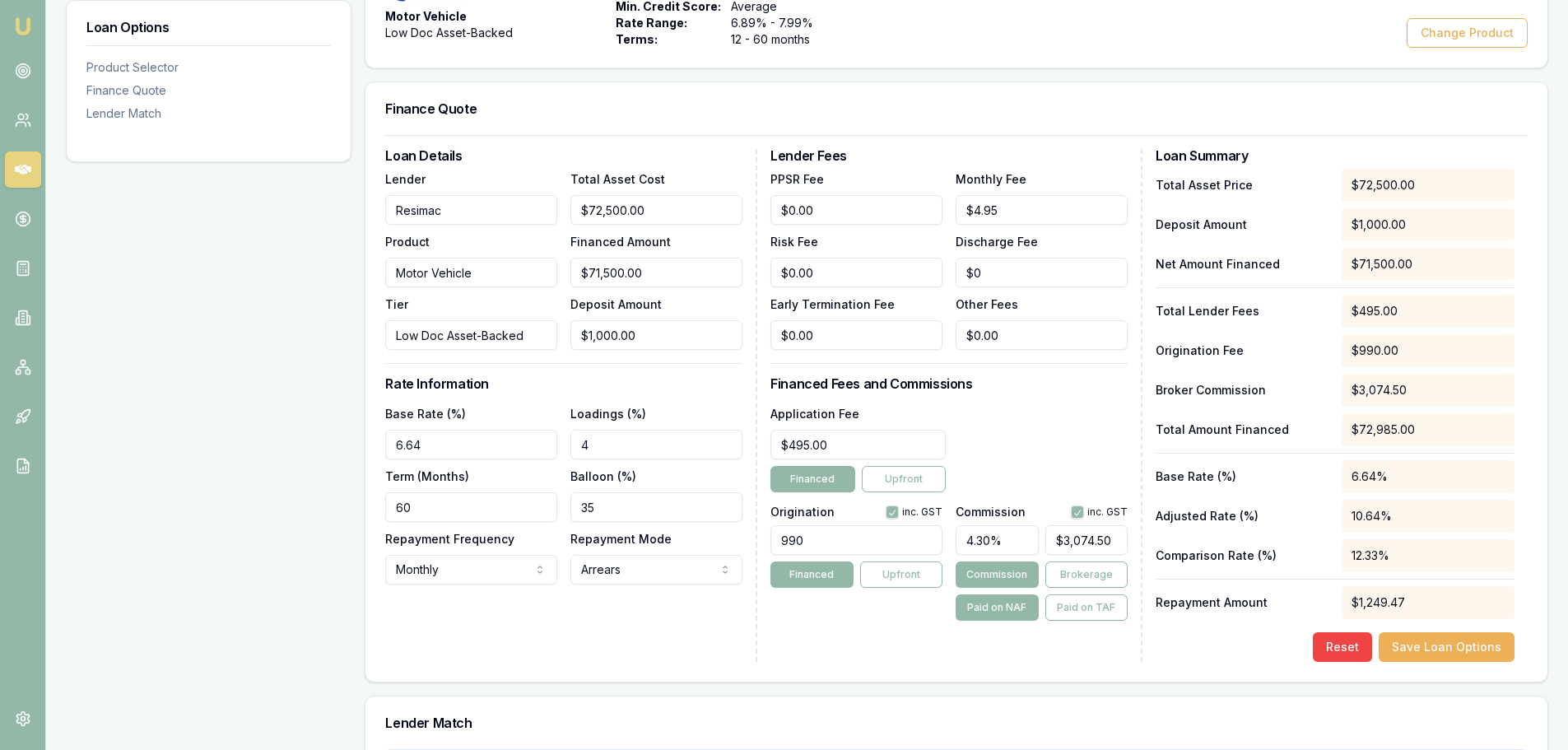
click at [1016, 488] on div "Application Fee $495.00 Financed Upfront" at bounding box center [949, 448] width 357 height 89
drag, startPoint x: 1001, startPoint y: 538, endPoint x: 958, endPoint y: 539, distance: 43.0
click at [958, 539] on input "4.30%" at bounding box center [997, 540] width 82 height 30
type input "$0.00"
type input "4"
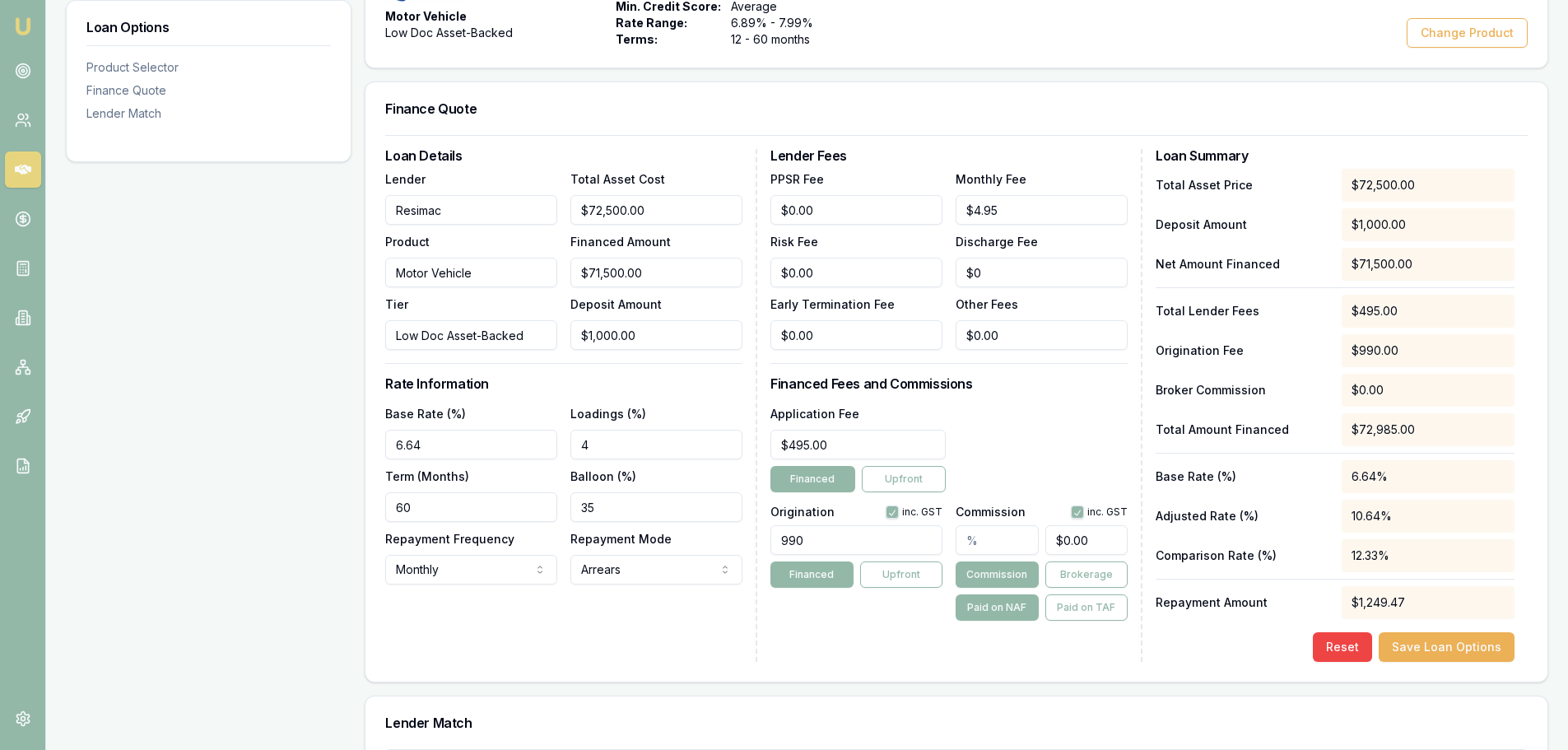
type input "$2,860.00"
type input "4.5"
type input "$3,217.50"
click at [1022, 430] on div "Application Fee $495.00 Financed Upfront" at bounding box center [949, 448] width 357 height 89
click at [985, 542] on input "4.50%" at bounding box center [997, 540] width 82 height 30
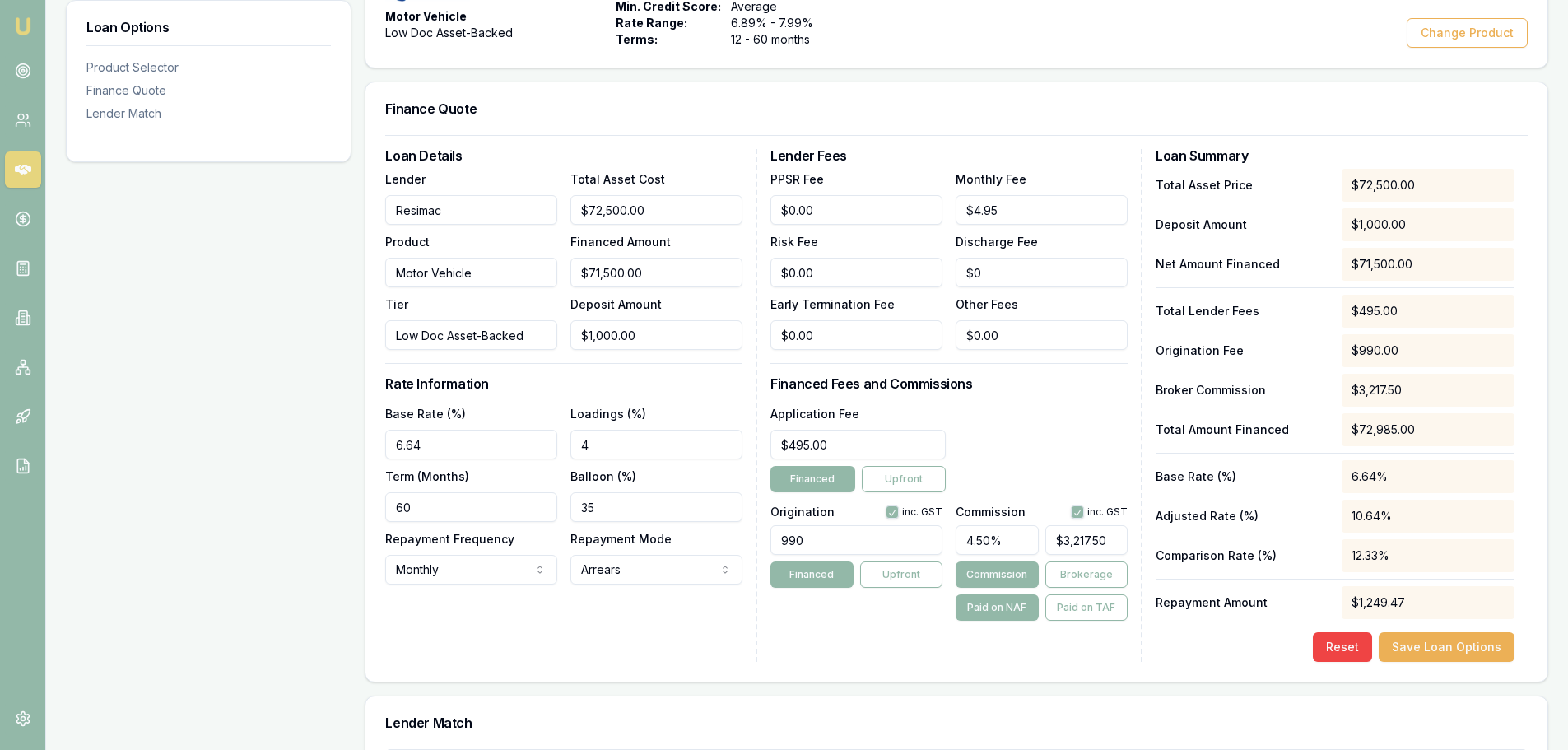
type input "4"
type input "$2,860.00"
type input "44"
type input "$31,460.00"
drag, startPoint x: 985, startPoint y: 542, endPoint x: 940, endPoint y: 541, distance: 45.0
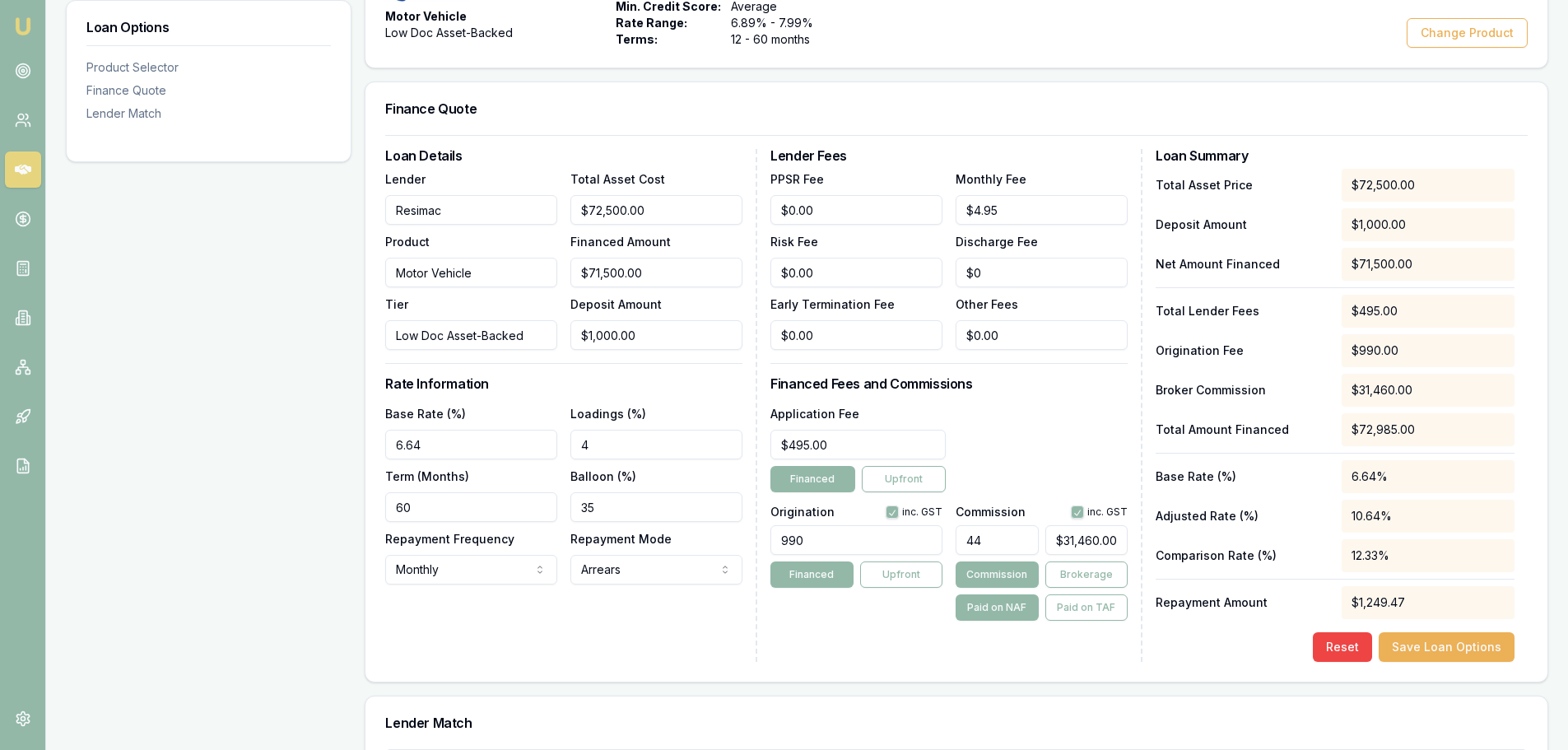
click at [940, 541] on div "Origination inc. GST 990 Financed Upfront Commission inc. GST 44 $31,460.00 Com…" at bounding box center [949, 559] width 357 height 122
type input "$0.00"
type input "4"
type input "$2,860.00"
type input "4.4"
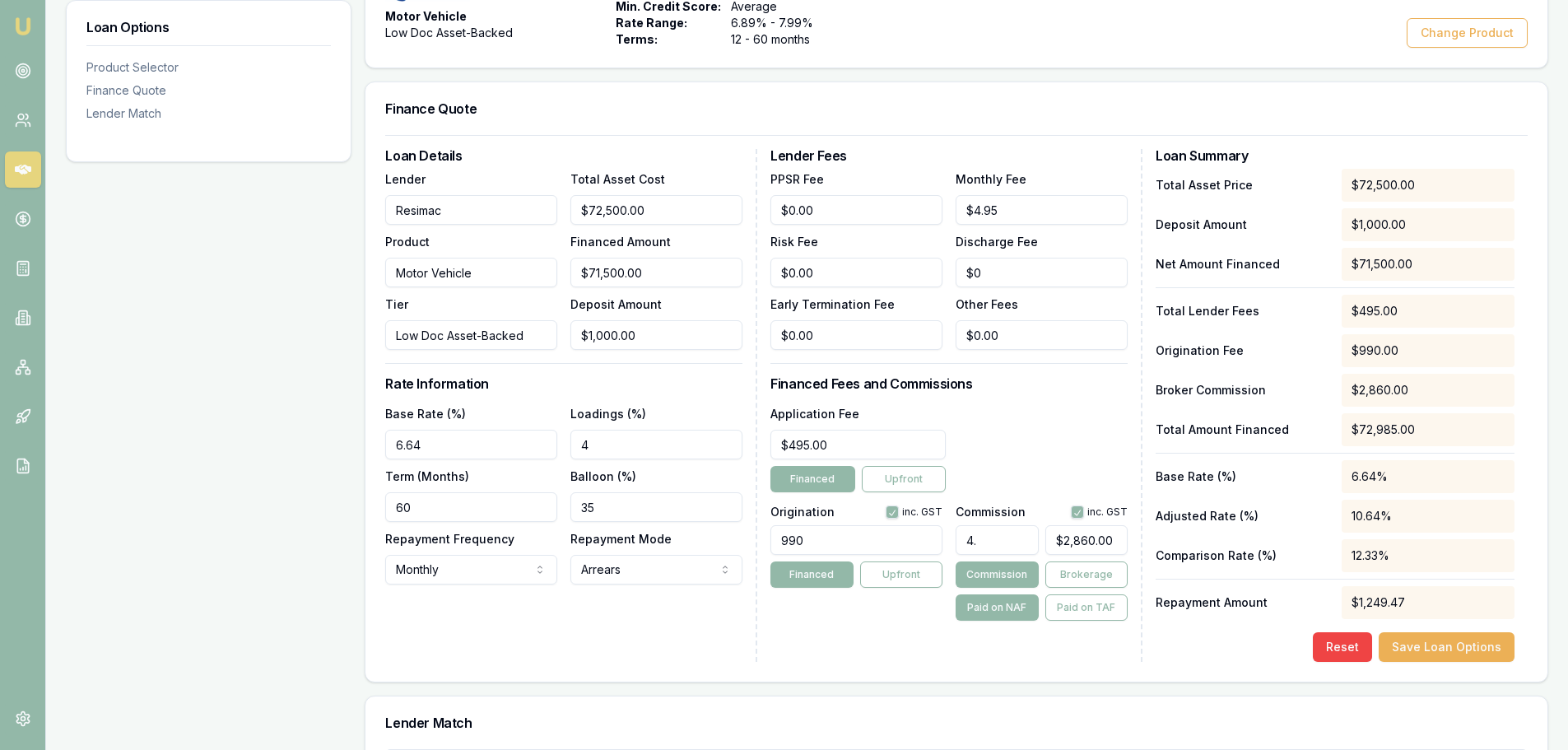
type input "$3,146.00"
type input "4.40%"
click at [997, 442] on div "Application Fee $495.00 Financed Upfront" at bounding box center [949, 448] width 357 height 89
click at [784, 657] on div "Lender Fees PPSR Fee $0.00 Monthly Fee $4.95 Risk Fee $0.00 Discharge Fee $0 Ea…" at bounding box center [957, 405] width 372 height 513
click at [1083, 571] on button "Brokerage" at bounding box center [1086, 574] width 82 height 26
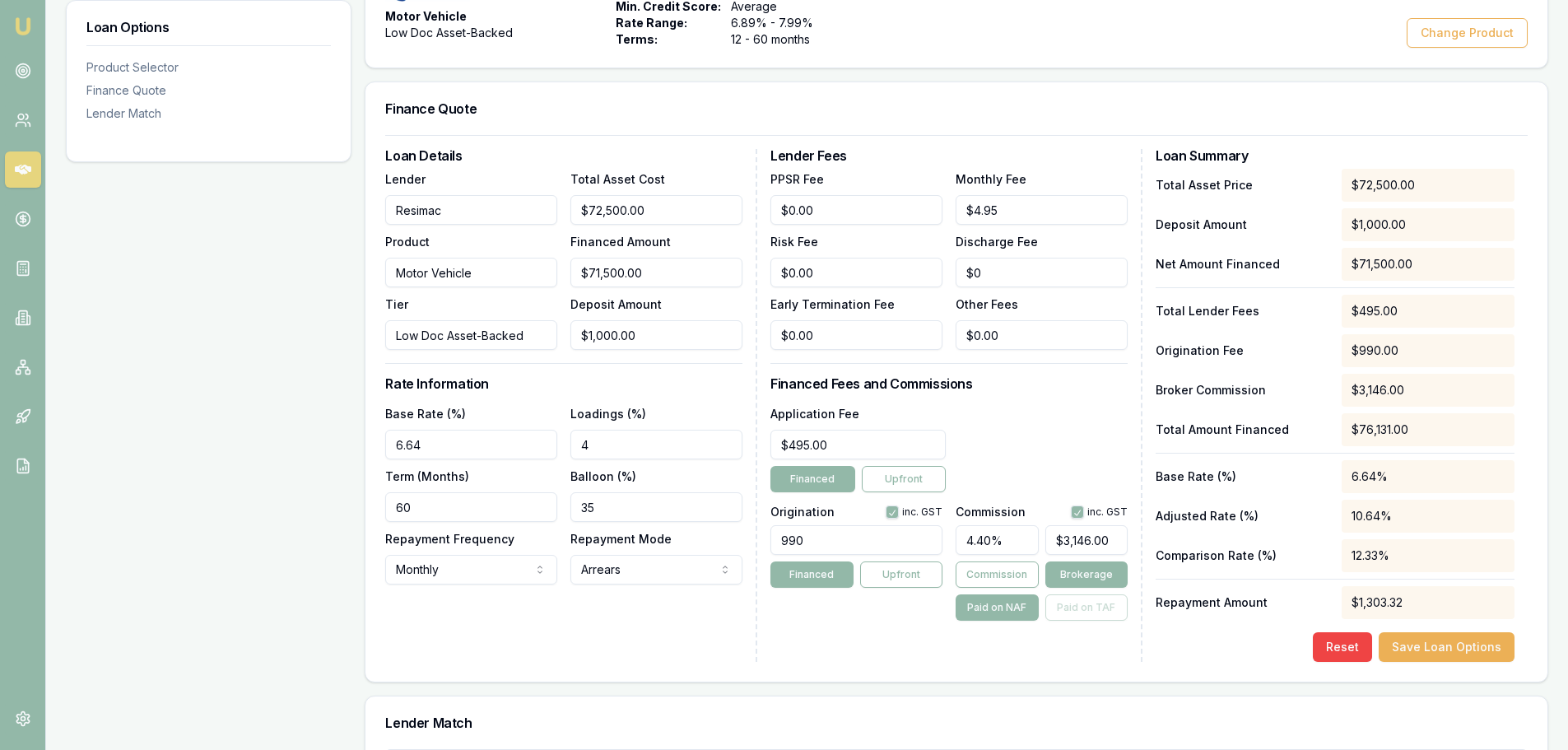
type input "3146"
drag, startPoint x: 1114, startPoint y: 538, endPoint x: 1042, endPoint y: 543, distance: 72.2
click at [1042, 543] on div "4.40% 3146" at bounding box center [1041, 536] width 172 height 36
type input "0.00425531914893617"
type input "3"
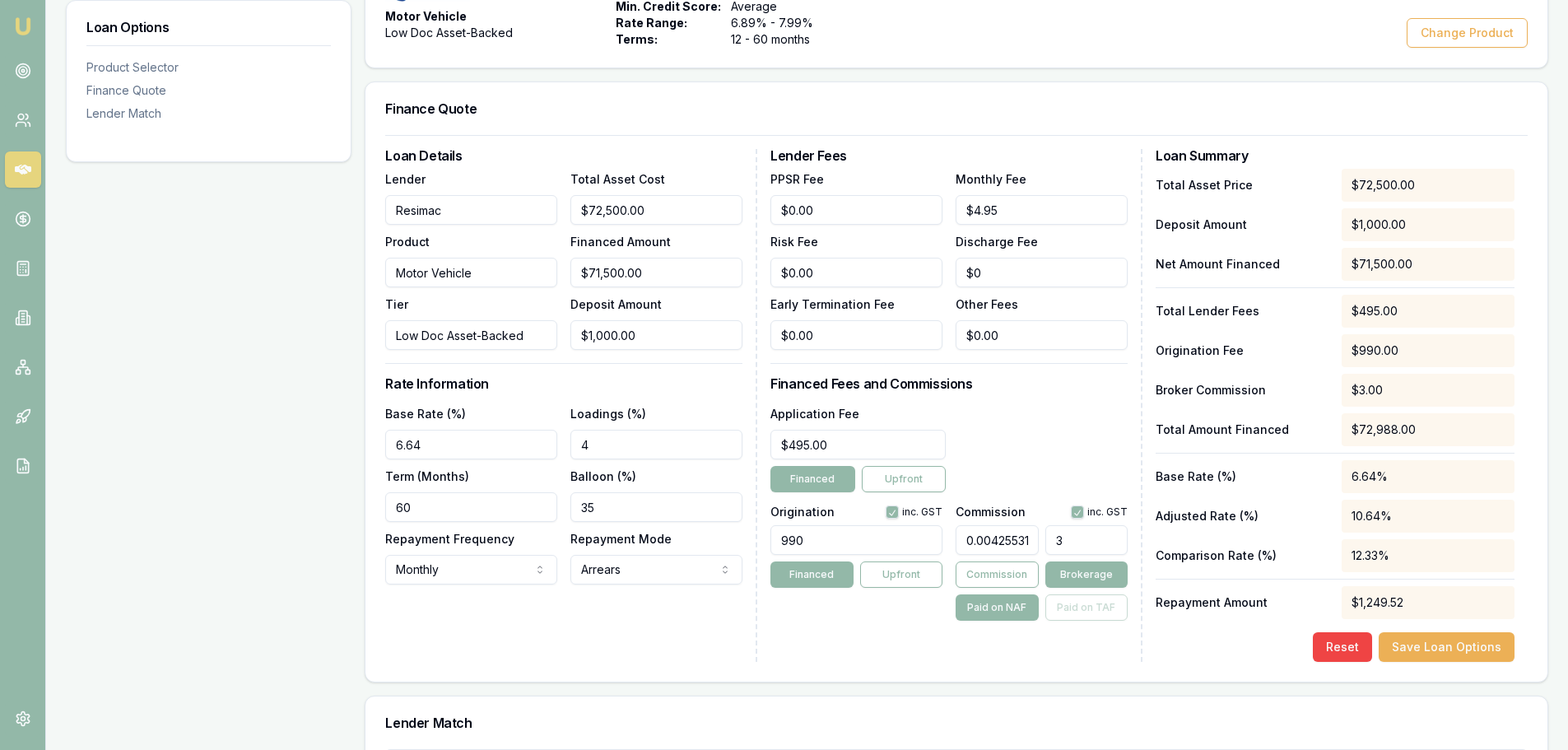
type input "0.04397163120567376"
type input "31"
type input "0.4524822695035461"
type input "319"
type input "4.524822695035461"
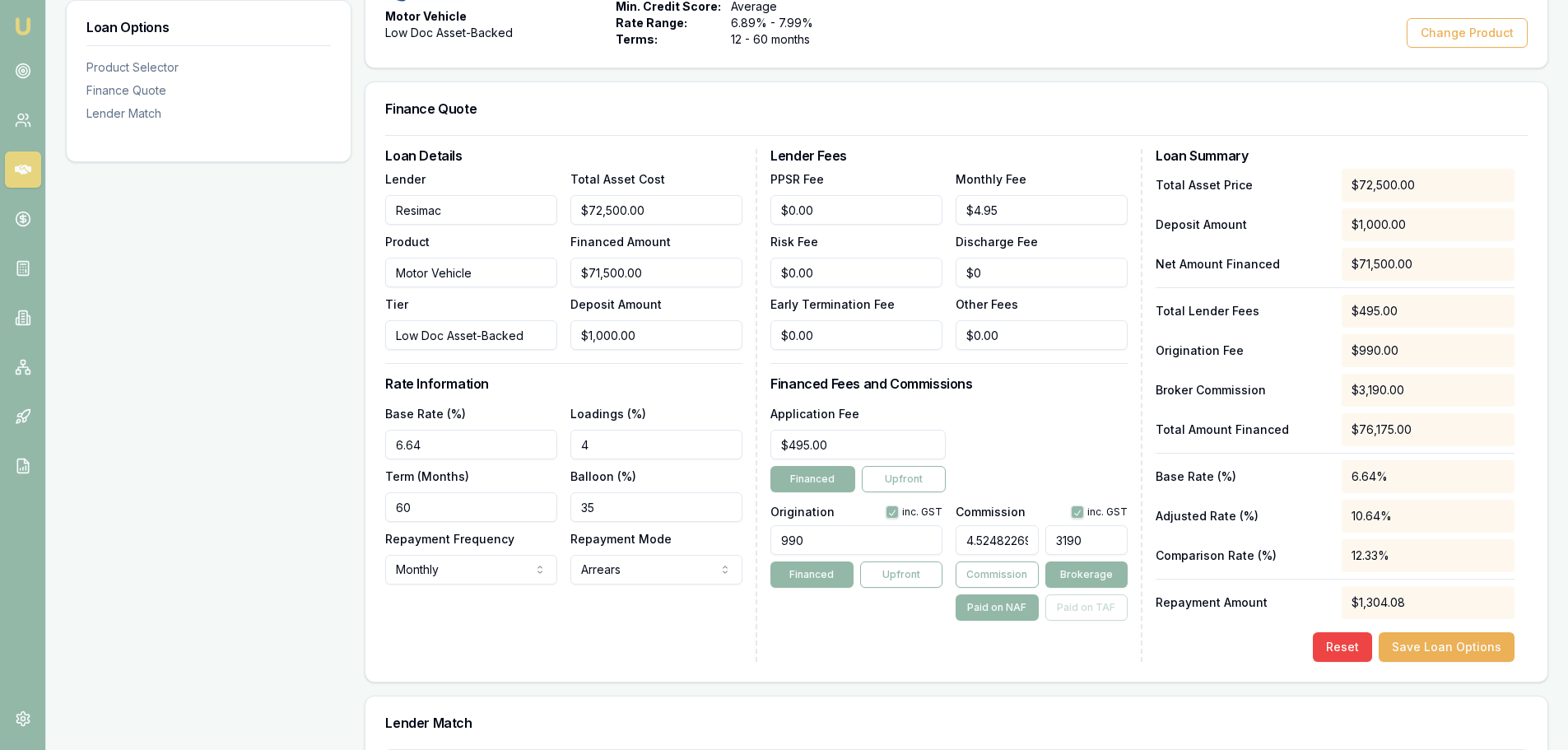
type input "$3,235.25"
click at [1080, 410] on div "Application Fee $495.00 Financed Upfront" at bounding box center [949, 448] width 357 height 89
drag, startPoint x: 965, startPoint y: 541, endPoint x: 1048, endPoint y: 533, distance: 83.4
click at [1048, 533] on div "4.524822695035461 $3,235.25" at bounding box center [1041, 536] width 172 height 36
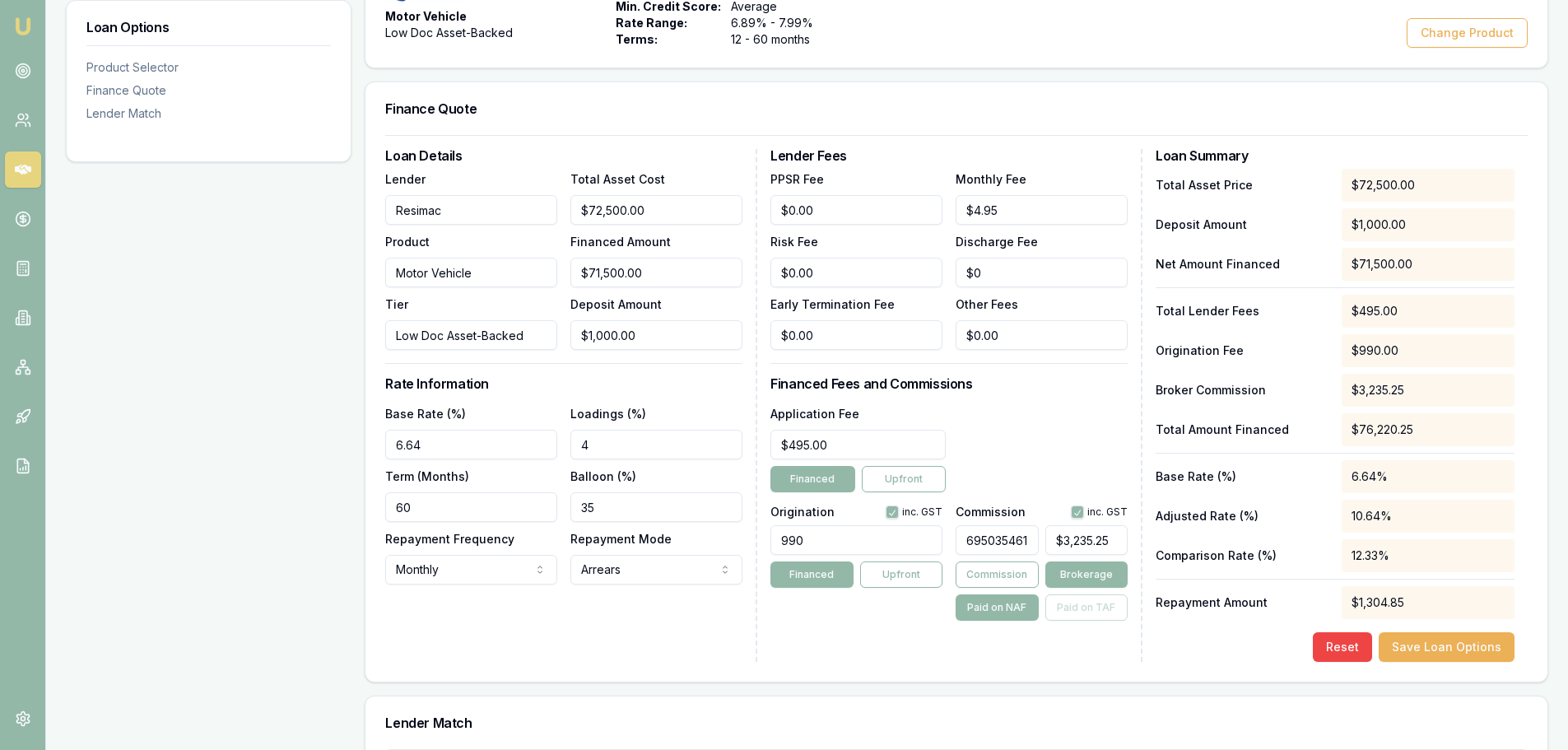
type input "$0.00"
type input "0"
click at [1092, 535] on input "0" at bounding box center [1086, 540] width 82 height 30
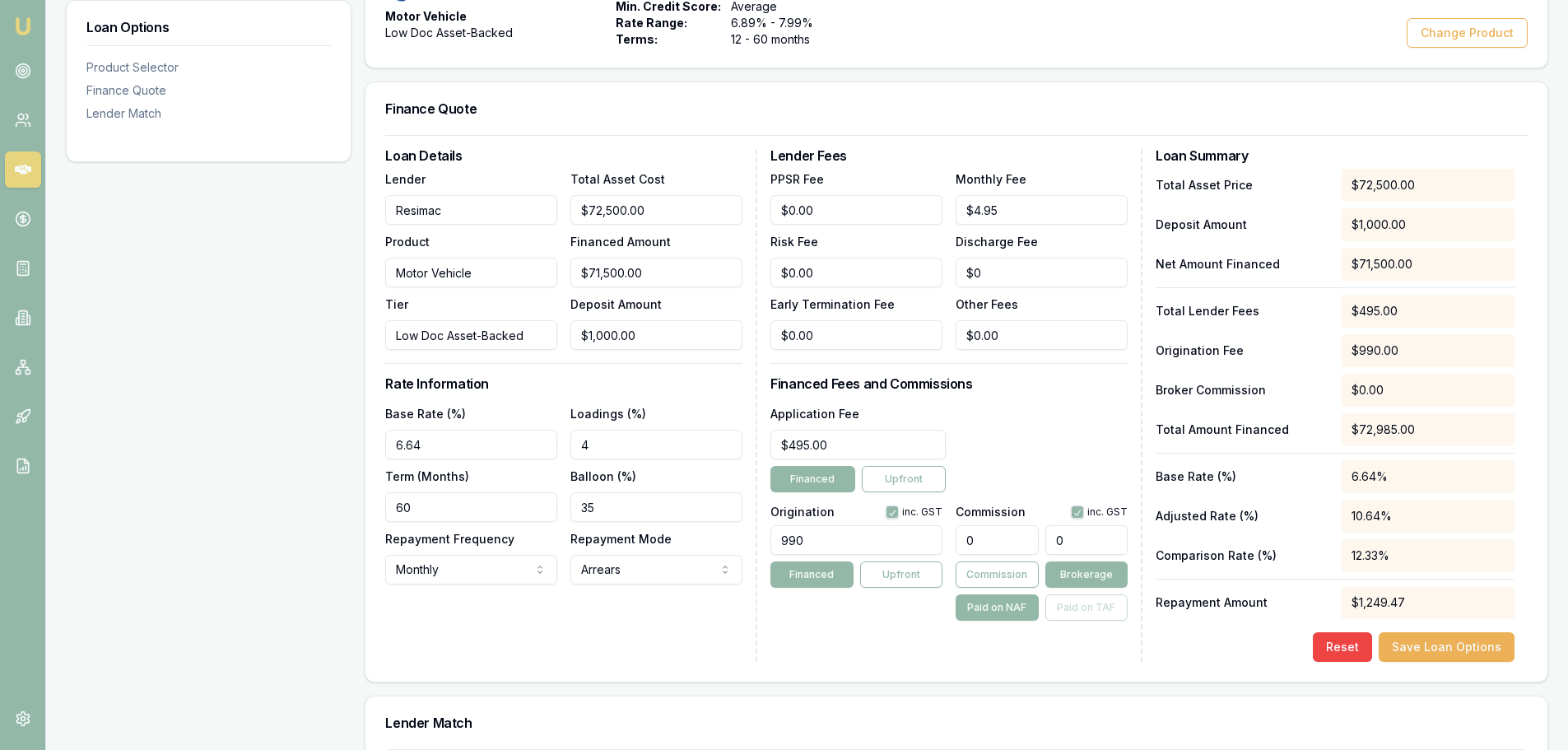
drag, startPoint x: 1094, startPoint y: 535, endPoint x: 1043, endPoint y: 538, distance: 51.1
click at [1043, 538] on div "0 0" at bounding box center [1041, 536] width 172 height 36
type input "0.00425531914893617"
type input "3"
type input "0.04397163120567376"
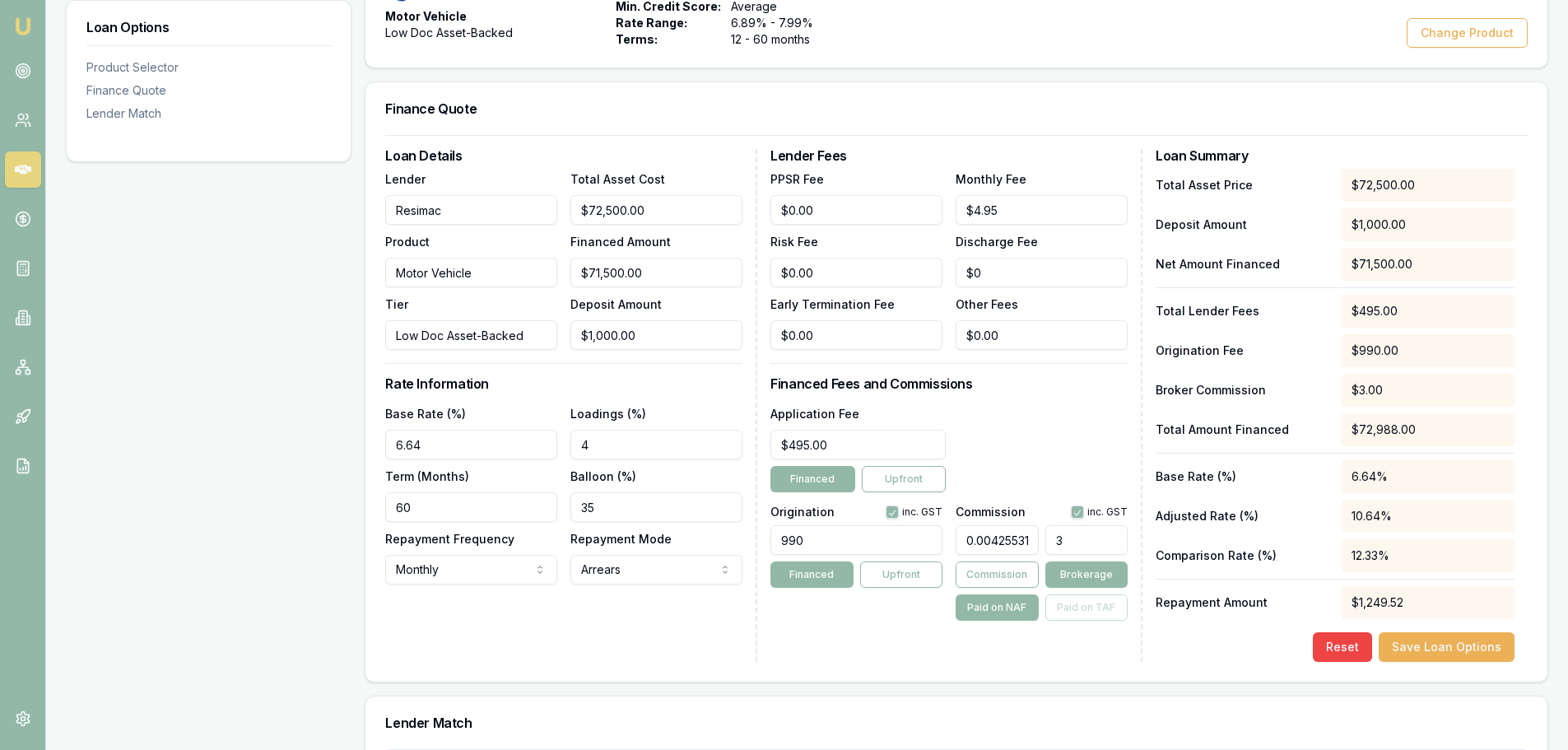
type input "31"
type input "0.4524822695035461"
type input "319"
type input "4.524822695035461"
click at [1057, 415] on div "Application Fee $495.00 Financed Upfront" at bounding box center [949, 448] width 357 height 89
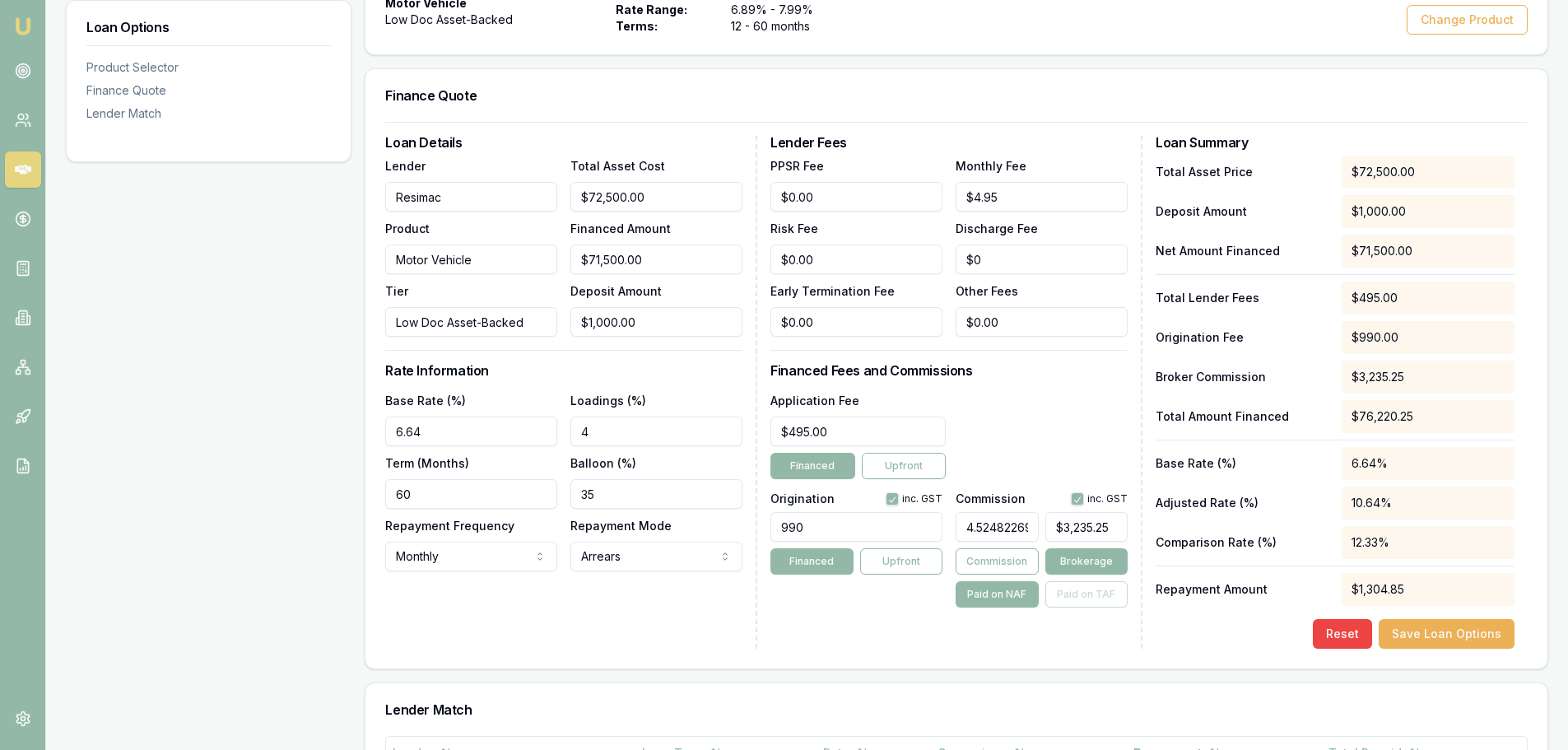
scroll to position [576, 0]
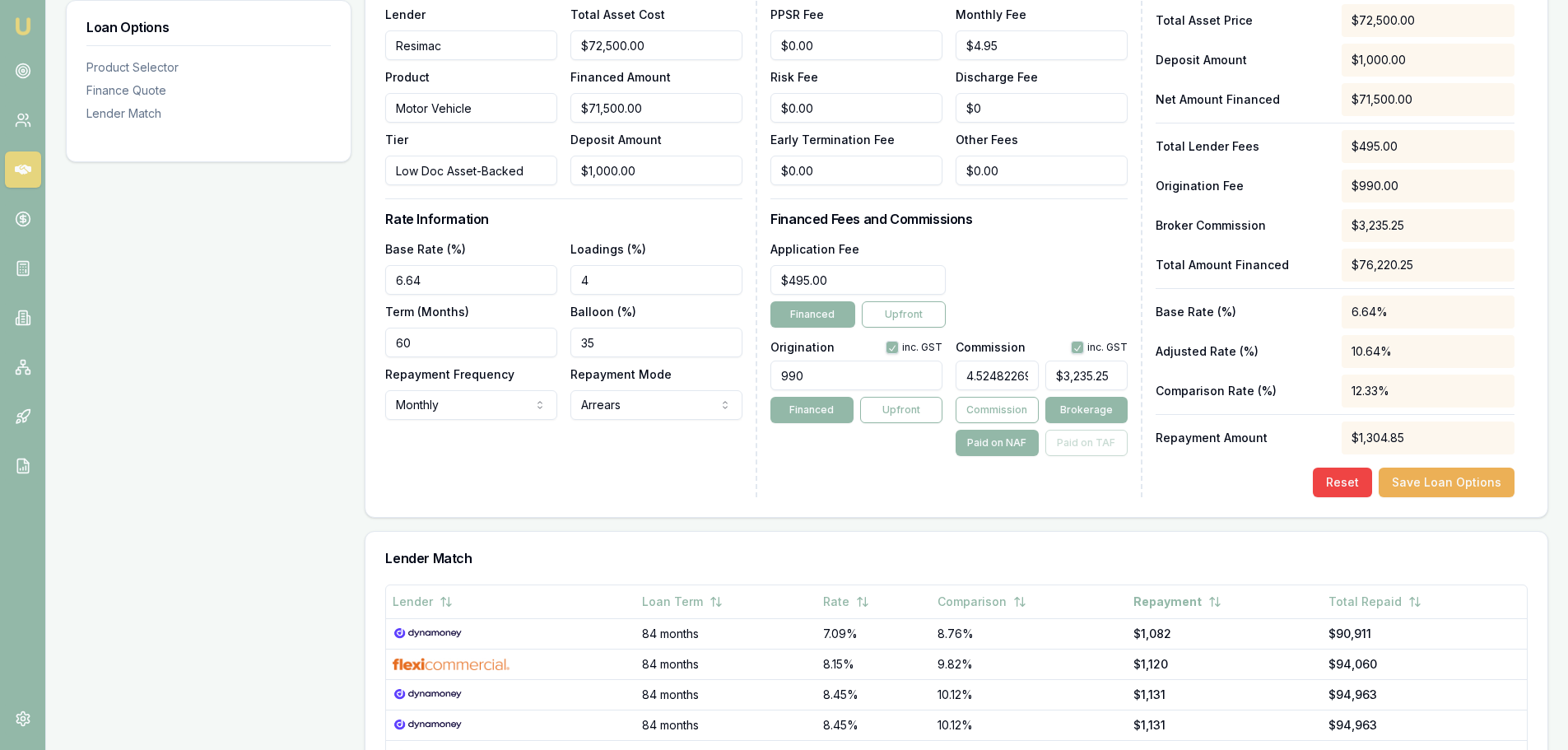
type input "3235.2482269503544"
click at [1119, 374] on input "3235.2482269503544" at bounding box center [1086, 375] width 82 height 30
type input "4.58900463759368"
type input "3235.2469503544"
type input "4.5890347568"
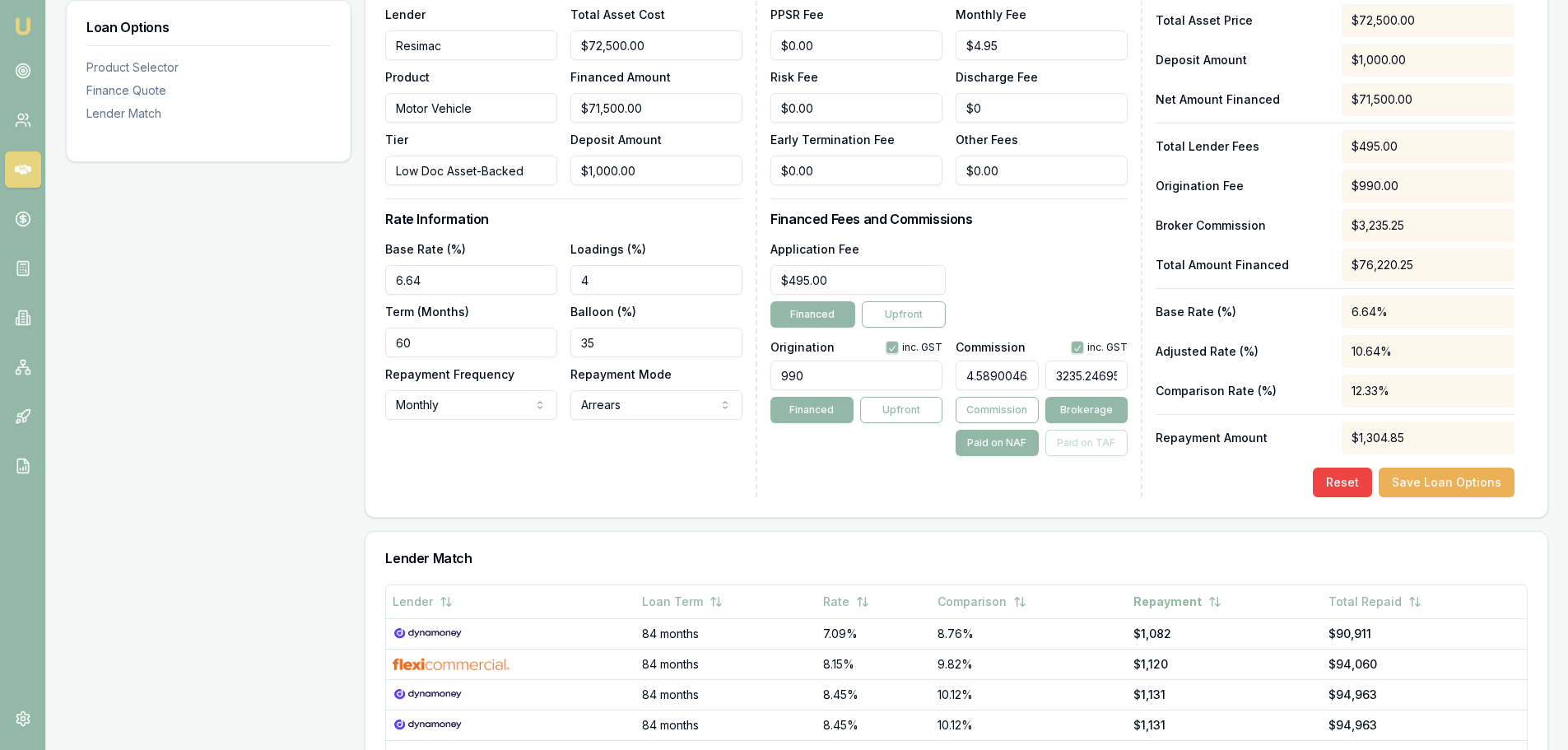
type input "3235.269503544"
type input "4.589638348141844"
type input "323569503544"
type input "45914189.424113475"
type input "32369503544"
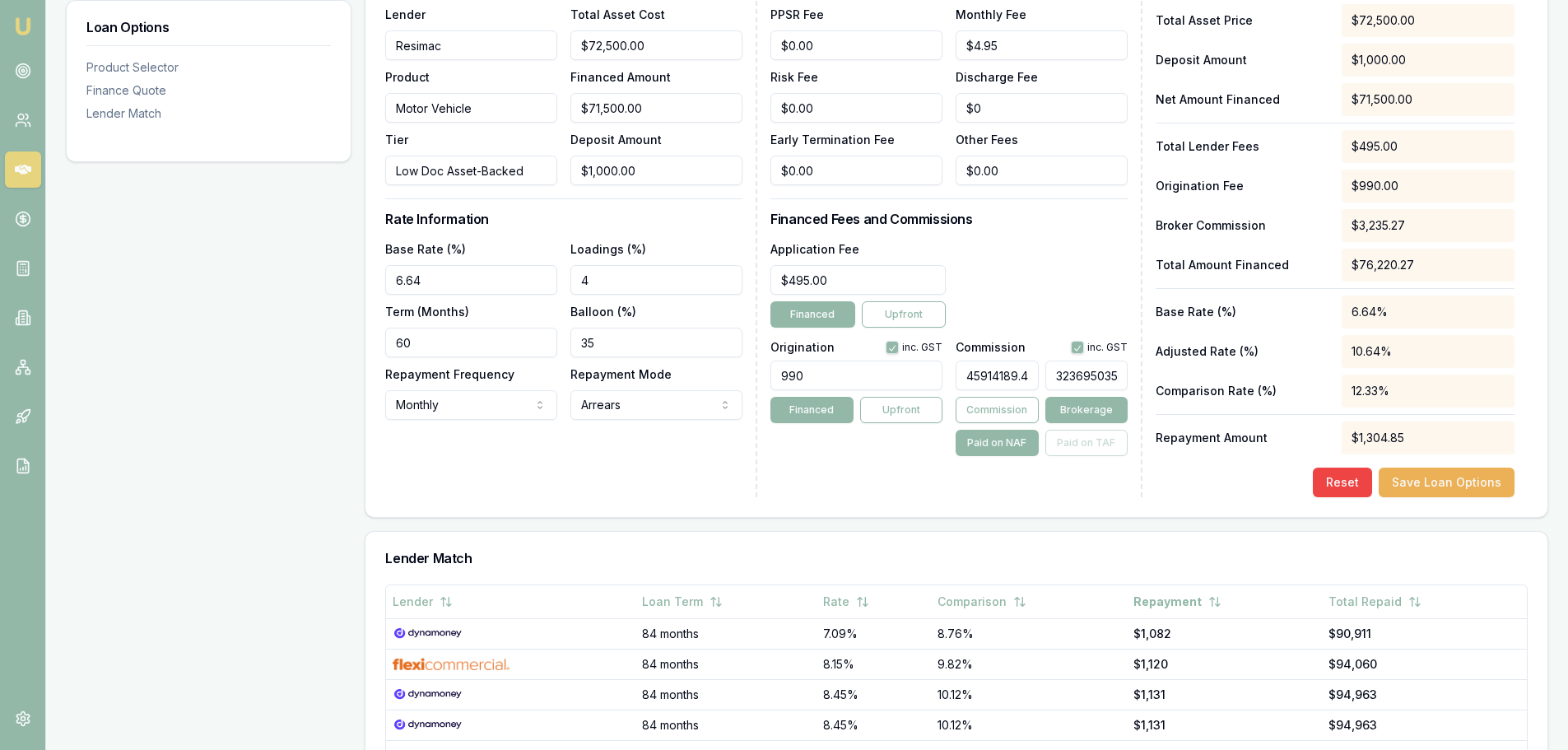
type input "4637593.679432624"
type input "3269503544"
type input "524118.50212765957"
type input "369503544"
type input "98586.58723404256"
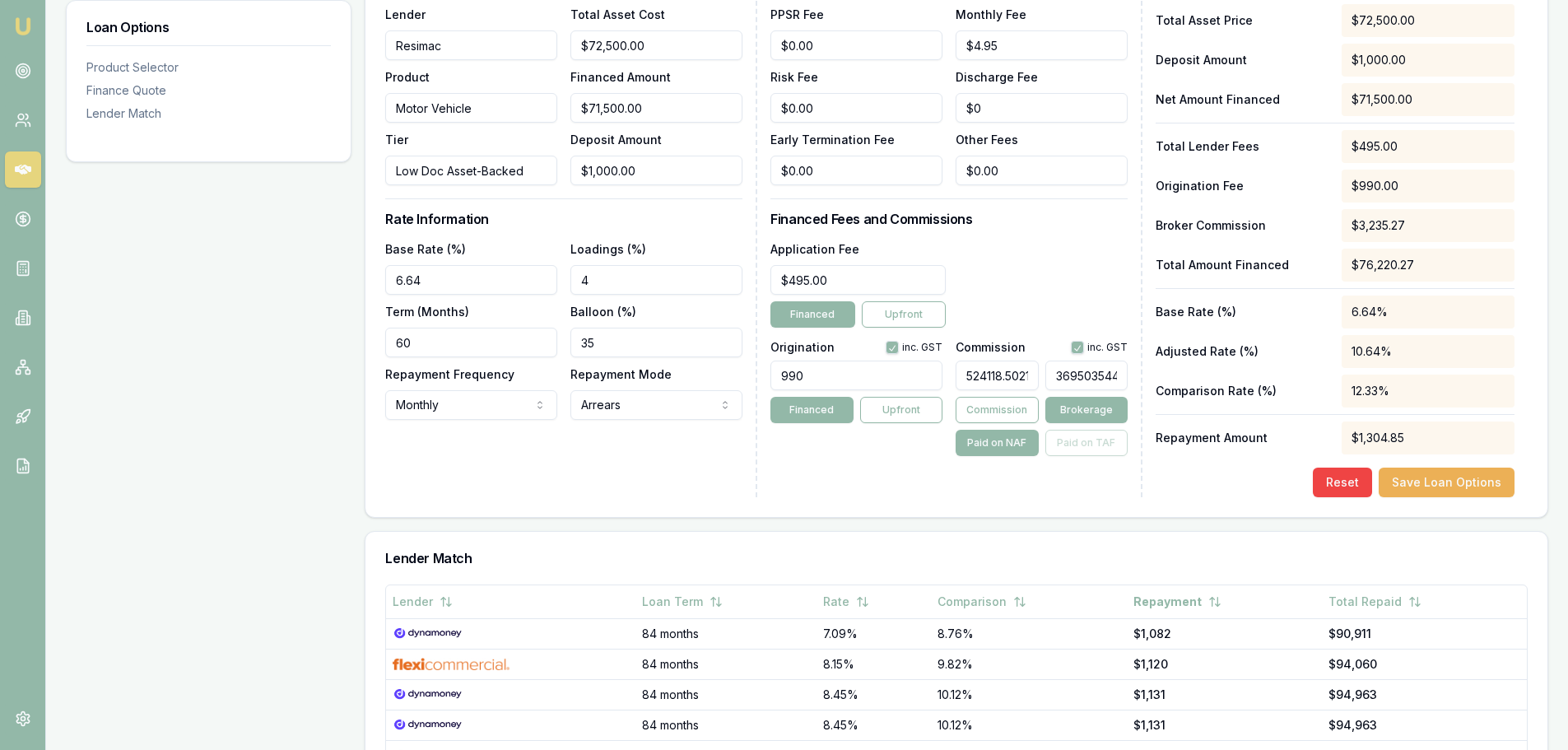
type input "69503544"
drag, startPoint x: 1123, startPoint y: 373, endPoint x: 996, endPoint y: 385, distance: 127.6
click at [996, 385] on div "98586.58723404256 69503544" at bounding box center [1041, 371] width 172 height 36
type input "$0.00"
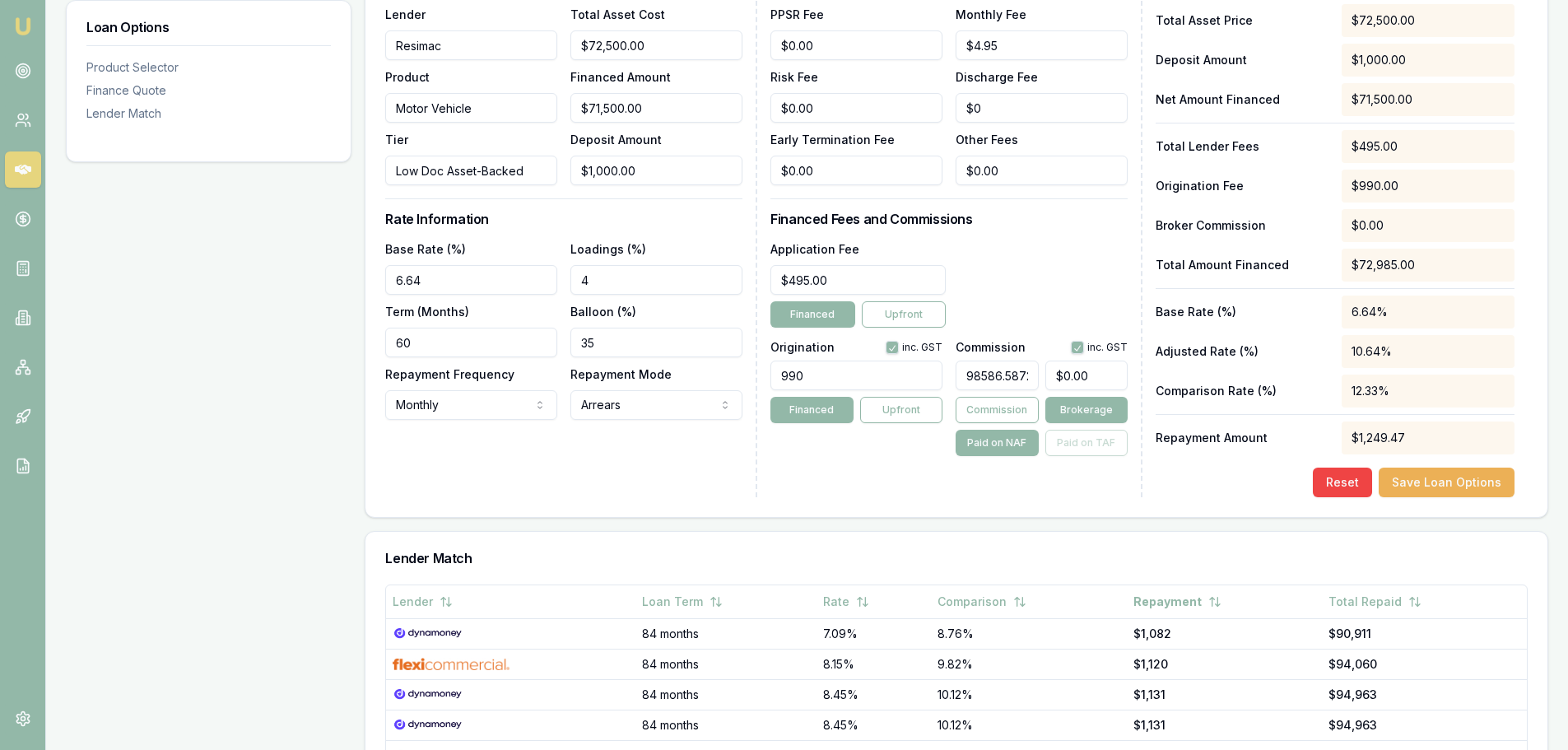
drag, startPoint x: 1032, startPoint y: 374, endPoint x: 921, endPoint y: 380, distance: 111.2
click at [921, 380] on div "Origination inc. GST 990 Financed Upfront Commission inc. GST 98586.58723404256…" at bounding box center [949, 395] width 357 height 122
type input "3404256"
type input "$2,434,043,040.00"
drag, startPoint x: 1028, startPoint y: 376, endPoint x: 923, endPoint y: 368, distance: 105.3
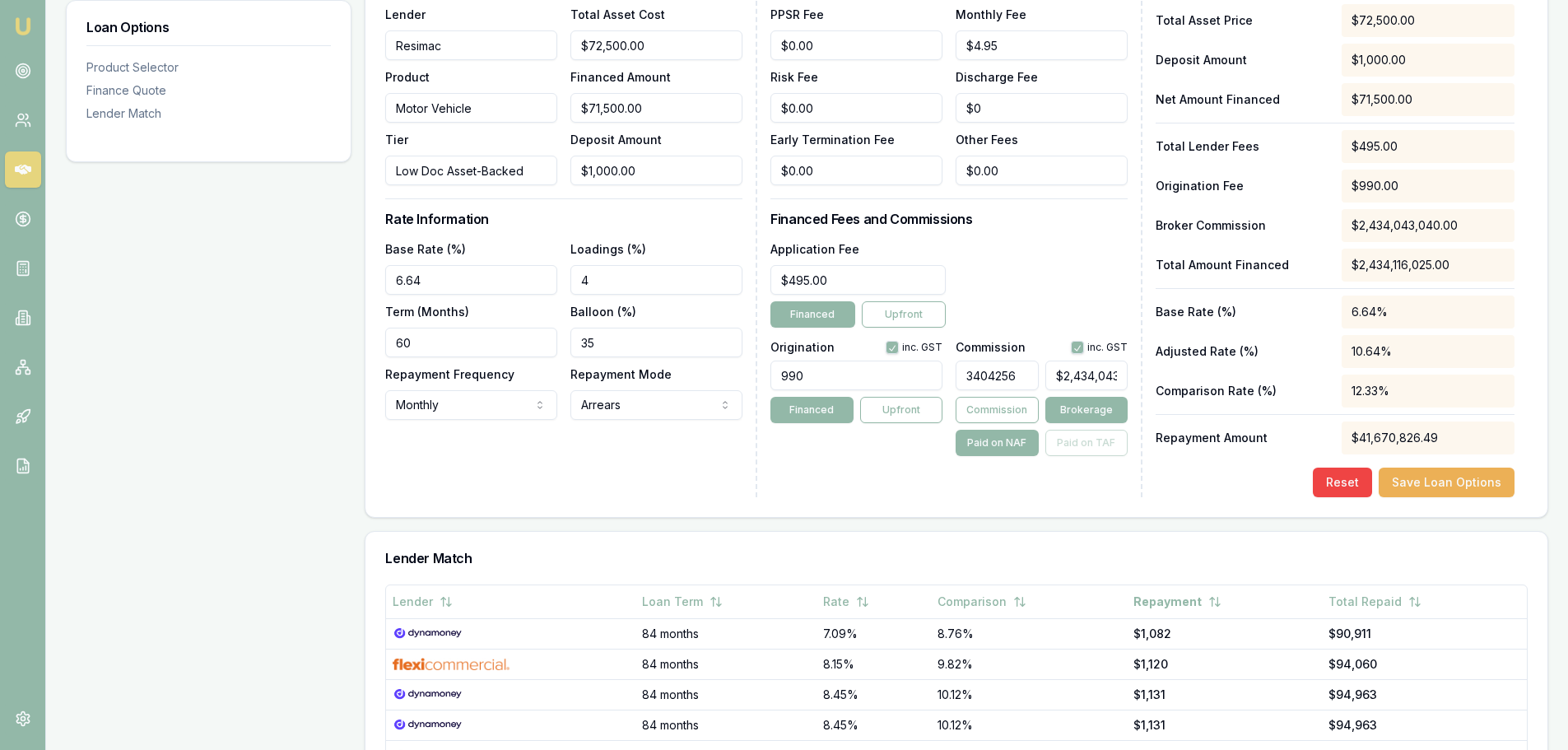
click at [923, 368] on div "Origination inc. GST 990 Financed Upfront Commission inc. GST 3404256 $2,434,04…" at bounding box center [949, 395] width 357 height 122
type input "$0.00"
click at [1014, 254] on div "Application Fee $495.00 Financed Upfront" at bounding box center [949, 284] width 357 height 89
click at [1020, 274] on div "Application Fee $495.00 Financed Upfront" at bounding box center [949, 284] width 357 height 89
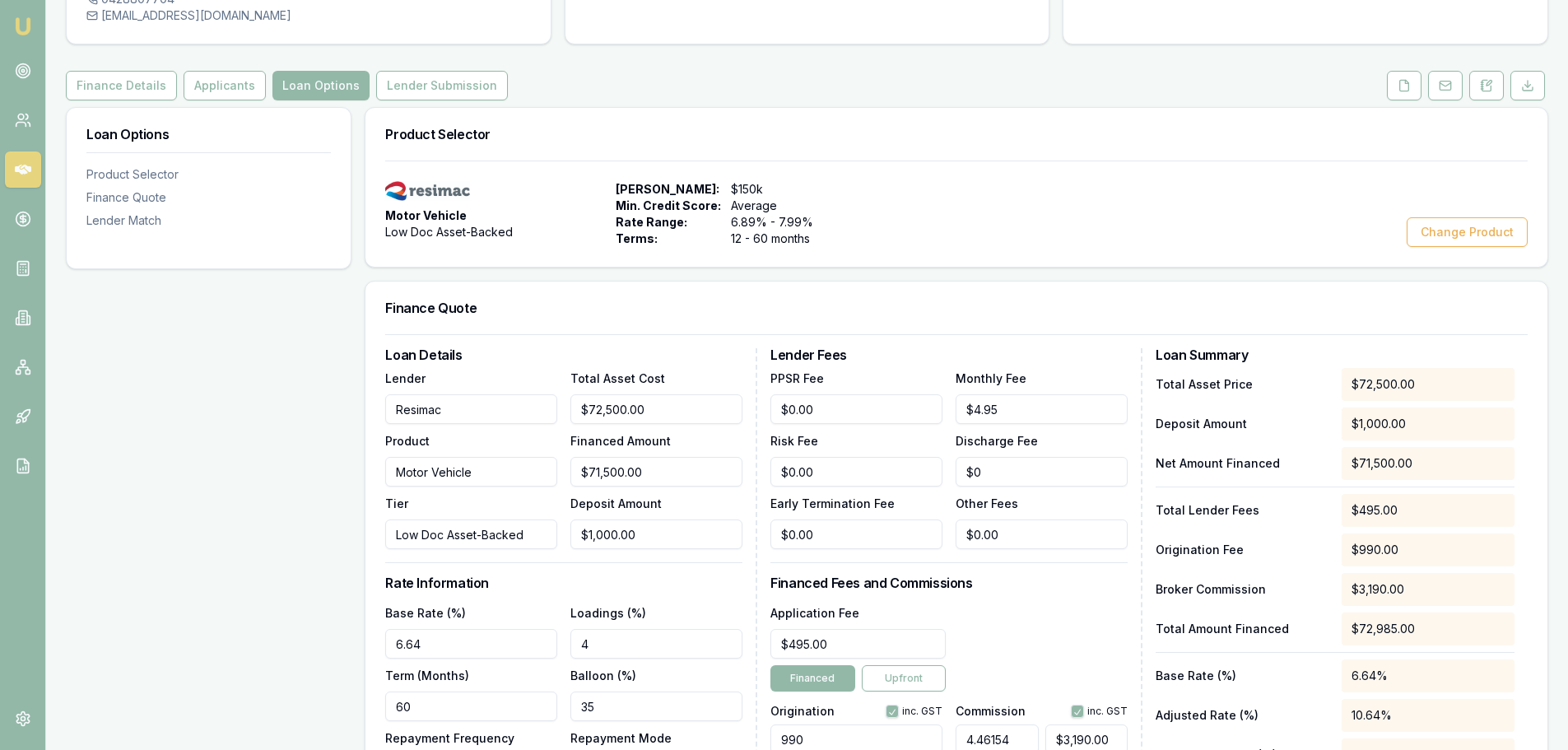
scroll to position [82, 0]
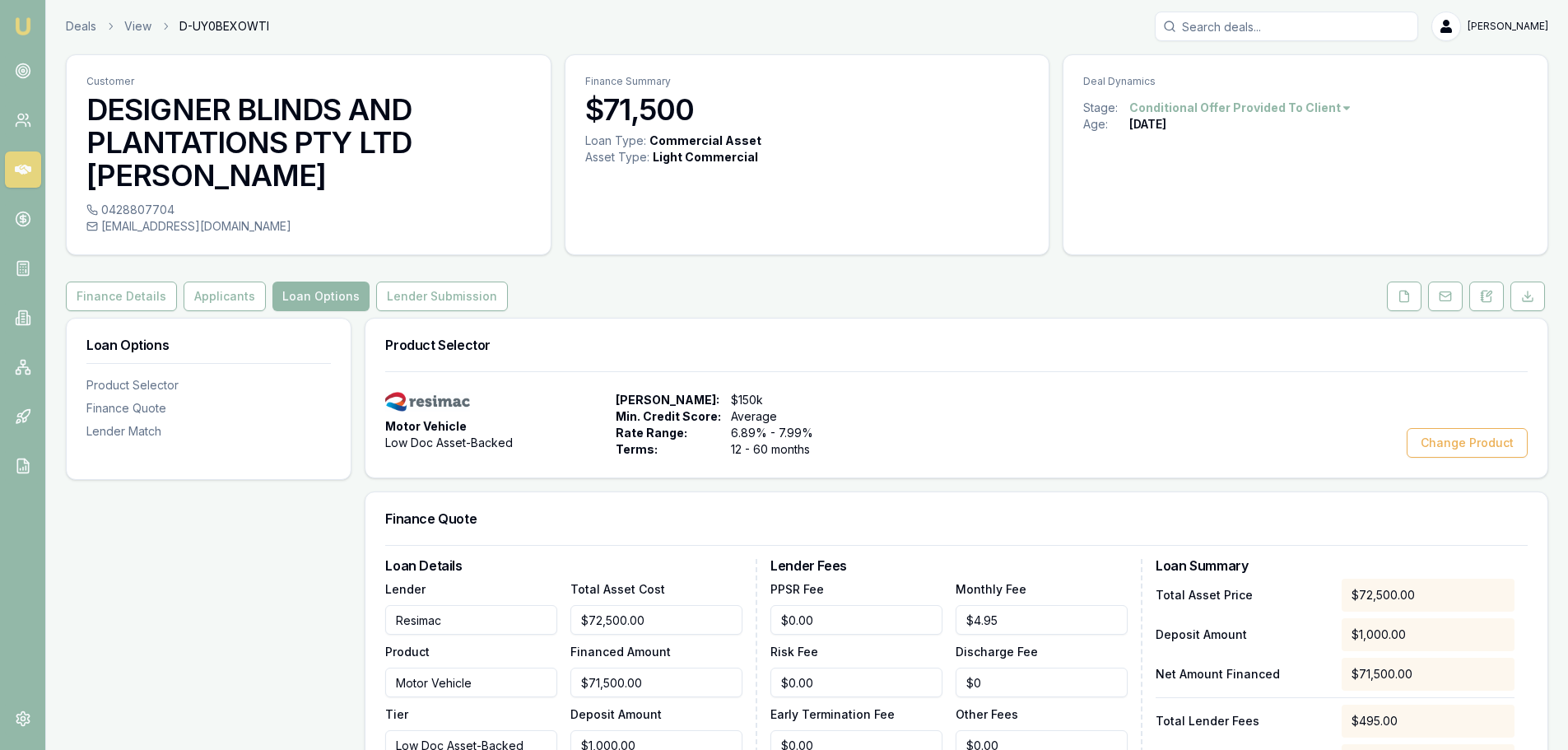
scroll to position [0, 0]
